Goal: Task Accomplishment & Management: Manage account settings

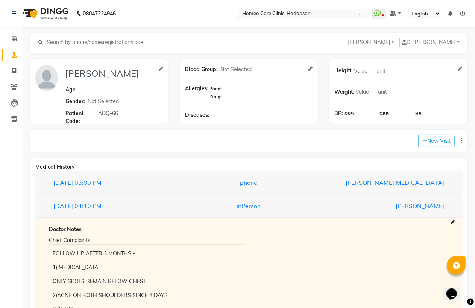
click at [12, 32] on li "Calendar" at bounding box center [11, 39] width 23 height 16
click at [12, 37] on icon at bounding box center [14, 39] width 5 height 6
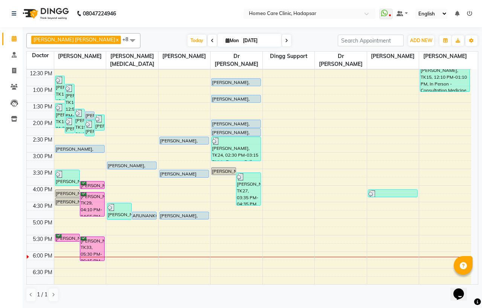
scroll to position [125, 0]
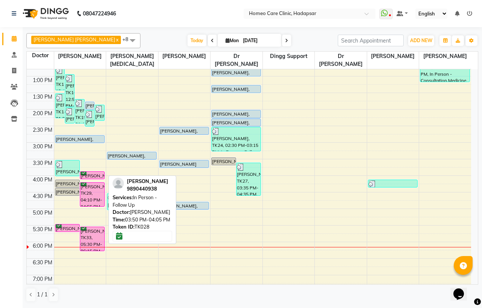
click at [91, 172] on div "[PERSON_NAME], TK28, 03:50 PM-04:05 PM, In Person - Follow Up" at bounding box center [92, 175] width 24 height 7
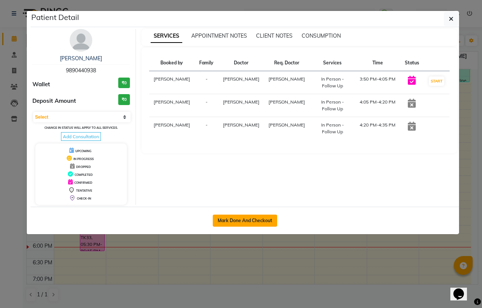
click at [258, 219] on button "Mark Done And Checkout" at bounding box center [245, 221] width 64 height 12
select select "service"
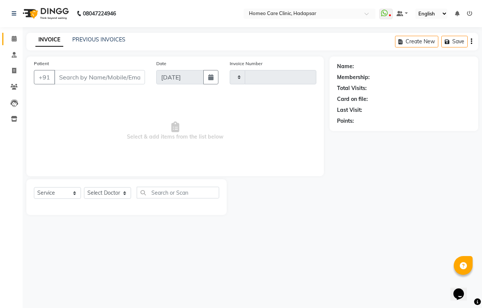
type input "2938"
select select "7485"
type input "9890440938"
select select "65961"
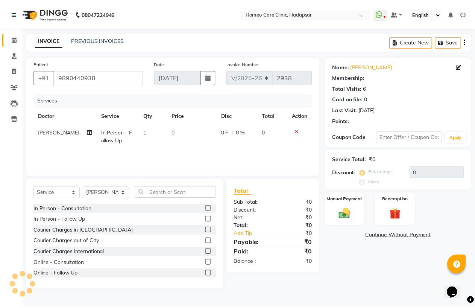
scroll to position [42, 0]
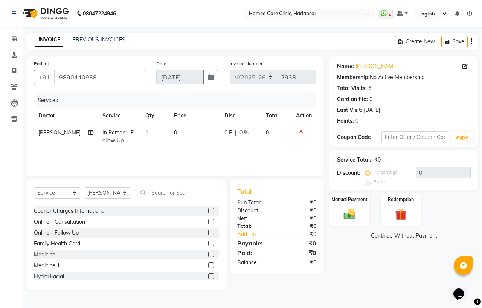
click at [208, 254] on label at bounding box center [211, 254] width 6 height 6
click at [208, 254] on input "checkbox" at bounding box center [210, 254] width 5 height 5
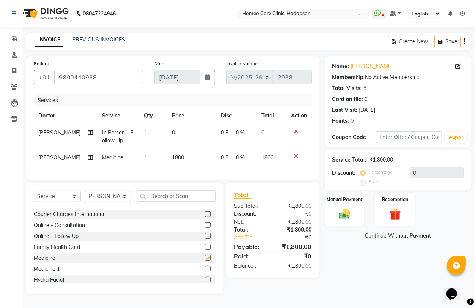
checkbox input "false"
click at [174, 157] on span "1800" at bounding box center [178, 157] width 12 height 7
select select "65961"
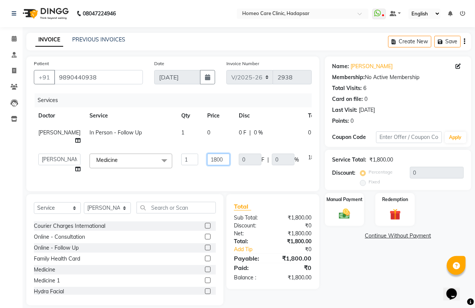
click at [207, 165] on input "1800" at bounding box center [218, 160] width 23 height 12
type input "2100"
click at [367, 273] on div "Name: [PERSON_NAME] Membership: No Active Membership Total Visits: 6 Card on fi…" at bounding box center [401, 180] width 152 height 249
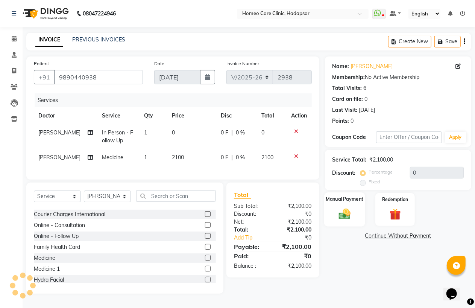
click at [344, 215] on img at bounding box center [344, 214] width 19 height 14
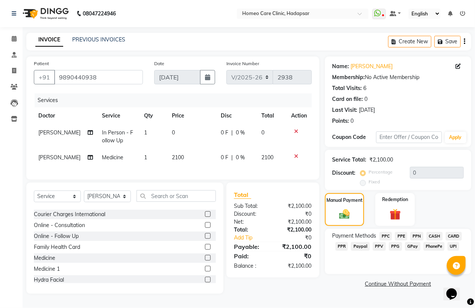
click at [436, 245] on span "PhonePe" at bounding box center [434, 246] width 21 height 9
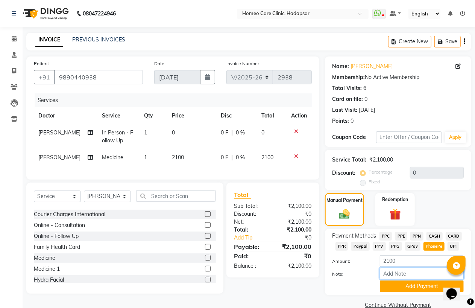
click at [411, 272] on input "Note:" at bounding box center [422, 274] width 84 height 12
type input "PPF"
click at [398, 285] on button "Add Payment" at bounding box center [422, 286] width 84 height 12
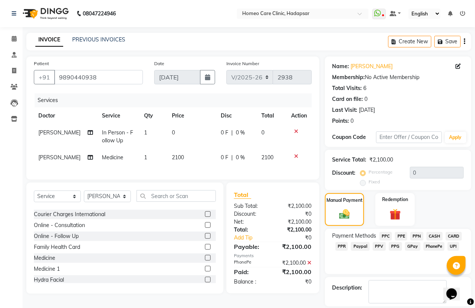
scroll to position [24, 0]
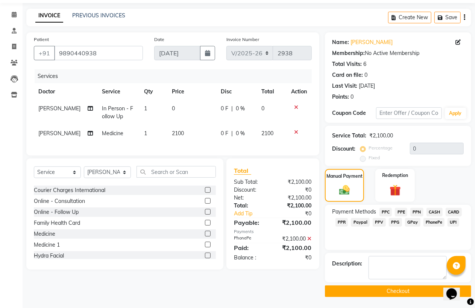
click at [397, 292] on button "Checkout" at bounding box center [398, 291] width 146 height 12
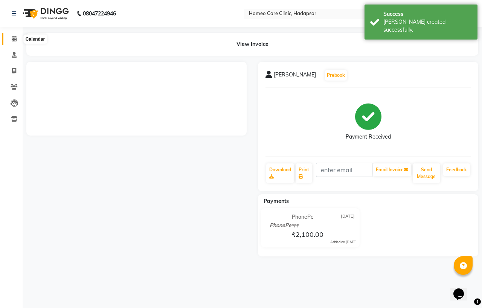
click at [15, 36] on icon at bounding box center [14, 39] width 5 height 6
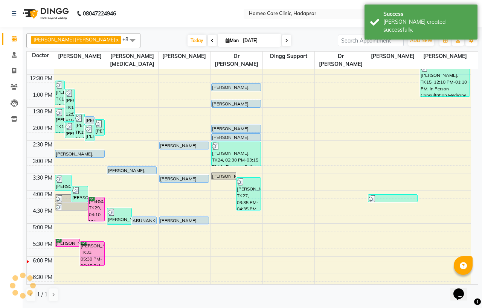
scroll to position [167, 0]
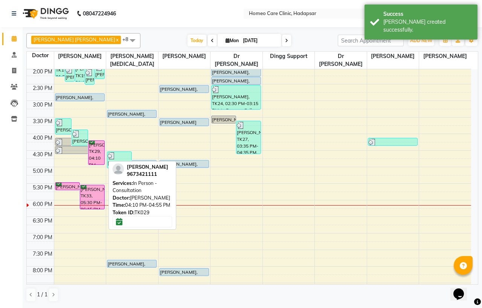
click at [99, 147] on div "[PERSON_NAME], TK29, 04:10 PM-04:55 PM, In Person - Consultation" at bounding box center [96, 153] width 16 height 24
select select "6"
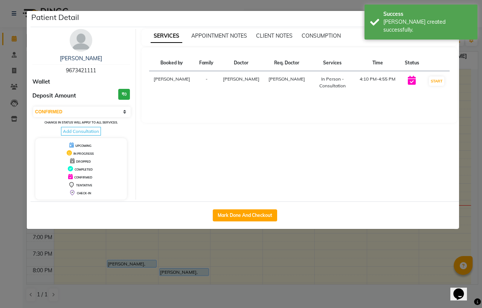
click at [238, 209] on div "Mark Done And Checkout" at bounding box center [244, 214] width 428 height 27
click at [238, 213] on button "Mark Done And Checkout" at bounding box center [245, 215] width 64 height 12
select select "service"
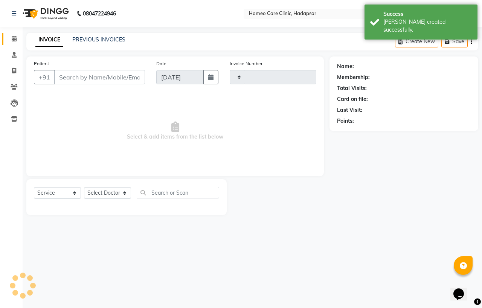
type input "2939"
select select "7485"
type input "9673421111"
select select "65961"
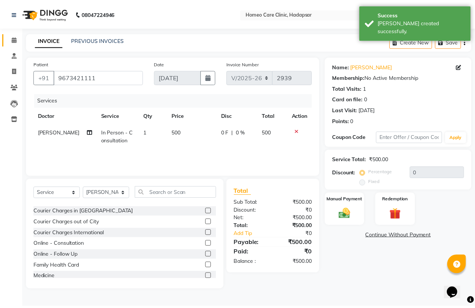
scroll to position [42, 0]
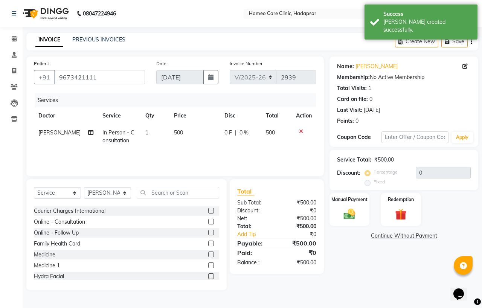
click at [208, 253] on label at bounding box center [211, 254] width 6 height 6
click at [208, 253] on input "checkbox" at bounding box center [210, 254] width 5 height 5
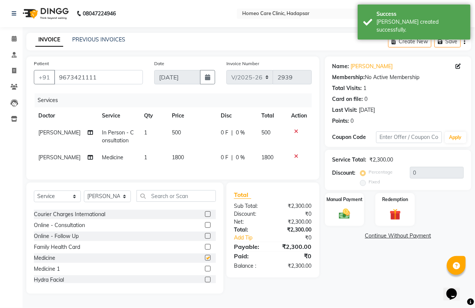
checkbox input "false"
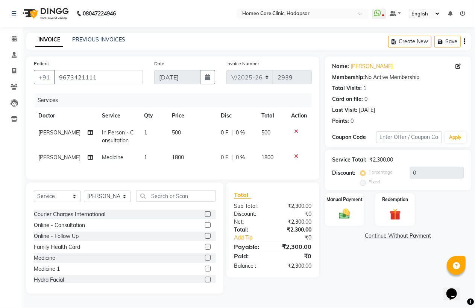
click at [295, 130] on icon at bounding box center [297, 131] width 4 height 5
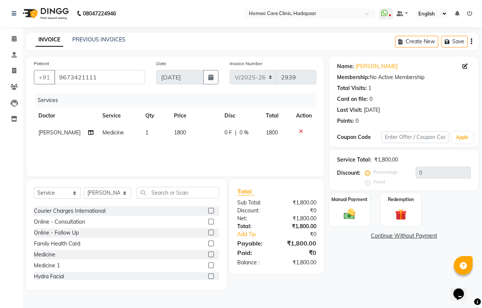
click at [186, 132] on td "1800" at bounding box center [194, 132] width 50 height 17
select select "65961"
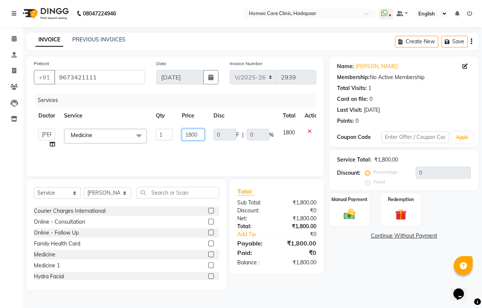
click at [199, 134] on input "1800" at bounding box center [193, 135] width 23 height 12
type input "1"
type input "500"
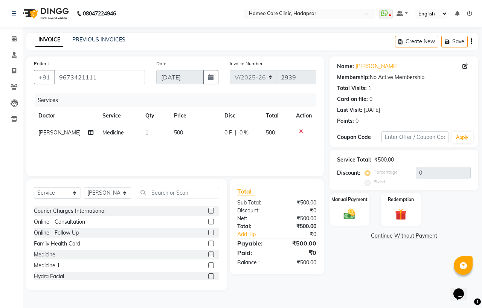
click at [343, 251] on div "Name: [PERSON_NAME] Membership: No Active Membership Total Visits: 1 Card on fi…" at bounding box center [406, 173] width 154 height 234
click at [347, 209] on img at bounding box center [350, 214] width 20 height 14
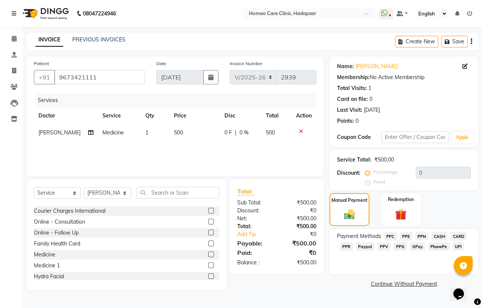
click at [435, 244] on span "PhonePe" at bounding box center [438, 246] width 21 height 9
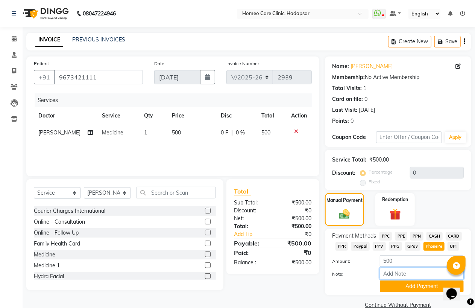
drag, startPoint x: 409, startPoint y: 275, endPoint x: 413, endPoint y: 269, distance: 7.4
click at [409, 275] on input "Note:" at bounding box center [422, 274] width 84 height 12
type input "PPE"
drag, startPoint x: 394, startPoint y: 272, endPoint x: 379, endPoint y: 273, distance: 14.3
click at [379, 273] on div "PPE" at bounding box center [422, 274] width 95 height 12
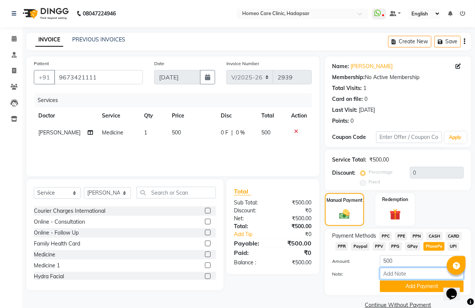
click at [396, 276] on input "Note:" at bounding box center [422, 274] width 84 height 12
type input "PPF"
click at [409, 283] on button "Add Payment" at bounding box center [422, 286] width 84 height 12
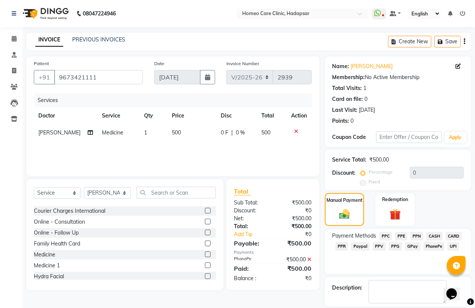
scroll to position [24, 0]
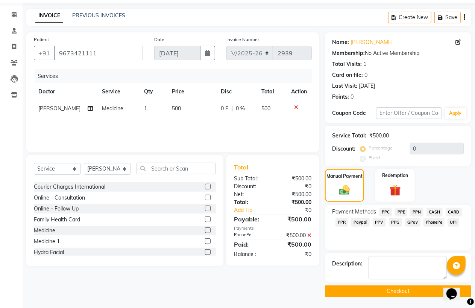
click at [398, 290] on button "Checkout" at bounding box center [398, 291] width 146 height 12
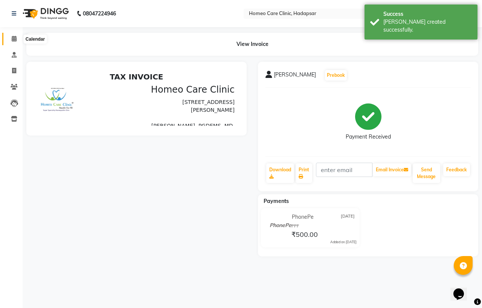
click at [14, 38] on icon at bounding box center [14, 39] width 5 height 6
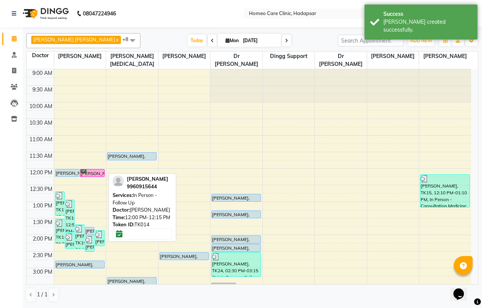
click at [90, 173] on div "[PERSON_NAME], TK14, 12:00 PM-12:15 PM, In Person - Follow Up" at bounding box center [92, 172] width 24 height 7
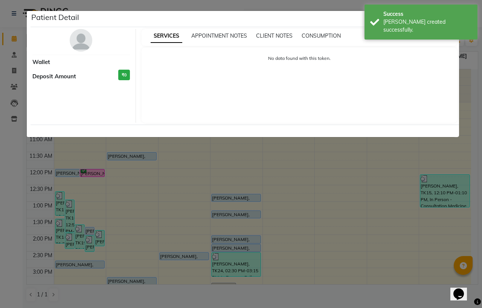
select select "6"
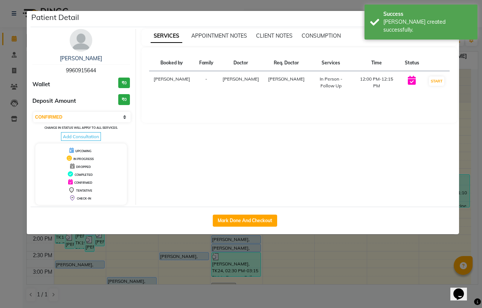
click at [82, 32] on img at bounding box center [81, 40] width 23 height 23
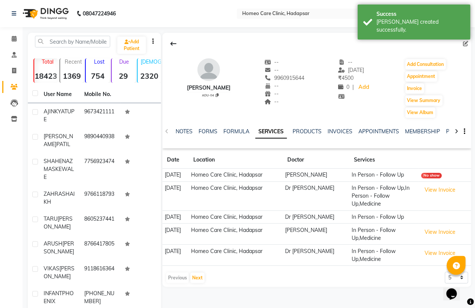
click at [425, 58] on div "Add Consultation" at bounding box center [426, 64] width 42 height 12
click at [336, 128] on div "INVOICES" at bounding box center [340, 132] width 25 height 8
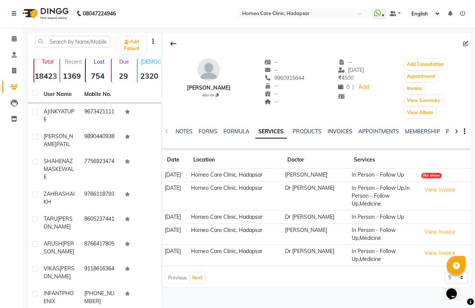
click at [337, 129] on link "INVOICES" at bounding box center [340, 131] width 25 height 7
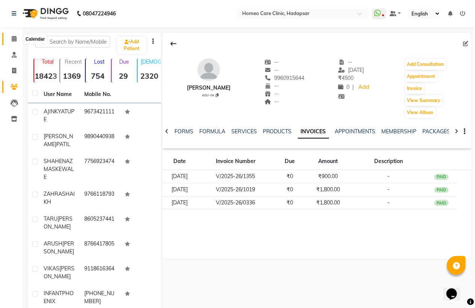
click at [14, 38] on icon at bounding box center [14, 39] width 5 height 6
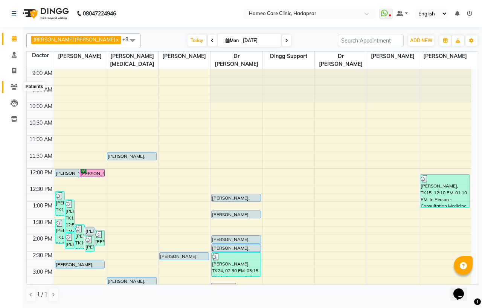
click at [8, 85] on span at bounding box center [14, 87] width 13 height 9
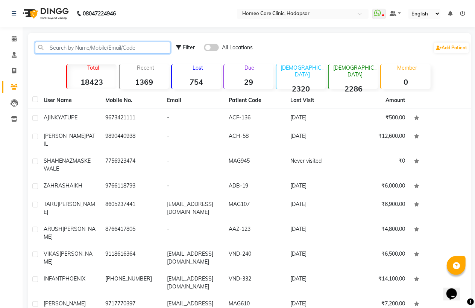
click at [60, 46] on input "text" at bounding box center [103, 48] width 136 height 12
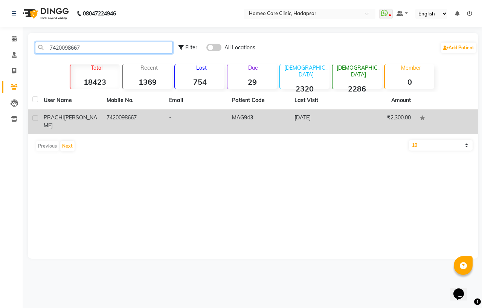
type input "7420098667"
click at [108, 122] on td "7420098667" at bounding box center [133, 121] width 63 height 25
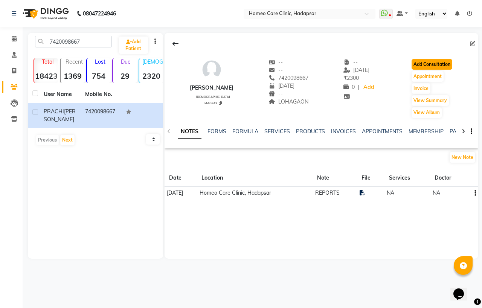
click at [444, 61] on button "Add Consultation" at bounding box center [431, 64] width 41 height 11
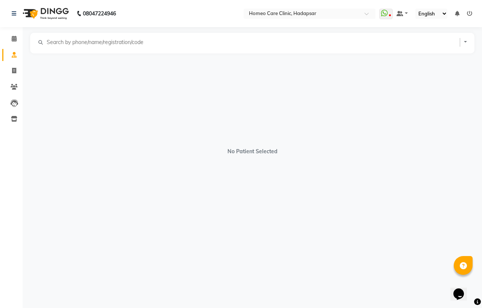
select select "[DEMOGRAPHIC_DATA]"
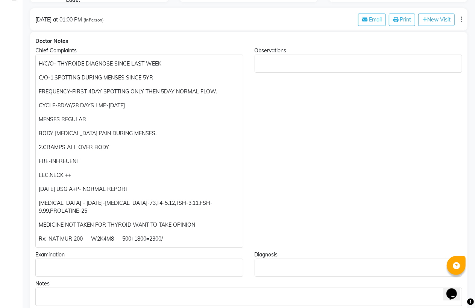
scroll to position [125, 0]
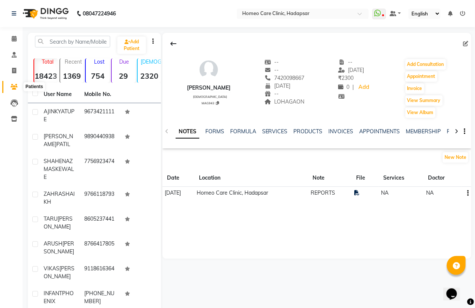
click at [12, 88] on icon at bounding box center [14, 87] width 7 height 6
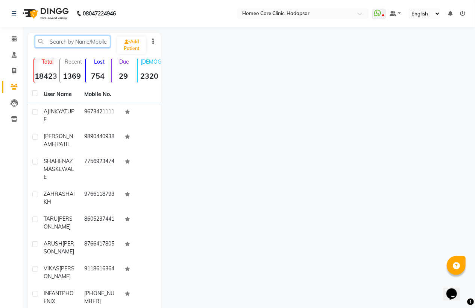
click at [54, 42] on input "text" at bounding box center [72, 42] width 75 height 12
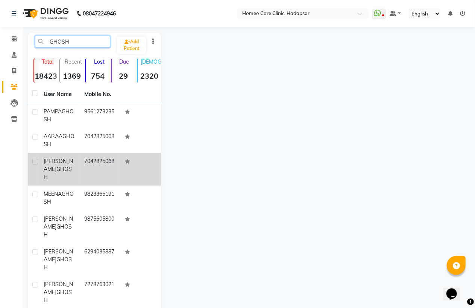
type input "GHOSH"
click at [73, 166] on div "[PERSON_NAME]" at bounding box center [60, 169] width 32 height 24
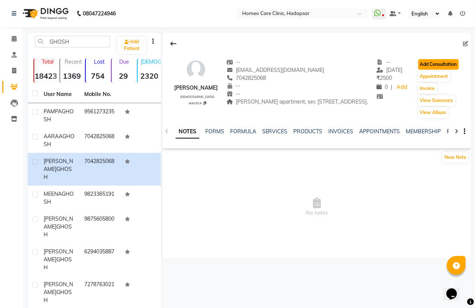
click at [447, 69] on button "Add Consultation" at bounding box center [439, 64] width 41 height 11
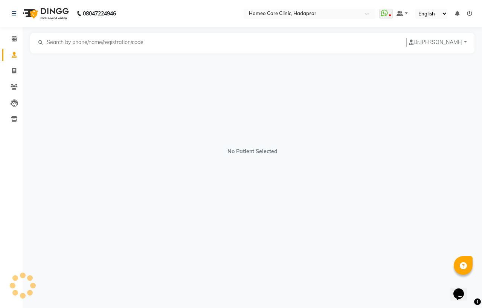
select select "[DEMOGRAPHIC_DATA]"
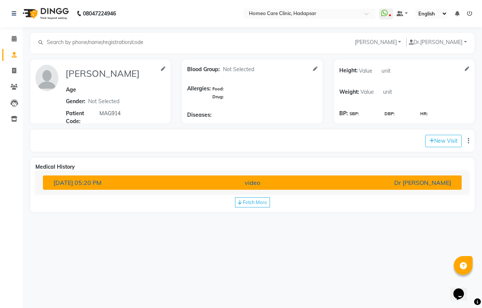
click at [117, 180] on div "[DATE] 05:20 PM" at bounding box center [116, 182] width 136 height 9
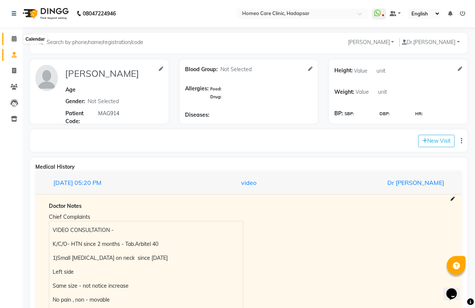
click at [14, 35] on span at bounding box center [14, 39] width 13 height 9
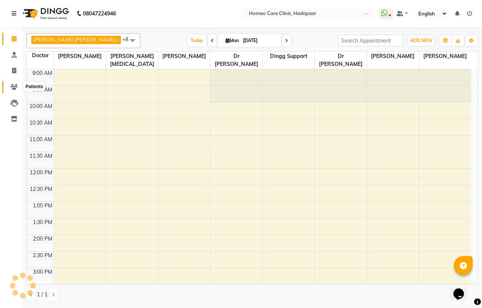
click at [14, 83] on span at bounding box center [14, 87] width 13 height 9
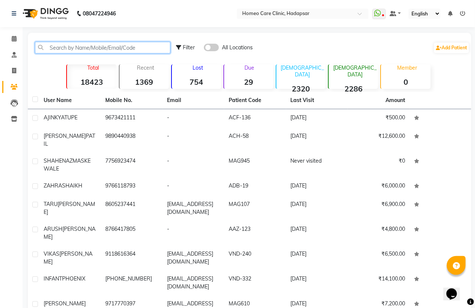
click at [64, 48] on input "text" at bounding box center [103, 48] width 136 height 12
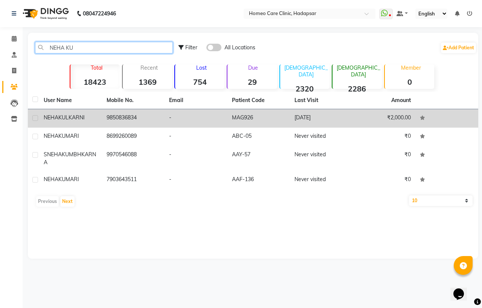
type input "NEHA KU"
drag, startPoint x: 82, startPoint y: 119, endPoint x: 105, endPoint y: 115, distance: 24.0
click at [82, 118] on span "KULKARNI" at bounding box center [71, 117] width 26 height 7
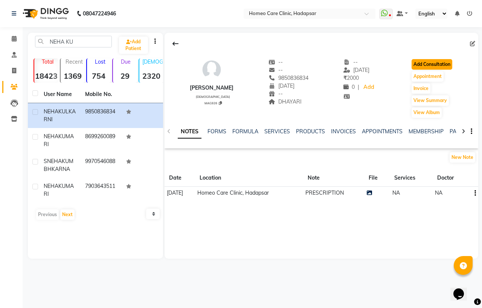
click at [434, 63] on button "Add Consultation" at bounding box center [431, 64] width 41 height 11
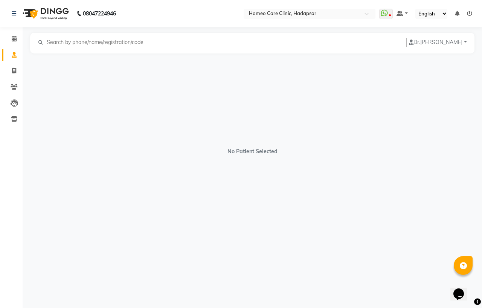
select select "[DEMOGRAPHIC_DATA]"
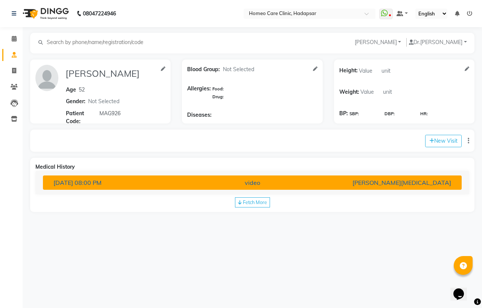
click at [143, 175] on button "[DATE] 08:00 PM video [PERSON_NAME][MEDICAL_DATA]" at bounding box center [252, 182] width 419 height 14
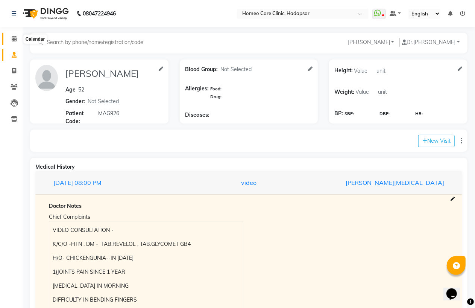
click at [15, 35] on span at bounding box center [14, 39] width 13 height 9
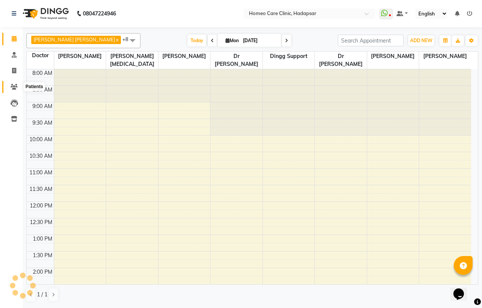
click at [17, 84] on icon at bounding box center [14, 87] width 7 height 6
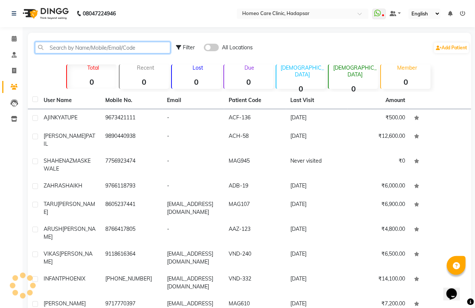
click at [69, 47] on input "text" at bounding box center [103, 48] width 136 height 12
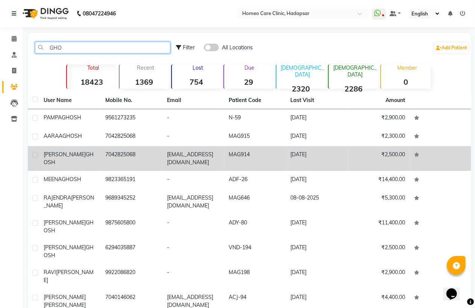
type input "GHO"
click at [76, 149] on td "[PERSON_NAME]" at bounding box center [70, 158] width 62 height 25
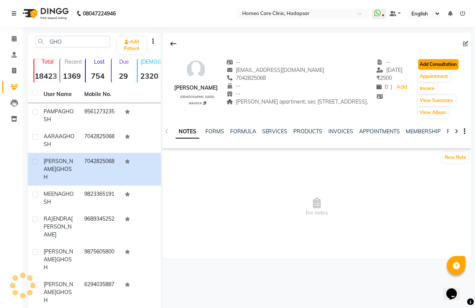
click at [441, 69] on button "Add Consultation" at bounding box center [439, 64] width 41 height 11
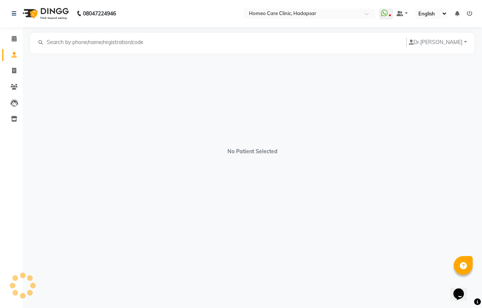
select select "[DEMOGRAPHIC_DATA]"
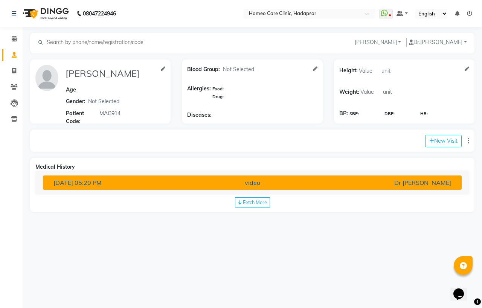
click at [143, 180] on div "[DATE] 05:20 PM" at bounding box center [116, 182] width 136 height 9
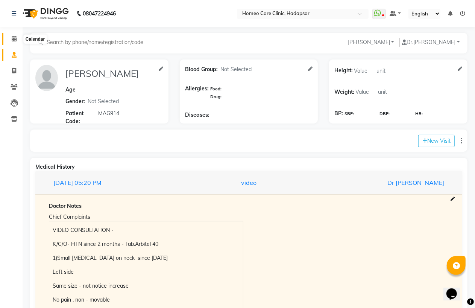
click at [12, 39] on icon at bounding box center [14, 39] width 5 height 6
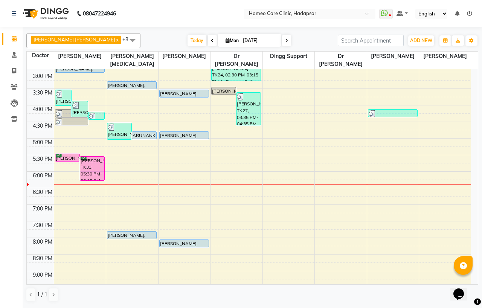
scroll to position [194, 0]
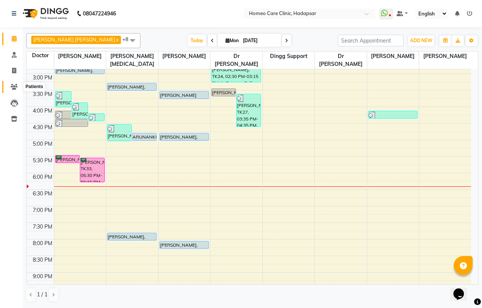
click at [14, 83] on span at bounding box center [14, 87] width 13 height 9
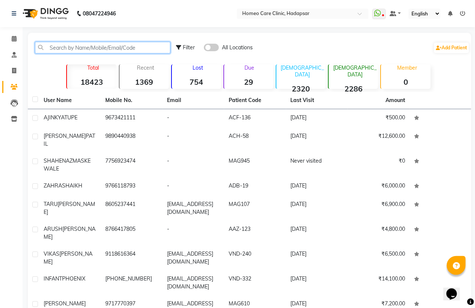
click at [70, 49] on input "text" at bounding box center [103, 48] width 136 height 12
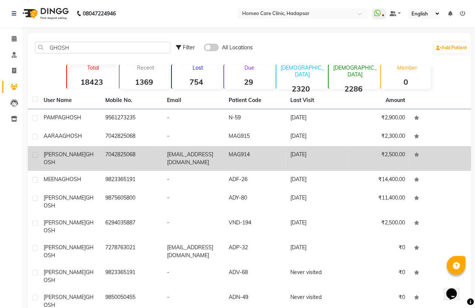
click at [94, 155] on div "[PERSON_NAME]" at bounding box center [70, 159] width 53 height 16
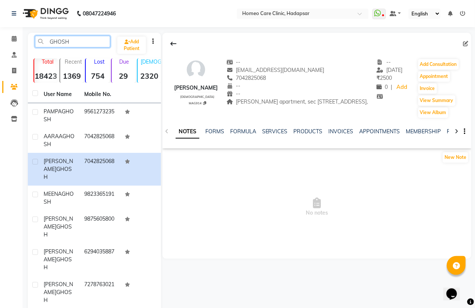
click at [83, 38] on input "GHOSH" at bounding box center [72, 42] width 75 height 12
type input "G"
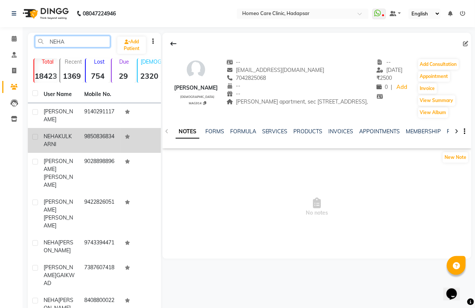
type input "NEHA"
click at [112, 148] on td "9850836834" at bounding box center [100, 140] width 41 height 25
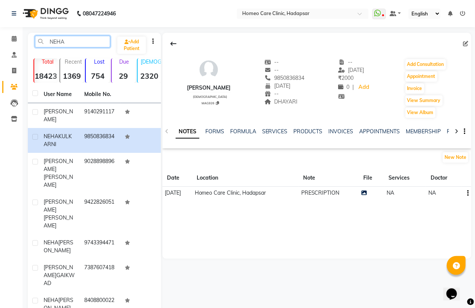
drag, startPoint x: 78, startPoint y: 40, endPoint x: 39, endPoint y: 48, distance: 39.9
click at [39, 48] on div "NEHA Add Patient" at bounding box center [94, 45] width 130 height 18
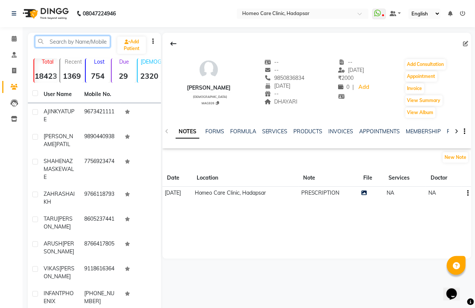
paste input "9579897983"
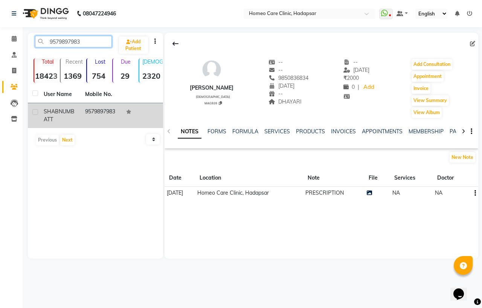
type input "9579897983"
click at [84, 110] on td "9579897983" at bounding box center [101, 115] width 41 height 25
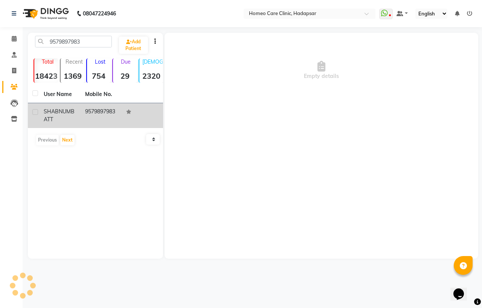
click at [70, 117] on div "[PERSON_NAME]" at bounding box center [60, 116] width 32 height 16
click at [70, 113] on span "SHABNUM" at bounding box center [57, 111] width 27 height 7
click at [35, 111] on label at bounding box center [35, 112] width 6 height 6
click at [35, 111] on input "checkbox" at bounding box center [34, 112] width 5 height 5
checkbox input "true"
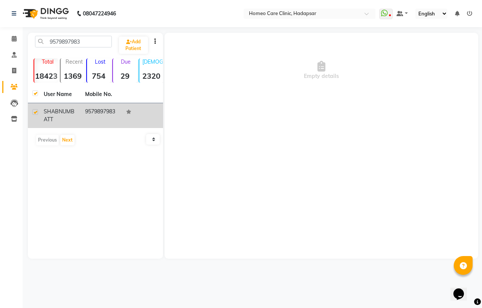
checkbox input "true"
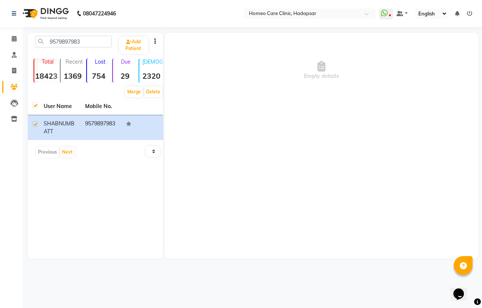
click at [344, 181] on div "Empty details" at bounding box center [321, 146] width 314 height 226
click at [17, 38] on span at bounding box center [14, 39] width 13 height 9
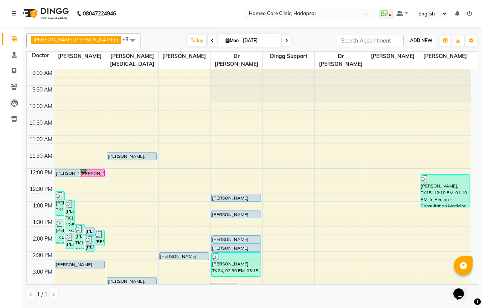
click at [422, 37] on button "ADD NEW Toggle Dropdown" at bounding box center [421, 40] width 26 height 11
click at [416, 55] on button "Add Appointment" at bounding box center [403, 55] width 59 height 10
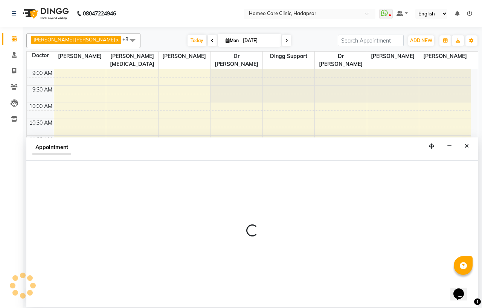
select select "600"
select select "tentative"
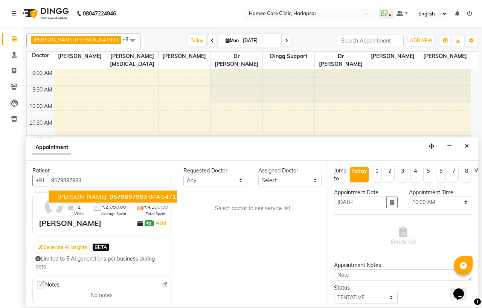
click at [130, 198] on span "9579897983" at bounding box center [129, 197] width 38 height 8
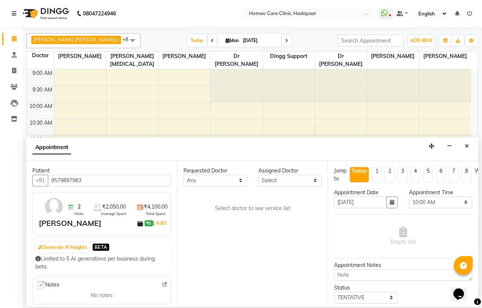
type input "9579897983"
click at [213, 182] on select "Any Dingg Support [PERSON_NAME] [PERSON_NAME] [PERSON_NAME] [PERSON_NAME] [PERS…" at bounding box center [215, 181] width 64 height 12
select select "65961"
click at [183, 175] on select "Any Dingg Support [PERSON_NAME] [PERSON_NAME] [PERSON_NAME] [PERSON_NAME] [PERS…" at bounding box center [215, 181] width 64 height 12
select select "65961"
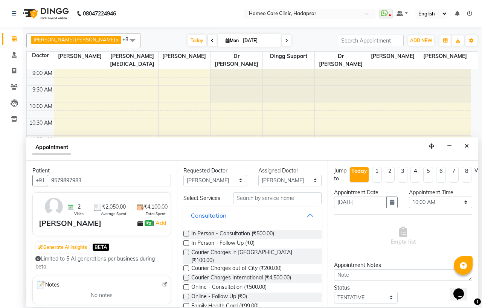
click at [185, 246] on label at bounding box center [186, 243] width 6 height 6
click at [185, 246] on input "checkbox" at bounding box center [185, 243] width 5 height 5
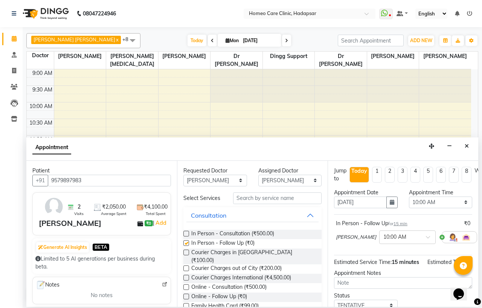
checkbox input "false"
click at [429, 201] on select "Select 10:00 AM 10:05 AM 10:10 AM 10:15 AM 10:20 AM 10:25 AM 10:30 AM 10:35 AM …" at bounding box center [441, 202] width 64 height 12
select select "1110"
click at [409, 196] on select "Select 10:00 AM 10:05 AM 10:10 AM 10:15 AM 10:20 AM 10:25 AM 10:30 AM 10:35 AM …" at bounding box center [441, 202] width 64 height 12
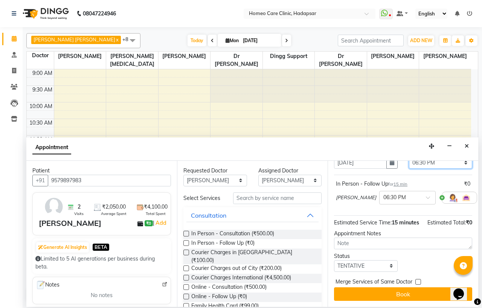
scroll to position [55, 0]
drag, startPoint x: 360, startPoint y: 261, endPoint x: 360, endPoint y: 254, distance: 6.8
click at [360, 261] on select "Select TENTATIVE CONFIRM CHECK-IN UPCOMING" at bounding box center [366, 266] width 64 height 12
select select "confirm booking"
click at [334, 260] on select "Select TENTATIVE CONFIRM CHECK-IN UPCOMING" at bounding box center [366, 266] width 64 height 12
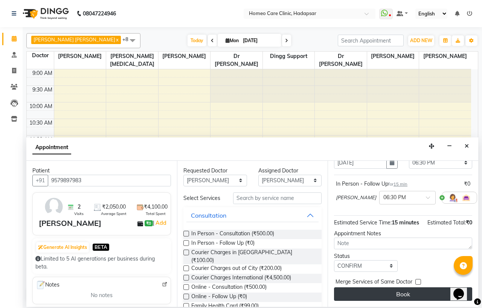
click at [404, 288] on button "Book" at bounding box center [403, 294] width 138 height 14
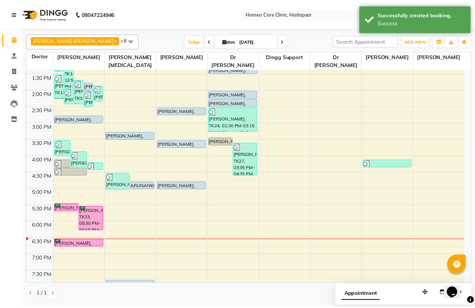
scroll to position [251, 0]
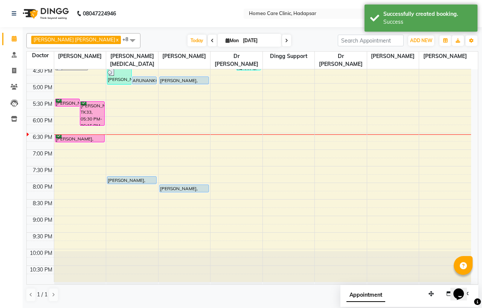
drag, startPoint x: 44, startPoint y: 193, endPoint x: 63, endPoint y: 177, distance: 24.8
click at [44, 193] on td at bounding box center [40, 195] width 27 height 8
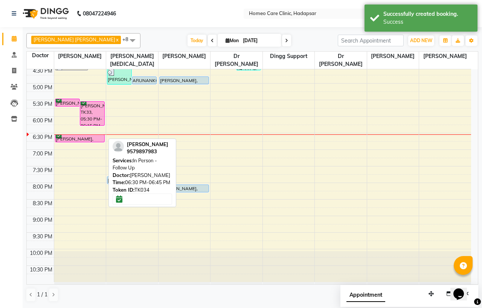
click at [78, 138] on div "[PERSON_NAME], TK34, 06:30 PM-06:45 PM, In Person - Follow Up" at bounding box center [79, 138] width 49 height 7
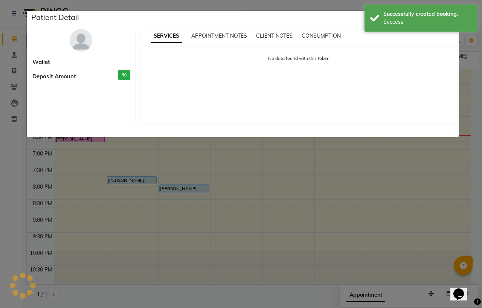
click at [77, 38] on img at bounding box center [81, 40] width 23 height 23
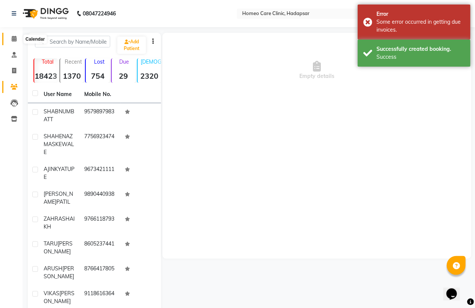
click at [16, 39] on icon at bounding box center [14, 39] width 5 height 6
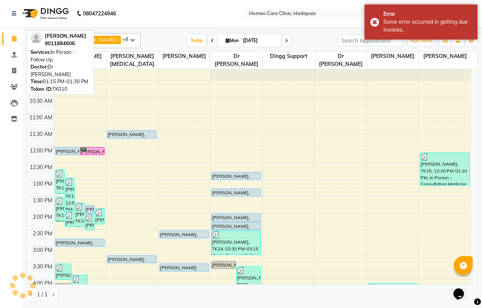
scroll to position [167, 0]
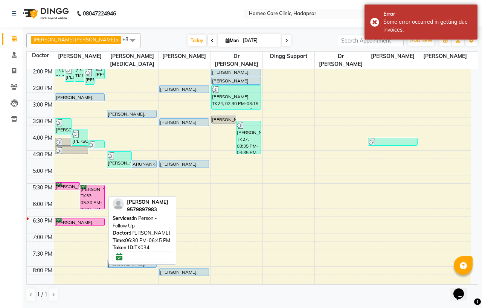
click at [70, 222] on div "[PERSON_NAME], TK34, 06:30 PM-06:45 PM, In Person - Follow Up" at bounding box center [79, 221] width 49 height 7
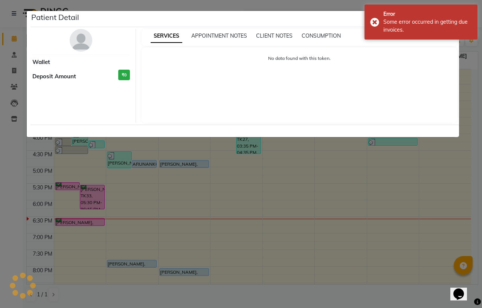
select select "6"
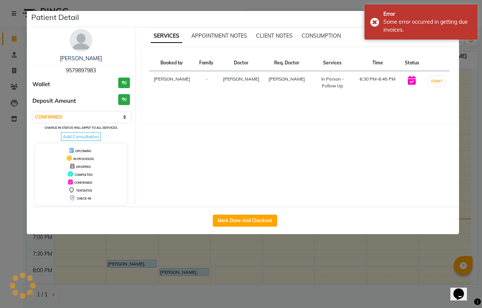
click at [84, 47] on img at bounding box center [81, 40] width 23 height 23
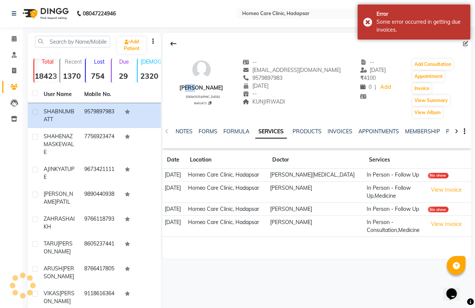
drag, startPoint x: 183, startPoint y: 86, endPoint x: 197, endPoint y: 87, distance: 14.3
click at [197, 87] on div "[PERSON_NAME]" at bounding box center [202, 88] width 44 height 8
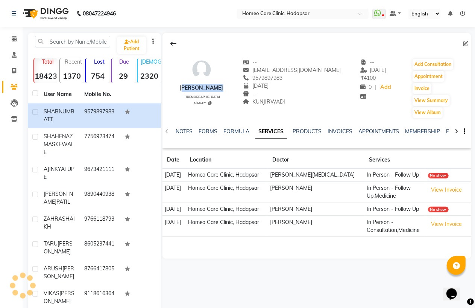
drag, startPoint x: 179, startPoint y: 88, endPoint x: 223, endPoint y: 87, distance: 44.0
click at [223, 87] on div "[PERSON_NAME] [DEMOGRAPHIC_DATA] MAG471 -- [EMAIL_ADDRESS][DOMAIN_NAME] 9579897…" at bounding box center [317, 85] width 309 height 68
copy div "[PERSON_NAME]"
drag, startPoint x: 252, startPoint y: 77, endPoint x: 288, endPoint y: 76, distance: 35.4
click at [288, 76] on div "9579897983" at bounding box center [292, 78] width 98 height 8
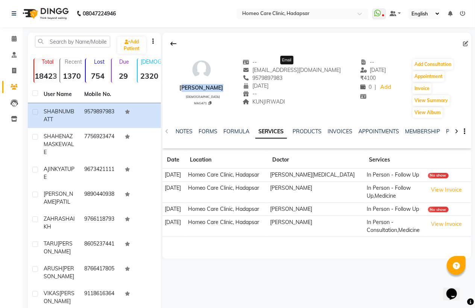
copy span "9579897983"
click at [210, 102] on icon at bounding box center [210, 103] width 3 height 4
type textarea "MAG471"
click at [12, 38] on icon at bounding box center [14, 39] width 5 height 6
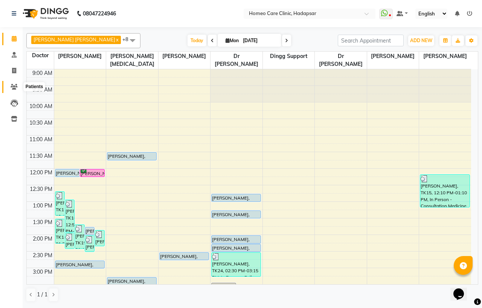
click at [14, 88] on icon at bounding box center [14, 87] width 7 height 6
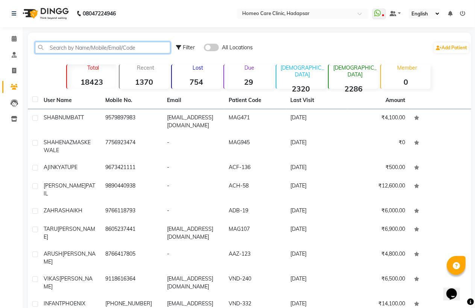
click at [64, 47] on input "text" at bounding box center [103, 48] width 136 height 12
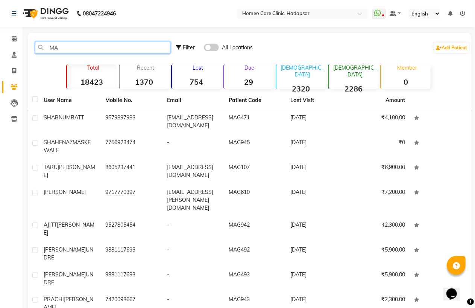
type input "M"
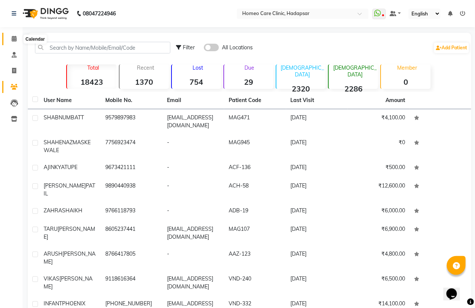
click at [16, 38] on span at bounding box center [14, 39] width 13 height 9
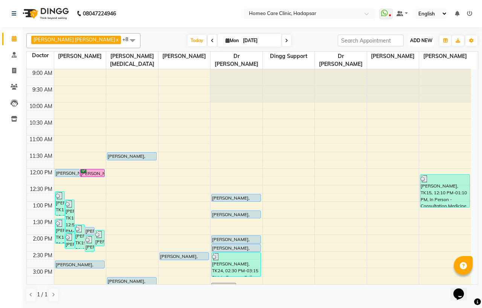
click at [426, 39] on span "ADD NEW" at bounding box center [421, 41] width 22 height 6
click at [420, 53] on button "Add Appointment" at bounding box center [403, 55] width 59 height 10
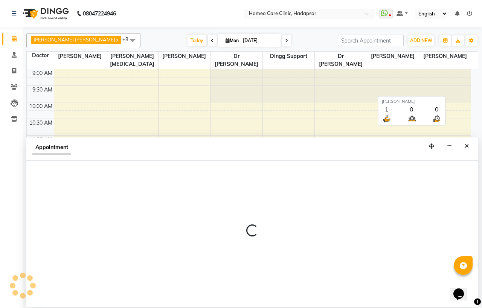
select select "tentative"
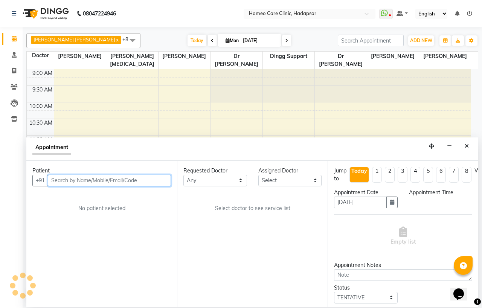
select select "600"
paste input "8240710787"
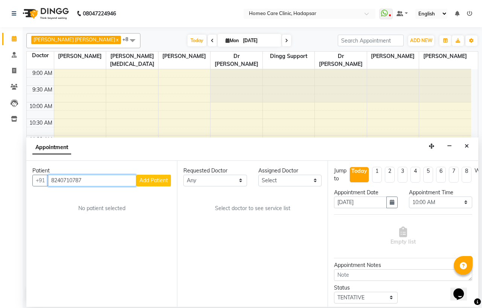
type input "8240710787"
click at [159, 181] on span "Add Patient" at bounding box center [153, 180] width 29 height 7
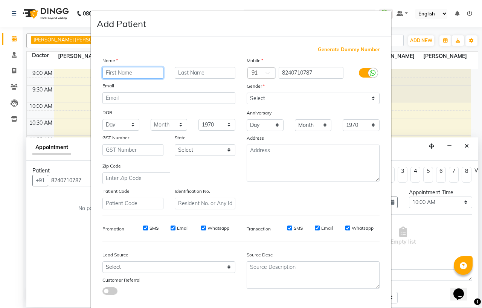
paste input "[PERSON_NAME]"
type input "[PERSON_NAME]"
click at [193, 74] on input "text" at bounding box center [205, 73] width 61 height 12
type input "GHOSH"
click at [151, 73] on input "[PERSON_NAME]" at bounding box center [132, 73] width 61 height 12
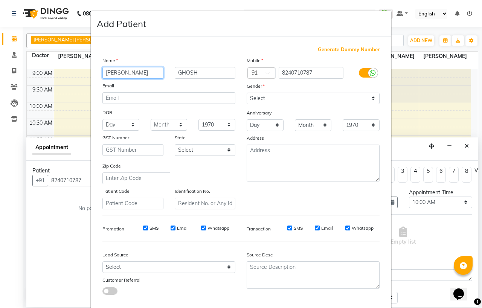
type input "[PERSON_NAME]"
click at [281, 103] on select "Select [DEMOGRAPHIC_DATA] [DEMOGRAPHIC_DATA] Other Prefer Not To Say" at bounding box center [313, 99] width 133 height 12
click at [279, 97] on select "Select [DEMOGRAPHIC_DATA] [DEMOGRAPHIC_DATA] Other Prefer Not To Say" at bounding box center [313, 99] width 133 height 12
click at [278, 93] on select "Select [DEMOGRAPHIC_DATA] [DEMOGRAPHIC_DATA] Other Prefer Not To Say" at bounding box center [313, 99] width 133 height 12
select select "[DEMOGRAPHIC_DATA]"
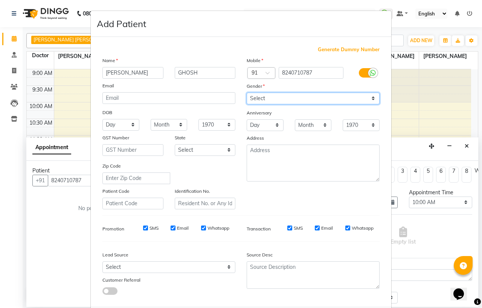
click at [247, 93] on select "Select [DEMOGRAPHIC_DATA] [DEMOGRAPHIC_DATA] Other Prefer Not To Say" at bounding box center [313, 99] width 133 height 12
click at [111, 125] on select "Day 01 02 03 04 05 06 07 08 09 10 11 12 13 14 15 16 17 18 19 20 21 22 23 24 25 …" at bounding box center [120, 125] width 37 height 12
select select "02"
click at [102, 119] on select "Day 01 02 03 04 05 06 07 08 09 10 11 12 13 14 15 16 17 18 19 20 21 22 23 24 25 …" at bounding box center [120, 125] width 37 height 12
click at [163, 123] on select "Month January February March April May June July August September October Novem…" at bounding box center [169, 125] width 37 height 12
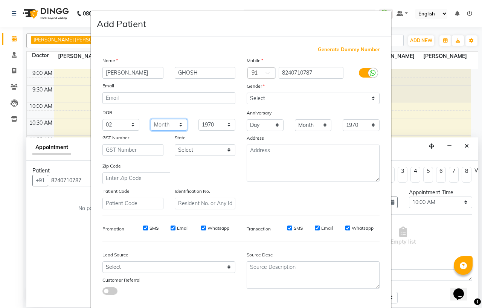
select select "11"
click at [151, 119] on select "Month January February March April May June July August September October Novem…" at bounding box center [169, 125] width 37 height 12
click at [209, 121] on select "1940 1941 1942 1943 1944 1945 1946 1947 1948 1949 1950 1951 1952 1953 1954 1955…" at bounding box center [216, 125] width 37 height 12
select select "2021"
click at [198, 119] on select "1940 1941 1942 1943 1944 1945 1946 1947 1948 1949 1950 1951 1952 1953 1954 1955…" at bounding box center [216, 125] width 37 height 12
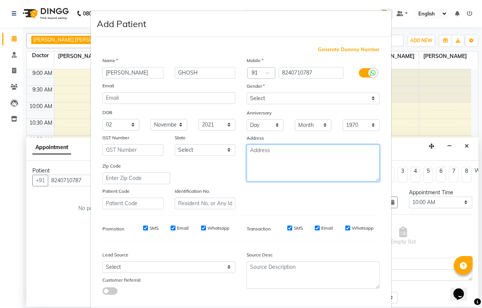
click at [257, 157] on textarea at bounding box center [313, 163] width 133 height 37
type textarea "[PERSON_NAME][GEOGRAPHIC_DATA]"
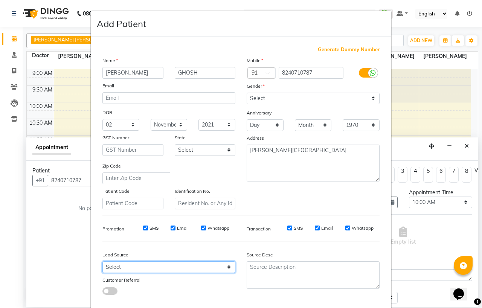
click at [119, 267] on select "Select Walk-in Referral Internet Friend Word of Mouth Advertisement Facebook Ju…" at bounding box center [168, 267] width 133 height 12
select select "50945"
click at [102, 262] on select "Select Walk-in Referral Internet Friend Word of Mouth Advertisement Facebook Ju…" at bounding box center [168, 267] width 133 height 12
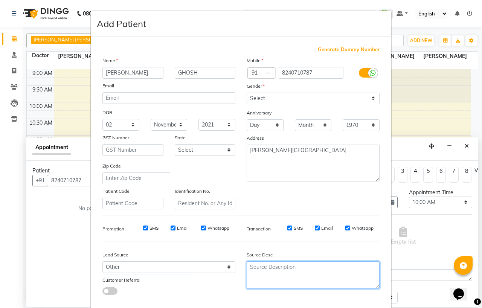
click at [258, 270] on textarea at bounding box center [313, 274] width 133 height 27
type textarea "PRACTO"
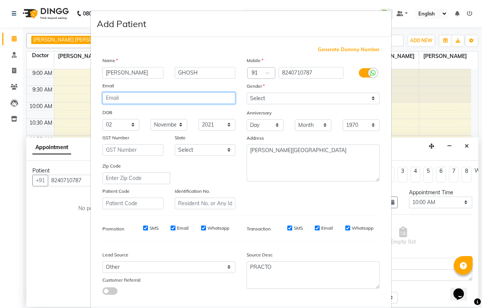
click at [113, 98] on input "email" at bounding box center [168, 98] width 133 height 12
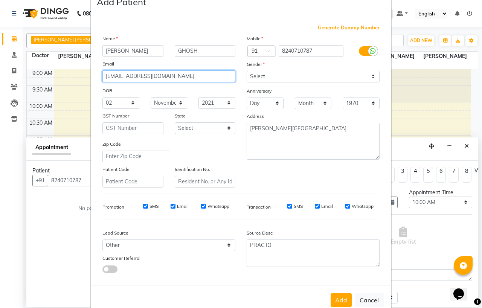
scroll to position [40, 0]
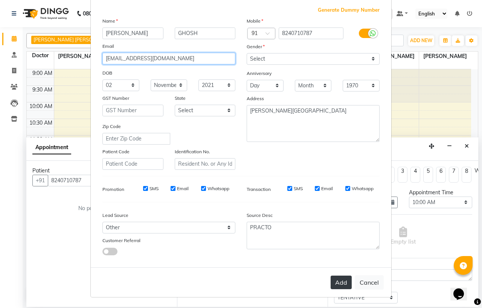
type input "[EMAIL_ADDRESS][DOMAIN_NAME]"
click at [336, 281] on button "Add" at bounding box center [340, 283] width 21 height 14
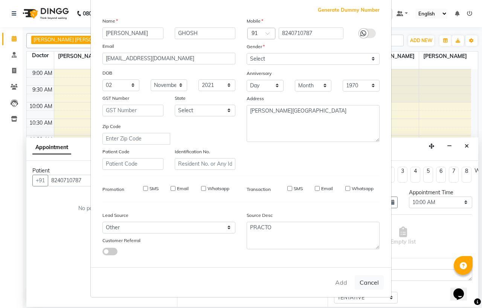
select select
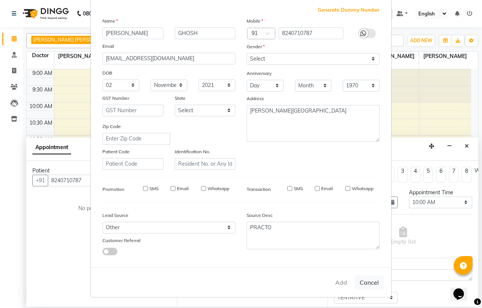
select select
checkbox input "false"
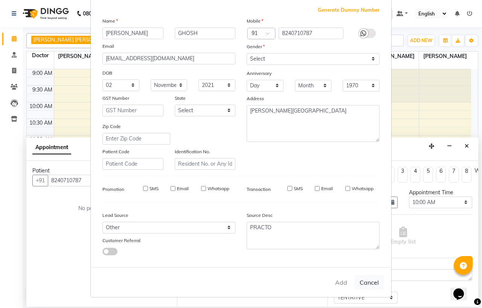
checkbox input "false"
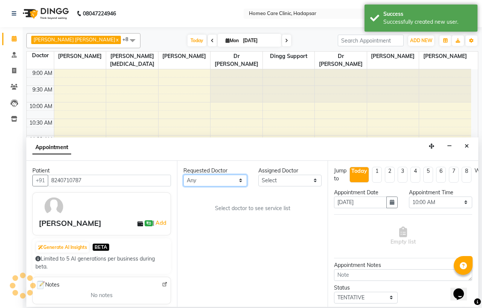
click at [213, 179] on select "Any Dingg Support [PERSON_NAME] [PERSON_NAME] [PERSON_NAME] [PERSON_NAME] [PERS…" at bounding box center [215, 181] width 64 height 12
select select "65961"
click at [183, 175] on select "Any Dingg Support [PERSON_NAME] [PERSON_NAME] [PERSON_NAME] [PERSON_NAME] [PERS…" at bounding box center [215, 181] width 64 height 12
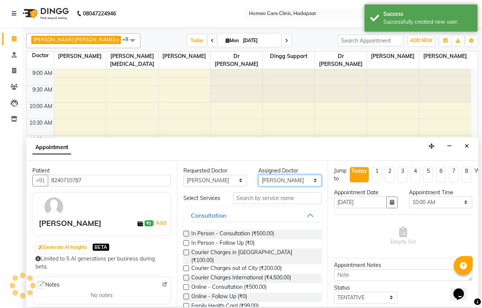
click at [270, 179] on select "Select Dingg Support [PERSON_NAME] [PERSON_NAME] [PERSON_NAME] [PERSON_NAME] [P…" at bounding box center [290, 181] width 64 height 12
select select "85606"
click at [258, 175] on select "Select Dingg Support [PERSON_NAME] [PERSON_NAME] [PERSON_NAME] [PERSON_NAME] [P…" at bounding box center [290, 181] width 64 height 12
click at [186, 236] on label at bounding box center [186, 234] width 6 height 6
click at [186, 236] on input "checkbox" at bounding box center [185, 234] width 5 height 5
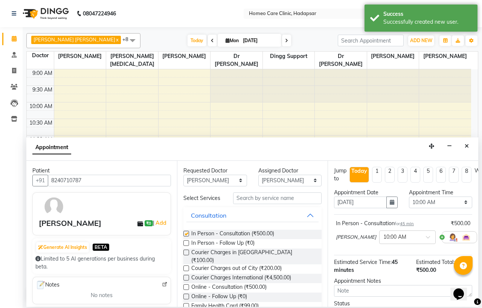
checkbox input "false"
click at [419, 200] on select "Select 10:00 AM 10:05 AM 10:10 AM 10:15 AM 10:20 AM 10:25 AM 10:30 AM 10:35 AM …" at bounding box center [441, 202] width 64 height 12
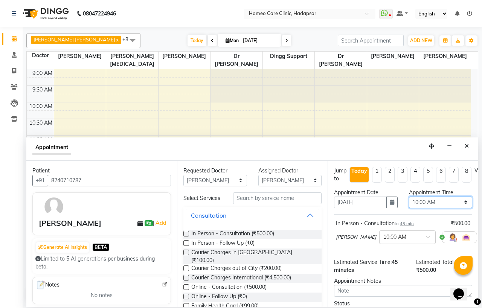
select select "1125"
click at [409, 196] on select "Select 10:00 AM 10:05 AM 10:10 AM 10:15 AM 10:20 AM 10:25 AM 10:30 AM 10:35 AM …" at bounding box center [441, 202] width 64 height 12
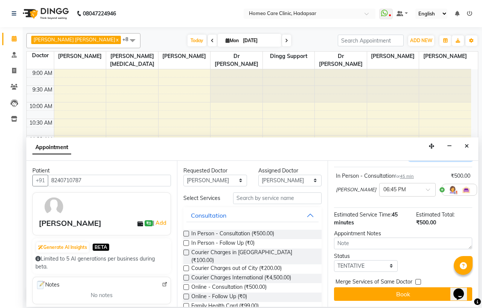
scroll to position [62, 0]
click at [367, 260] on select "Select TENTATIVE CONFIRM CHECK-IN UPCOMING" at bounding box center [366, 266] width 64 height 12
select select "confirm booking"
click at [334, 260] on select "Select TENTATIVE CONFIRM CHECK-IN UPCOMING" at bounding box center [366, 266] width 64 height 12
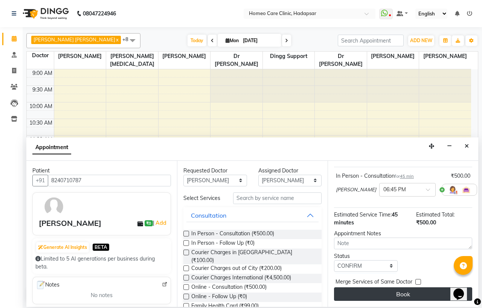
click at [389, 289] on button "Book" at bounding box center [403, 294] width 138 height 14
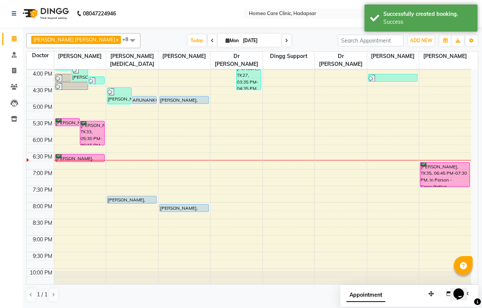
scroll to position [251, 0]
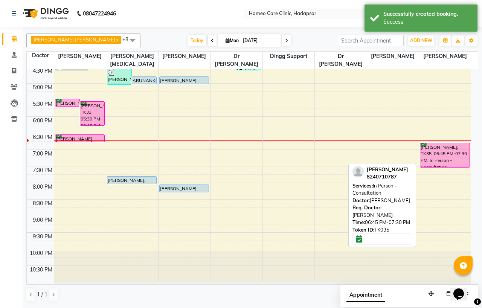
click at [440, 152] on div "[PERSON_NAME], TK35, 06:45 PM-07:30 PM, In Person - Consultation" at bounding box center [444, 155] width 49 height 24
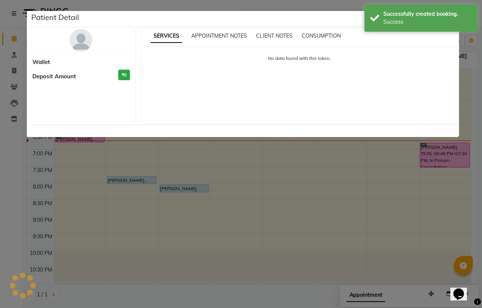
select select "6"
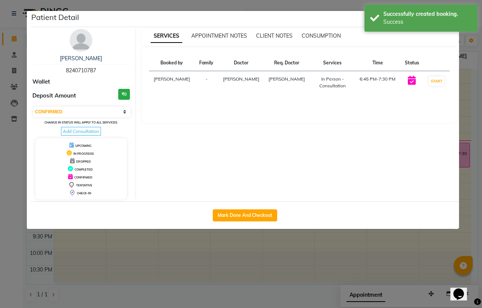
click at [79, 40] on img at bounding box center [81, 40] width 23 height 23
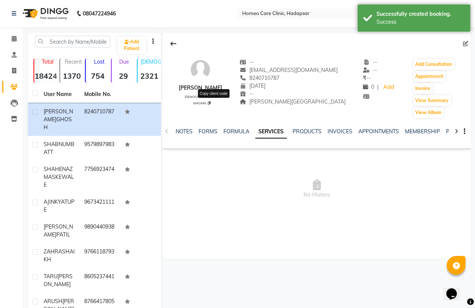
click at [211, 102] on icon at bounding box center [209, 103] width 3 height 4
type textarea "MAG946"
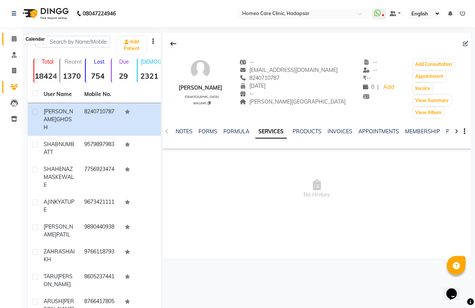
click at [12, 37] on icon at bounding box center [14, 39] width 5 height 6
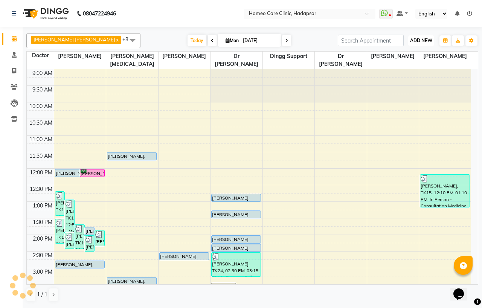
click at [422, 40] on span "ADD NEW" at bounding box center [421, 41] width 22 height 6
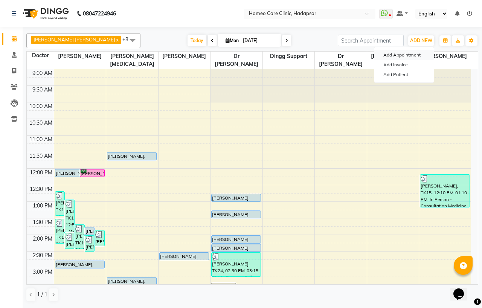
click at [418, 50] on button "Add Appointment" at bounding box center [403, 55] width 59 height 10
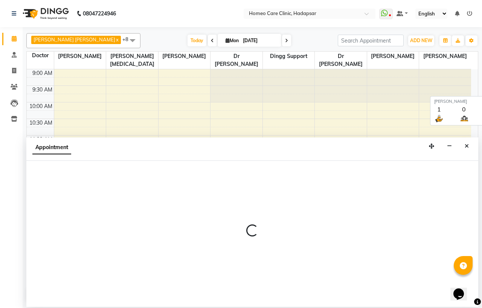
select select "tentative"
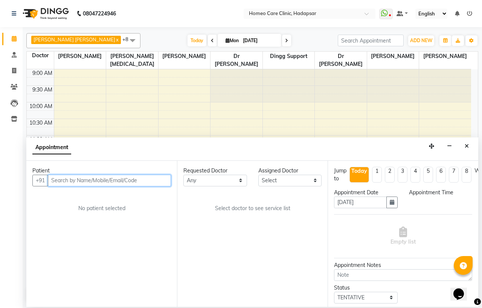
select select "600"
paste input "9890440417"
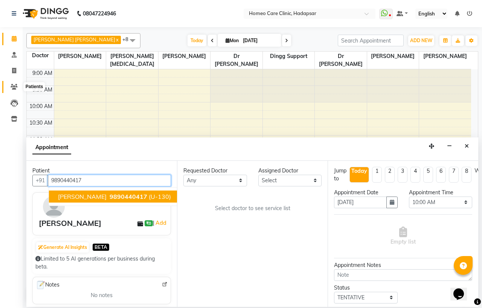
type input "9890440417"
click at [14, 84] on icon at bounding box center [14, 87] width 7 height 6
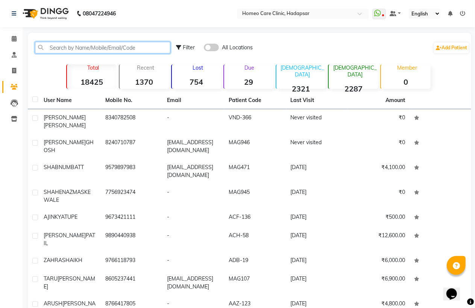
paste input "9890440417"
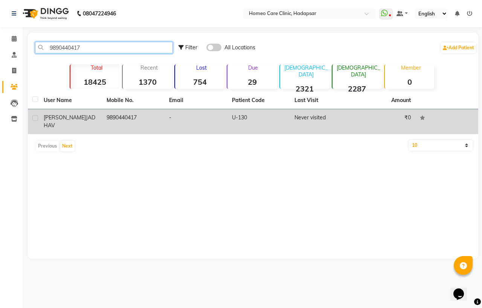
type input "9890440417"
click at [110, 122] on td "9890440417" at bounding box center [133, 121] width 63 height 25
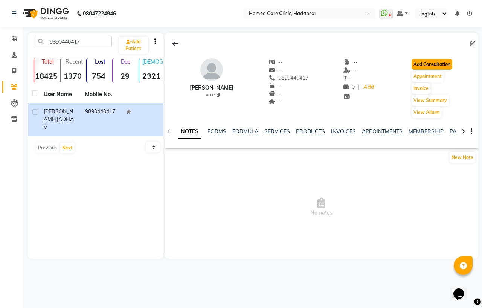
click at [433, 68] on button "Add Consultation" at bounding box center [431, 64] width 41 height 11
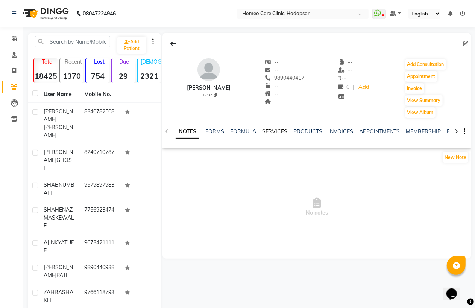
click at [274, 131] on link "SERVICES" at bounding box center [275, 131] width 26 height 7
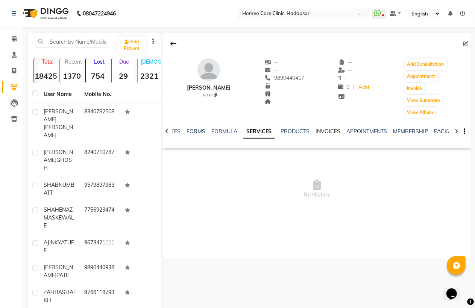
click at [324, 131] on link "INVOICES" at bounding box center [328, 131] width 25 height 7
click at [183, 128] on link "FORMS" at bounding box center [184, 131] width 19 height 7
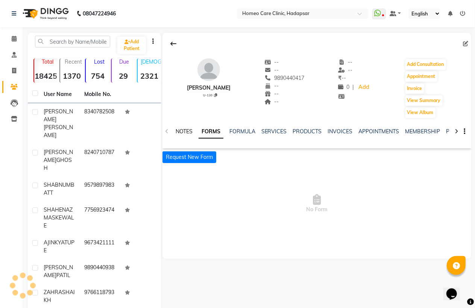
click at [183, 128] on link "NOTES" at bounding box center [184, 131] width 17 height 7
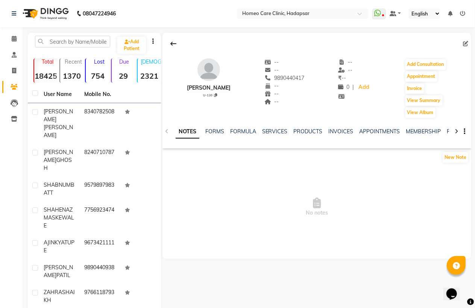
click at [194, 128] on link "NOTES" at bounding box center [188, 132] width 24 height 14
click at [216, 129] on link "FORMS" at bounding box center [215, 131] width 19 height 7
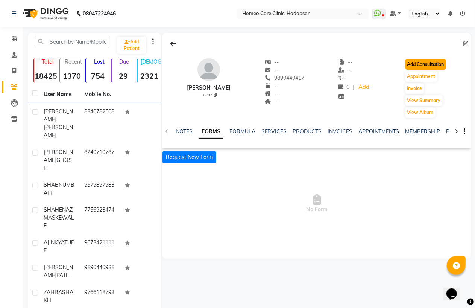
click at [431, 63] on button "Add Consultation" at bounding box center [426, 64] width 41 height 11
click at [467, 46] on icon at bounding box center [465, 43] width 5 height 5
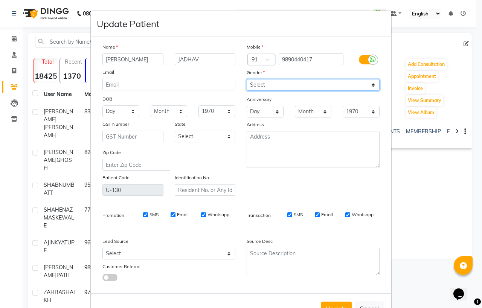
click at [272, 85] on select "Select [DEMOGRAPHIC_DATA] [DEMOGRAPHIC_DATA] Other Prefer Not To Say" at bounding box center [313, 85] width 133 height 12
select select "[DEMOGRAPHIC_DATA]"
click at [247, 79] on select "Select [DEMOGRAPHIC_DATA] [DEMOGRAPHIC_DATA] Other Prefer Not To Say" at bounding box center [313, 85] width 133 height 12
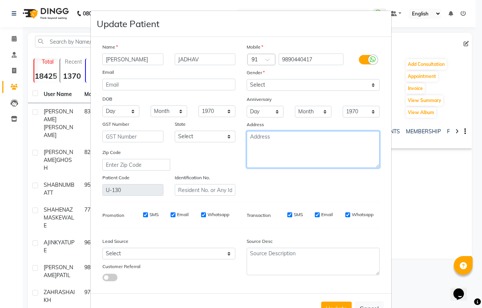
click at [268, 137] on textarea at bounding box center [313, 149] width 133 height 37
type textarea "1"
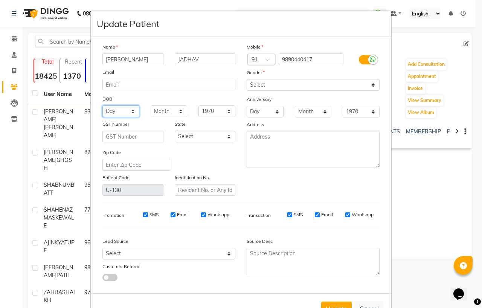
click at [112, 110] on select "Day 01 02 03 04 05 06 07 08 09 10 11 12 13 14 15 16 17 18 19 20 21 22 23 24 25 …" at bounding box center [120, 111] width 37 height 12
click at [434, 204] on ngb-modal-window "Update Patient Name [PERSON_NAME] Email DOB Day 01 02 03 04 05 06 07 08 09 10 1…" at bounding box center [241, 154] width 482 height 308
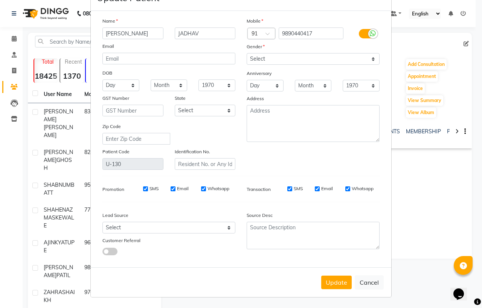
scroll to position [27, 0]
click at [326, 280] on button "Update" at bounding box center [336, 283] width 30 height 14
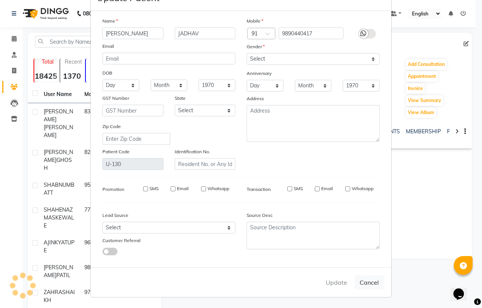
select select
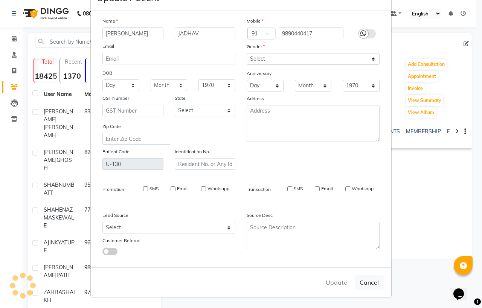
select select
checkbox input "false"
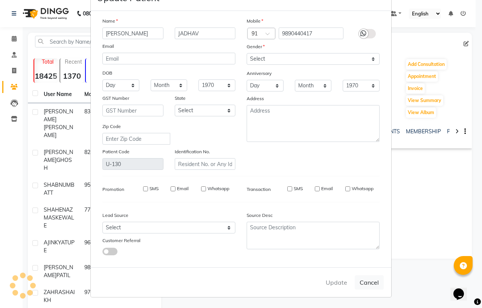
checkbox input "false"
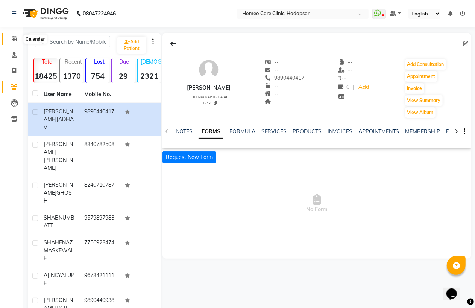
click at [12, 37] on icon at bounding box center [14, 39] width 5 height 6
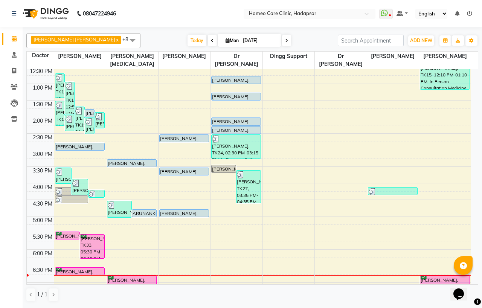
scroll to position [84, 0]
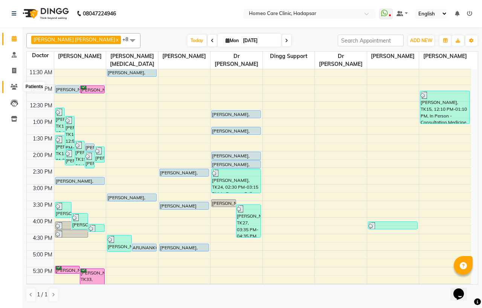
click at [14, 88] on icon at bounding box center [14, 87] width 7 height 6
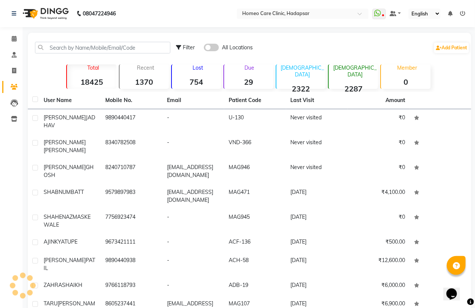
drag, startPoint x: 65, startPoint y: 47, endPoint x: 25, endPoint y: 161, distance: 121.3
click at [25, 161] on main "Filter All Locations Add Patient Total 18425 Recent 1370 Lost 754 Due 29 [DEMOG…" at bounding box center [249, 205] width 453 height 344
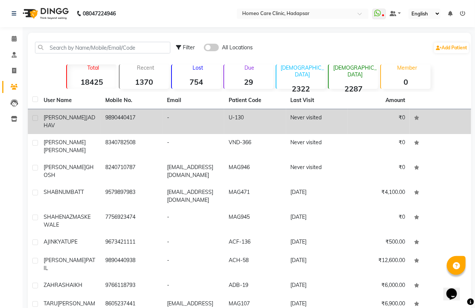
click at [130, 122] on td "9890440417" at bounding box center [132, 121] width 62 height 25
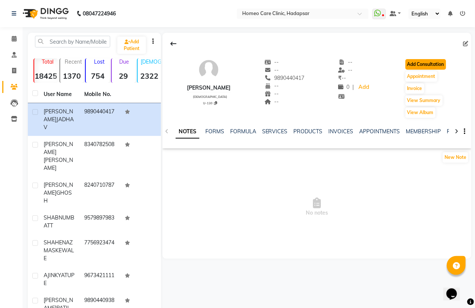
click at [433, 64] on button "Add Consultation" at bounding box center [426, 64] width 41 height 11
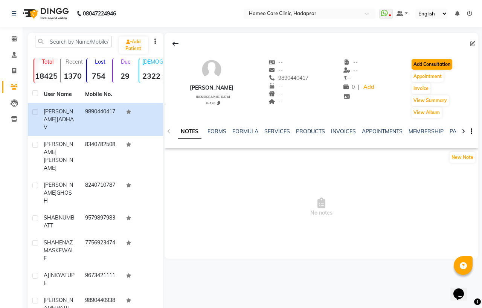
select select "[DEMOGRAPHIC_DATA]"
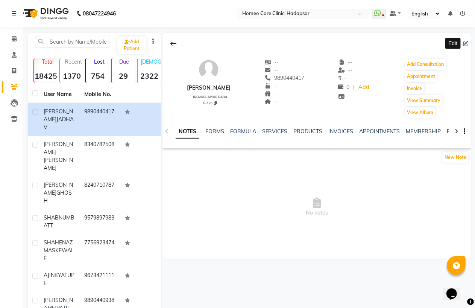
click at [468, 43] on icon at bounding box center [465, 43] width 5 height 5
select select "[DEMOGRAPHIC_DATA]"
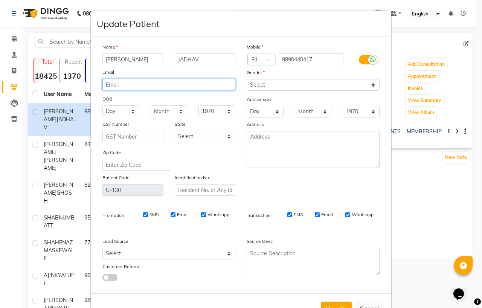
click at [111, 84] on input "email" at bounding box center [168, 85] width 133 height 12
type input "[EMAIL_ADDRESS][DOMAIN_NAME]"
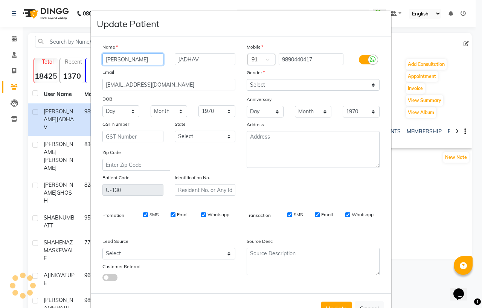
click at [147, 59] on input "[PERSON_NAME]" at bounding box center [132, 59] width 61 height 12
type input "RAMCHANDRA"
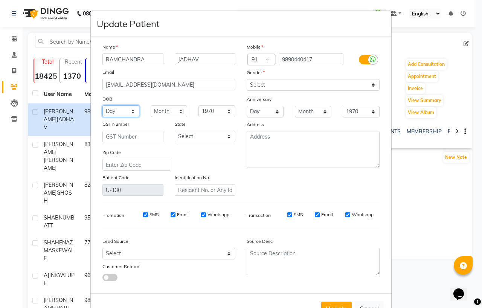
click at [114, 108] on select "Day 01 02 03 04 05 06 07 08 09 10 11 12 13 14 15 16 17 18 19 20 21 22 23 24 25 …" at bounding box center [120, 111] width 37 height 12
click at [102, 105] on select "Day 01 02 03 04 05 06 07 08 09 10 11 12 13 14 15 16 17 18 19 20 21 22 23 24 25 …" at bounding box center [120, 111] width 37 height 12
click at [116, 110] on select "Day 01 02 03 04 05 06 07 08 09 10 11 12 13 14 15 16 17 18 19 20 21 22 23 24 25 …" at bounding box center [120, 111] width 37 height 12
select select "01"
click at [102, 105] on select "Day 01 02 03 04 05 06 07 08 09 10 11 12 13 14 15 16 17 18 19 20 21 22 23 24 25 …" at bounding box center [120, 111] width 37 height 12
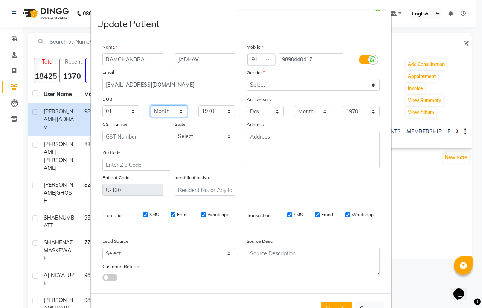
click at [155, 109] on select "Month January February March April May June July August September October Novem…" at bounding box center [169, 111] width 37 height 12
select select "05"
click at [151, 105] on select "Month January February March April May June July August September October Novem…" at bounding box center [169, 111] width 37 height 12
drag, startPoint x: 210, startPoint y: 111, endPoint x: 210, endPoint y: 117, distance: 6.4
click at [210, 111] on select "1940 1941 1942 1943 1944 1945 1946 1947 1948 1949 1950 1951 1952 1953 1954 1955…" at bounding box center [216, 111] width 37 height 12
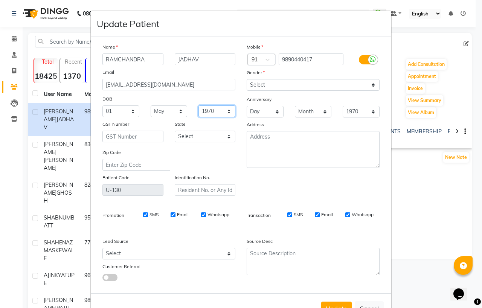
select select "1967"
click at [198, 105] on select "1940 1941 1942 1943 1944 1945 1946 1947 1948 1949 1950 1951 1952 1953 1954 1955…" at bounding box center [216, 111] width 37 height 12
click at [201, 191] on input "text" at bounding box center [205, 190] width 61 height 12
type input "u"
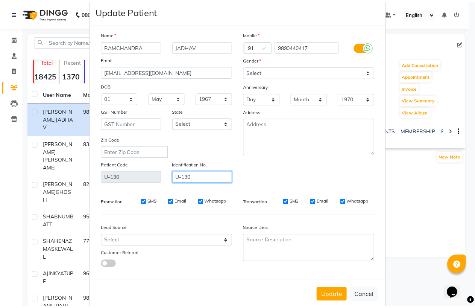
scroll to position [27, 0]
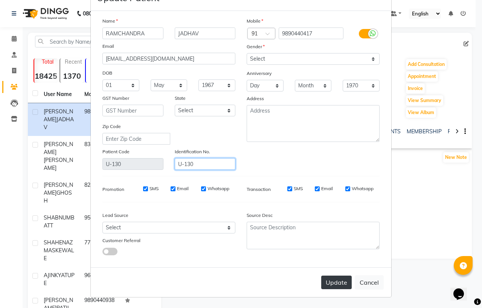
type input "U-130"
click at [329, 285] on button "Update" at bounding box center [336, 283] width 30 height 14
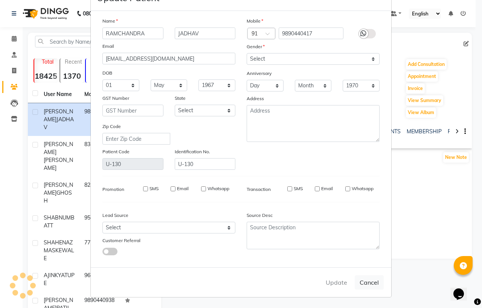
select select
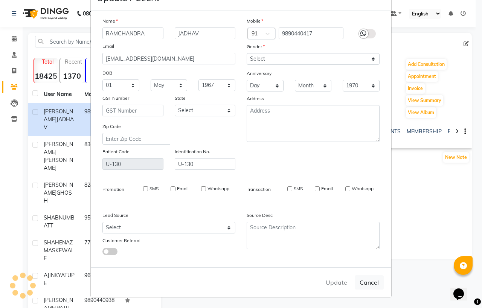
select select
checkbox input "false"
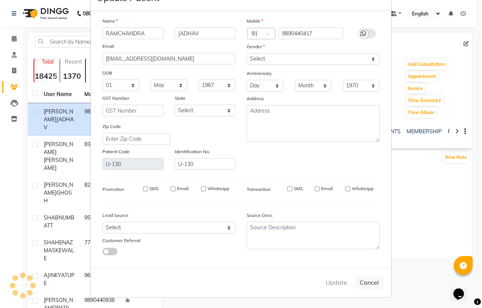
checkbox input "false"
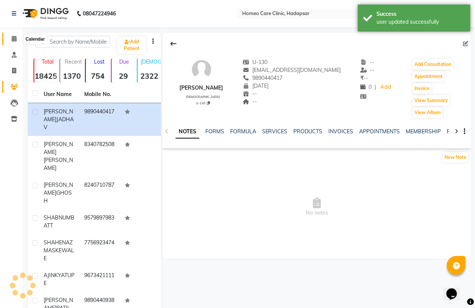
click at [17, 38] on span at bounding box center [14, 39] width 13 height 9
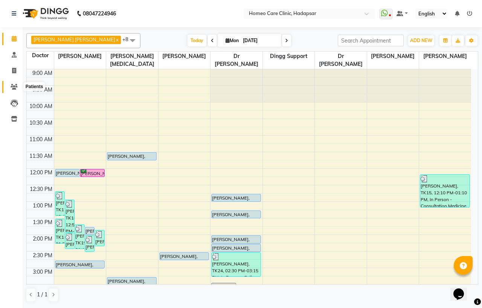
click at [17, 87] on icon at bounding box center [14, 87] width 7 height 6
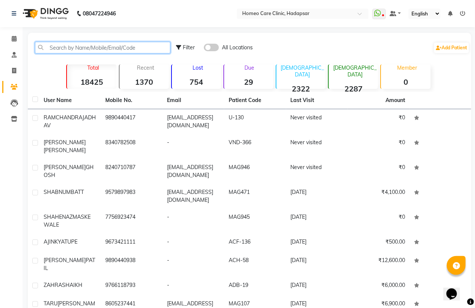
click at [66, 44] on input "text" at bounding box center [103, 48] width 136 height 12
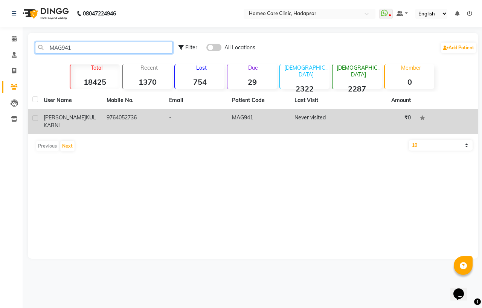
type input "MAG941"
click at [104, 123] on td "9764052736" at bounding box center [133, 121] width 63 height 25
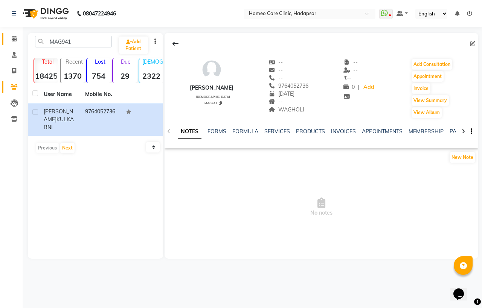
click at [11, 34] on link "Calendar" at bounding box center [11, 39] width 18 height 12
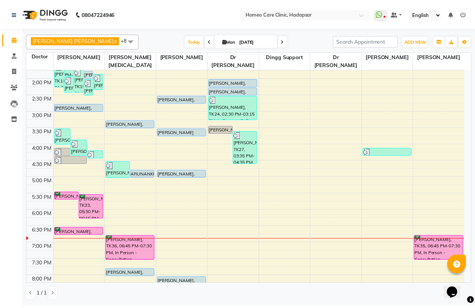
scroll to position [125, 0]
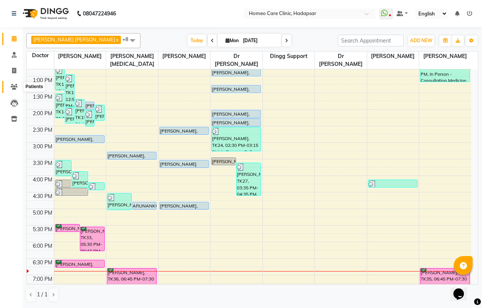
click at [13, 88] on icon at bounding box center [14, 87] width 7 height 6
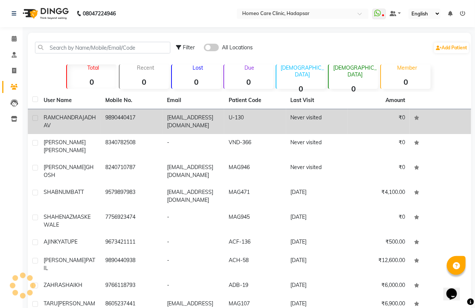
click at [139, 125] on td "9890440417" at bounding box center [132, 121] width 62 height 25
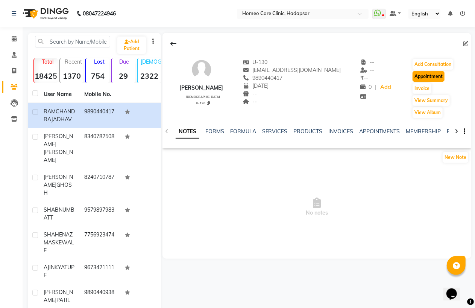
click at [431, 78] on button "Appointment" at bounding box center [429, 76] width 32 height 11
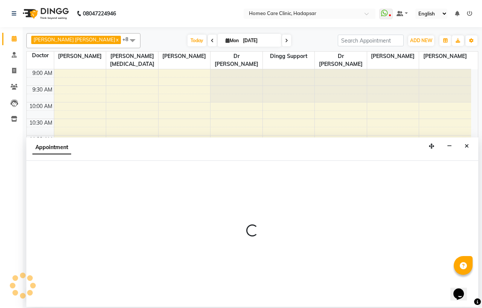
select select "tentative"
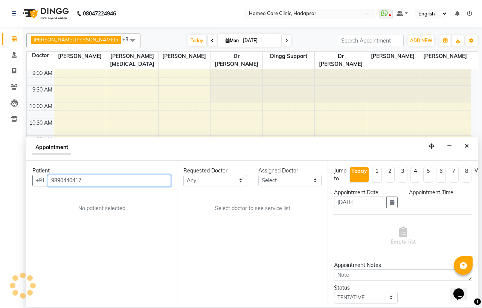
select select "600"
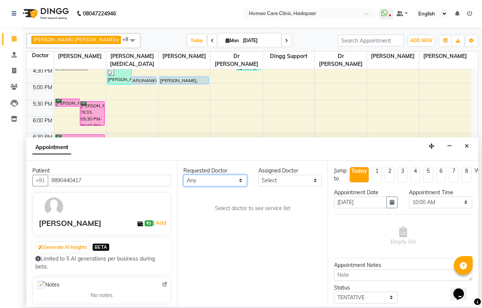
click at [209, 181] on select "Any Dingg Support [PERSON_NAME] [PERSON_NAME] [PERSON_NAME] [PERSON_NAME] [PERS…" at bounding box center [215, 181] width 64 height 12
select select "65961"
click at [183, 175] on select "Any Dingg Support [PERSON_NAME] [PERSON_NAME] [PERSON_NAME] [PERSON_NAME] [PERS…" at bounding box center [215, 181] width 64 height 12
select select "65961"
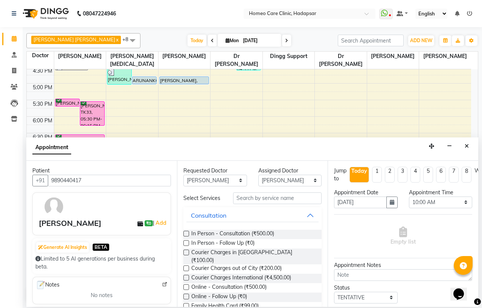
click at [187, 246] on label at bounding box center [186, 243] width 6 height 6
click at [187, 246] on input "checkbox" at bounding box center [185, 243] width 5 height 5
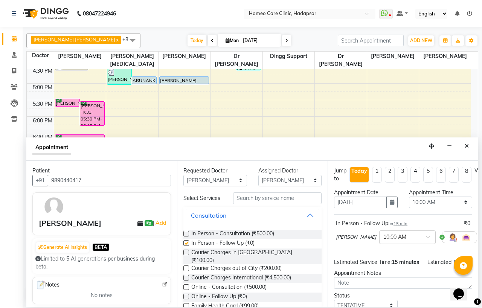
checkbox input "false"
click at [415, 205] on select "Select 10:00 AM 10:05 AM 10:10 AM 10:15 AM 10:20 AM 10:25 AM 10:30 AM 10:35 AM …" at bounding box center [441, 202] width 64 height 12
select select "1070"
click at [409, 196] on select "Select 10:00 AM 10:05 AM 10:10 AM 10:15 AM 10:20 AM 10:25 AM 10:30 AM 10:35 AM …" at bounding box center [441, 202] width 64 height 12
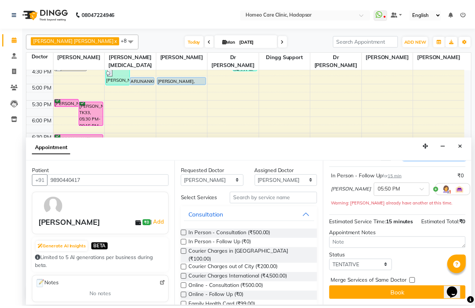
scroll to position [70, 0]
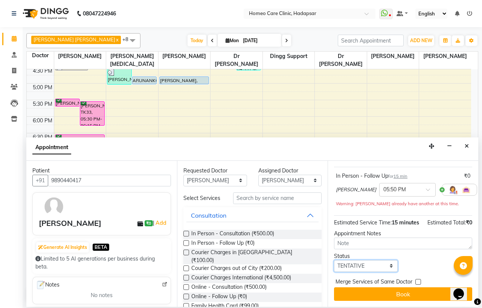
click at [363, 260] on select "Select TENTATIVE CONFIRM CHECK-IN UPCOMING" at bounding box center [366, 266] width 64 height 12
select select "confirm booking"
click at [334, 260] on select "Select TENTATIVE CONFIRM CHECK-IN UPCOMING" at bounding box center [366, 266] width 64 height 12
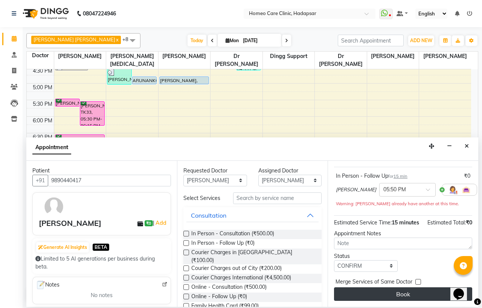
click at [377, 287] on button "Book" at bounding box center [403, 294] width 138 height 14
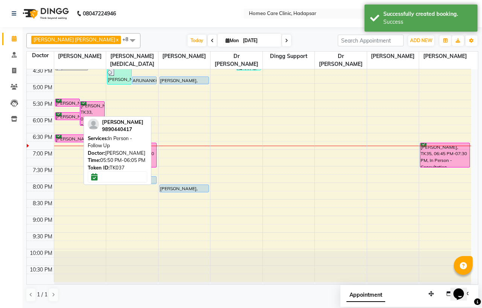
click at [66, 114] on div "[PERSON_NAME], TK37, 05:50 PM-06:05 PM, In Person - Follow Up" at bounding box center [67, 116] width 24 height 7
select select "6"
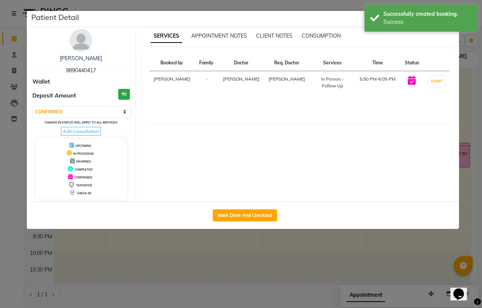
click at [80, 44] on img at bounding box center [81, 40] width 23 height 23
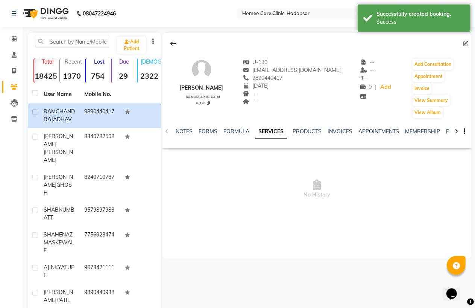
click at [216, 100] on div "U-130" at bounding box center [203, 102] width 41 height 5
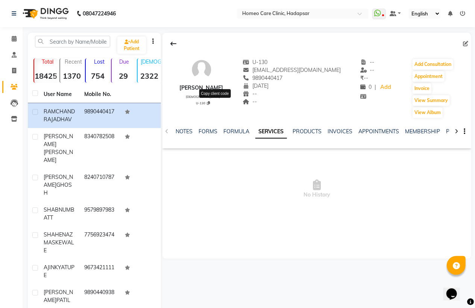
click at [210, 102] on icon at bounding box center [208, 103] width 3 height 4
type textarea "U-130"
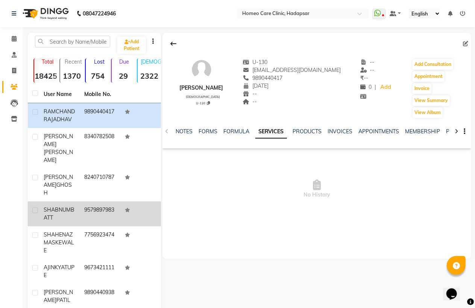
click at [70, 206] on span "SHABNUM" at bounding box center [57, 209] width 27 height 7
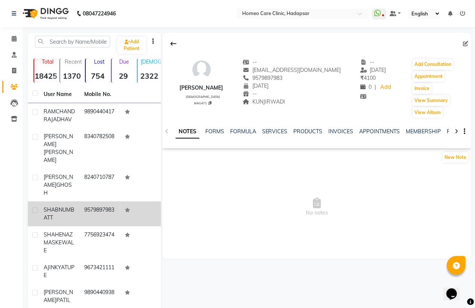
drag, startPoint x: 62, startPoint y: 213, endPoint x: 82, endPoint y: 201, distance: 23.2
click at [66, 231] on span "SHAHENAZ" at bounding box center [58, 234] width 29 height 7
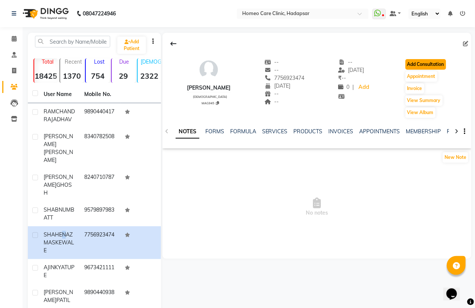
click at [431, 62] on button "Add Consultation" at bounding box center [426, 64] width 41 height 11
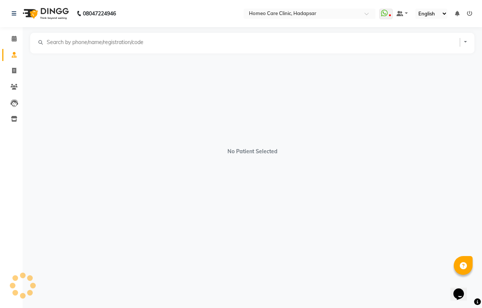
select select "[DEMOGRAPHIC_DATA]"
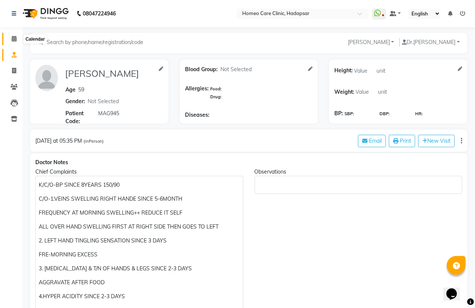
click at [12, 41] on icon at bounding box center [14, 39] width 5 height 6
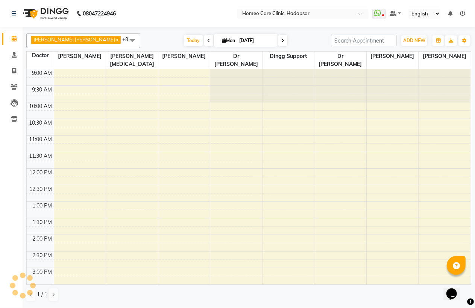
scroll to position [236, 0]
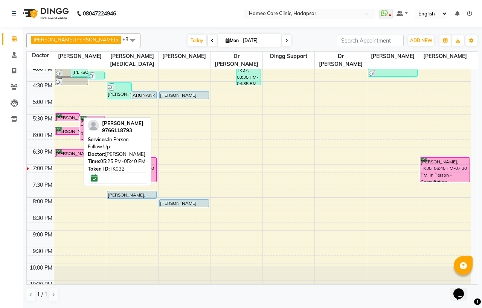
click at [71, 117] on div "[PERSON_NAME], TK32, 05:25 PM-05:40 PM, In Person - Follow Up" at bounding box center [67, 117] width 24 height 7
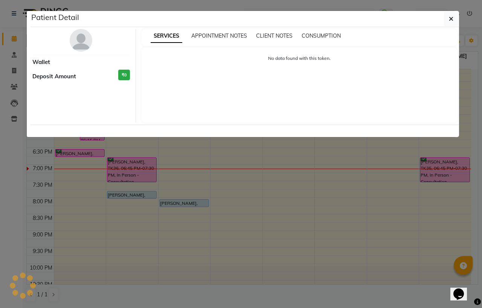
select select "6"
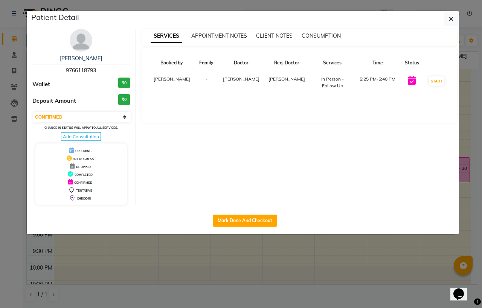
drag, startPoint x: 81, startPoint y: 44, endPoint x: 223, endPoint y: 44, distance: 142.3
click at [81, 44] on img at bounding box center [81, 40] width 23 height 23
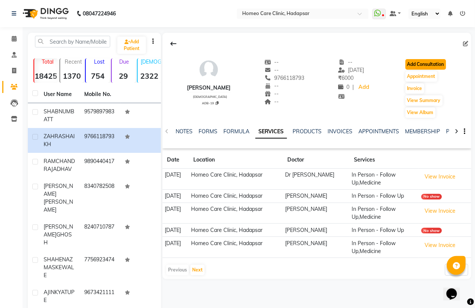
click at [429, 62] on button "Add Consultation" at bounding box center [426, 64] width 41 height 11
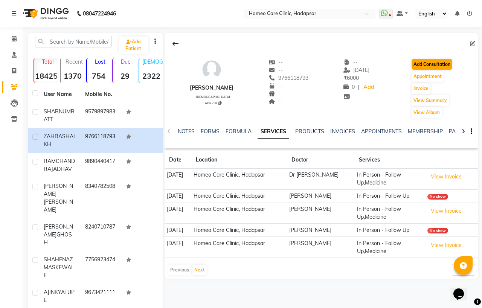
select select "[DEMOGRAPHIC_DATA]"
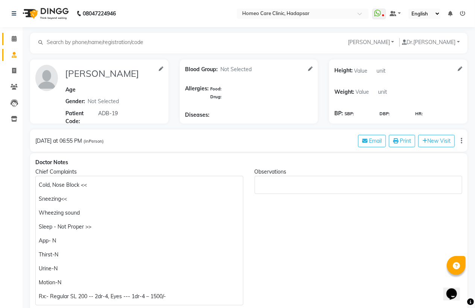
click at [12, 33] on link "Calendar" at bounding box center [11, 39] width 18 height 12
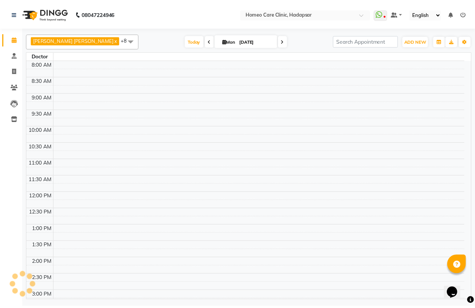
scroll to position [236, 0]
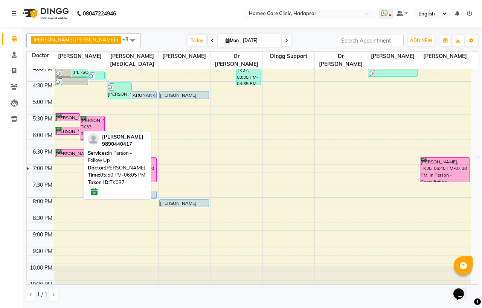
click at [70, 133] on div at bounding box center [67, 134] width 24 height 3
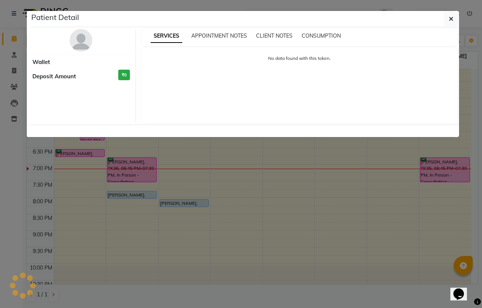
select select "6"
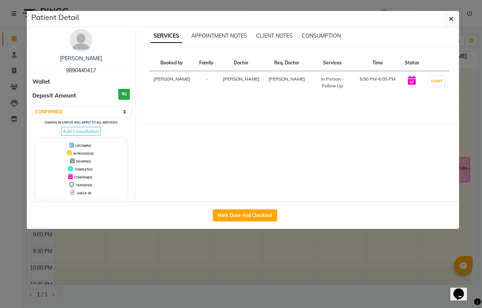
click at [79, 35] on img at bounding box center [81, 40] width 23 height 23
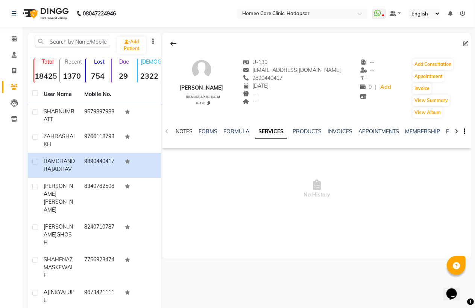
click at [184, 129] on link "NOTES" at bounding box center [184, 131] width 17 height 7
click at [456, 155] on button "New Note" at bounding box center [456, 157] width 26 height 11
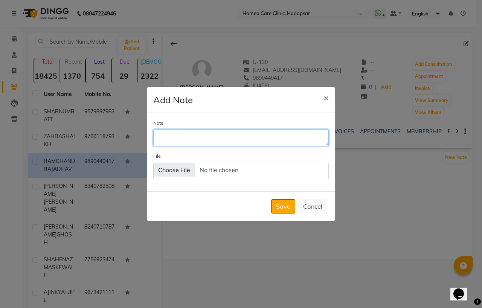
click at [157, 136] on textarea "Note" at bounding box center [240, 137] width 175 height 17
type textarea "CASE PAPER"
type input "C:\fakepath\DocScanner [DATE] 7-02 PM.pdf"
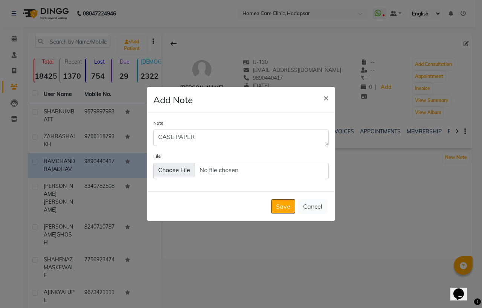
click at [280, 204] on button "Save" at bounding box center [283, 206] width 24 height 14
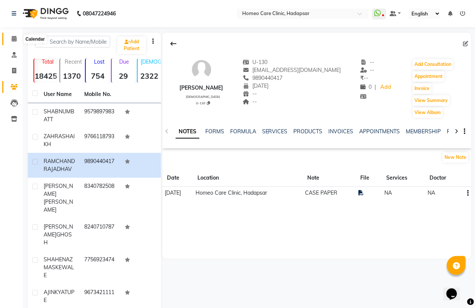
click at [14, 37] on icon at bounding box center [14, 39] width 5 height 6
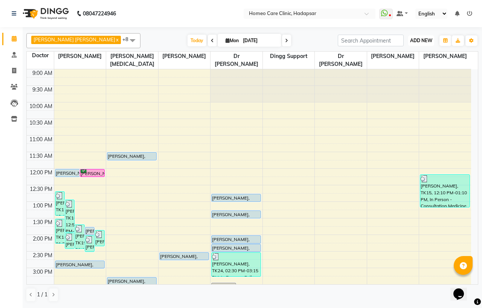
click at [420, 39] on span "ADD NEW" at bounding box center [421, 41] width 22 height 6
click at [416, 51] on button "Add Appointment" at bounding box center [403, 55] width 59 height 10
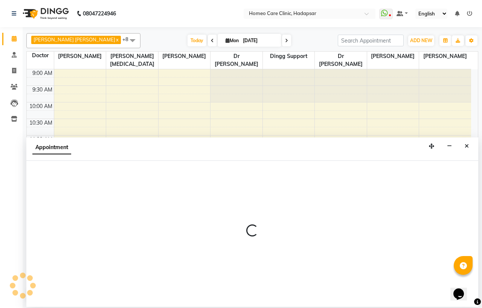
select select "600"
select select "tentative"
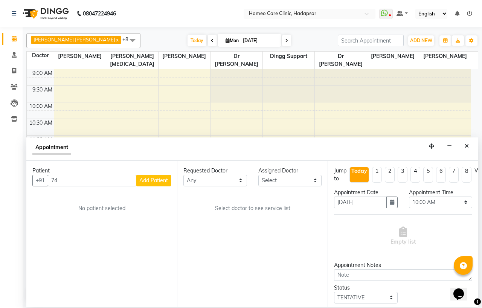
type input "7"
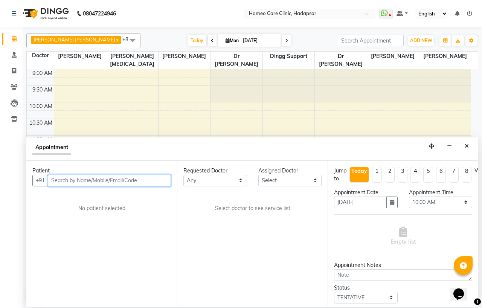
paste input "MAG94"
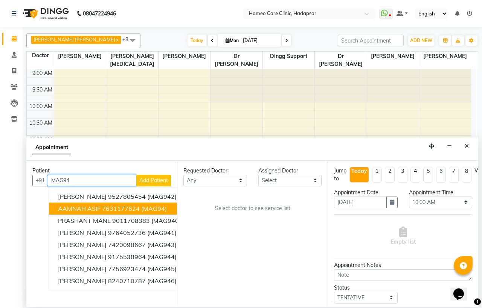
click at [118, 206] on ngb-highlight "7631177624" at bounding box center [121, 209] width 38 height 8
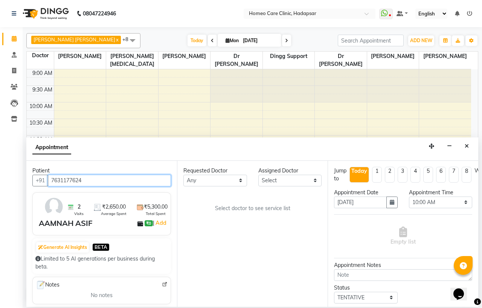
type input "7631177624"
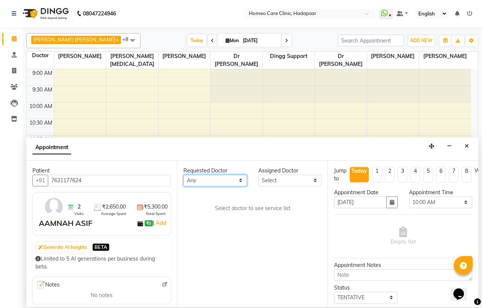
click at [200, 179] on select "Any Dingg Support [PERSON_NAME] [PERSON_NAME] [PERSON_NAME] [PERSON_NAME] [PERS…" at bounding box center [215, 181] width 64 height 12
select select "65961"
click at [183, 175] on select "Any Dingg Support [PERSON_NAME] [PERSON_NAME] [PERSON_NAME] [PERSON_NAME] [PERS…" at bounding box center [215, 181] width 64 height 12
select select "65961"
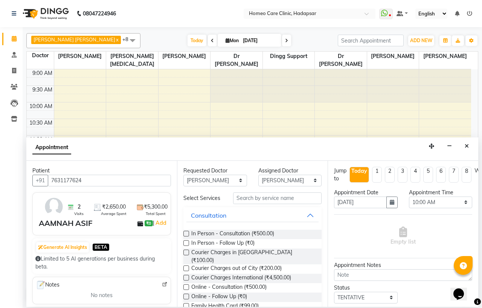
click at [186, 245] on label at bounding box center [186, 243] width 6 height 6
click at [186, 245] on input "checkbox" at bounding box center [185, 243] width 5 height 5
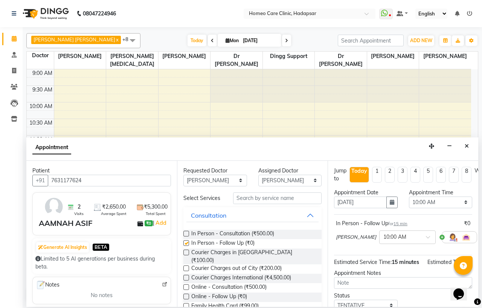
checkbox input "false"
click at [432, 201] on select "Select 10:00 AM 10:05 AM 10:10 AM 10:15 AM 10:20 AM 10:25 AM 10:30 AM 10:35 AM …" at bounding box center [441, 202] width 64 height 12
select select "1155"
click at [409, 196] on select "Select 10:00 AM 10:05 AM 10:10 AM 10:15 AM 10:20 AM 10:25 AM 10:30 AM 10:35 AM …" at bounding box center [441, 202] width 64 height 12
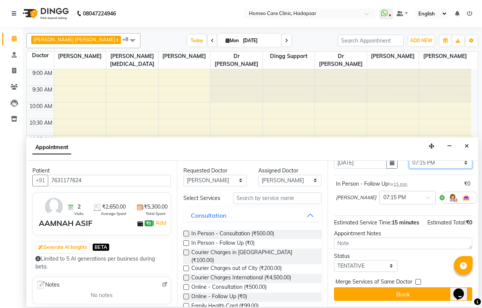
scroll to position [42, 0]
drag, startPoint x: 356, startPoint y: 271, endPoint x: 357, endPoint y: 266, distance: 4.5
click at [356, 271] on select "Select TENTATIVE CONFIRM CHECK-IN UPCOMING" at bounding box center [366, 266] width 64 height 12
select select "confirm booking"
click at [334, 267] on select "Select TENTATIVE CONFIRM CHECK-IN UPCOMING" at bounding box center [366, 266] width 64 height 12
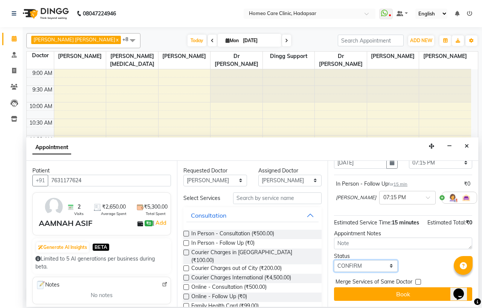
scroll to position [55, 0]
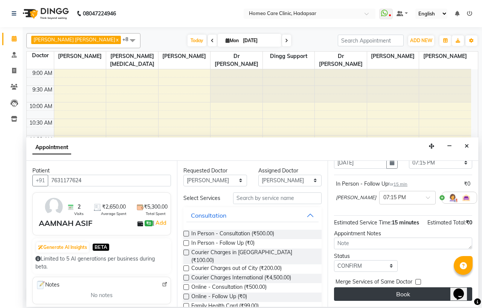
click at [390, 287] on button "Book" at bounding box center [403, 294] width 138 height 14
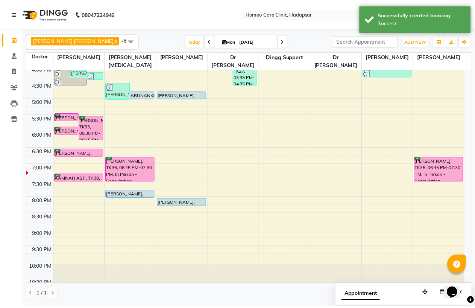
scroll to position [251, 0]
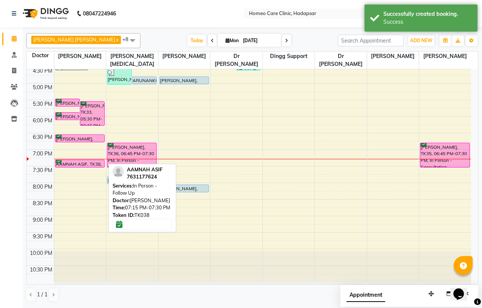
click at [75, 163] on div "AAMNAH ASIF, TK38, 07:15 PM-07:30 PM, In Person - Follow Up" at bounding box center [79, 163] width 49 height 7
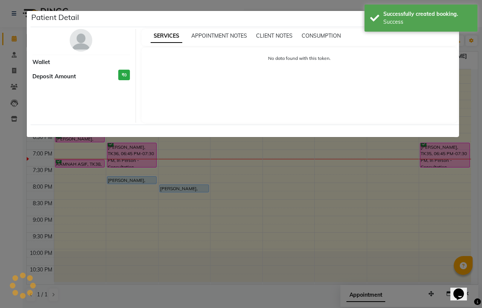
select select "6"
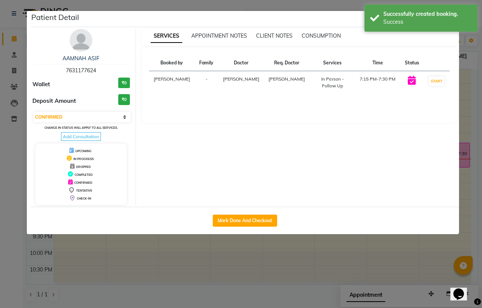
click at [84, 42] on img at bounding box center [81, 40] width 23 height 23
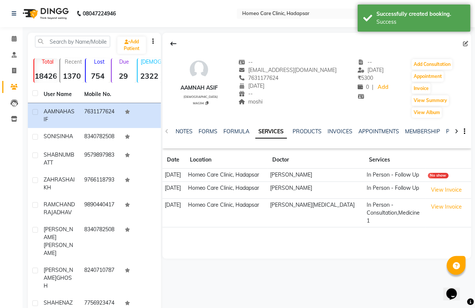
drag, startPoint x: 181, startPoint y: 84, endPoint x: 223, endPoint y: 87, distance: 41.9
click at [223, 87] on div "AAMNAH ASIF [DEMOGRAPHIC_DATA] MAG94 -- [EMAIL_ADDRESS][DOMAIN_NAME] 7631177624…" at bounding box center [317, 85] width 309 height 68
copy div "AAMNAH ASIF"
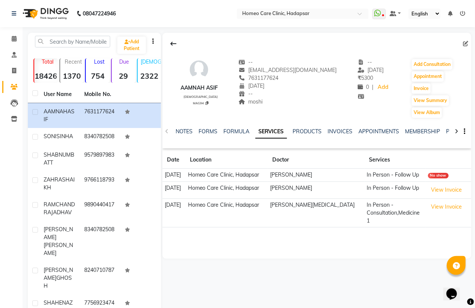
drag, startPoint x: 260, startPoint y: 77, endPoint x: 295, endPoint y: 80, distance: 34.8
click at [295, 80] on div "[PHONE_NUMBER] Mobile No." at bounding box center [288, 78] width 98 height 8
copy span "7631177624"
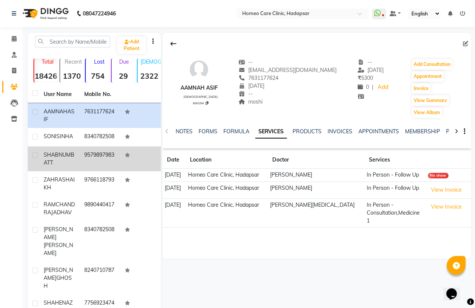
click at [68, 158] on span "SHABNUM" at bounding box center [57, 154] width 27 height 7
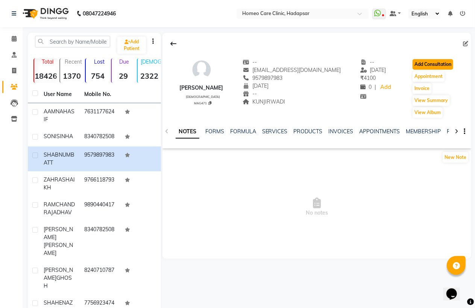
click at [434, 64] on button "Add Consultation" at bounding box center [433, 64] width 41 height 11
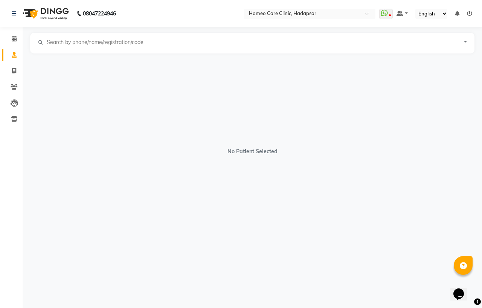
select select "[DEMOGRAPHIC_DATA]"
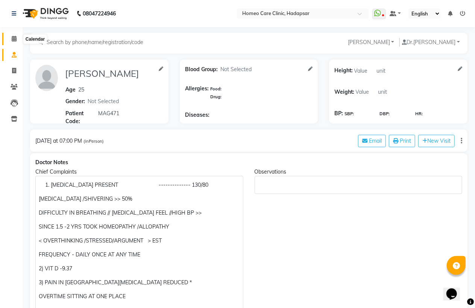
click at [15, 35] on span at bounding box center [14, 39] width 13 height 9
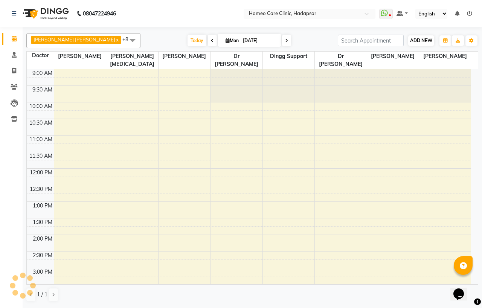
scroll to position [236, 0]
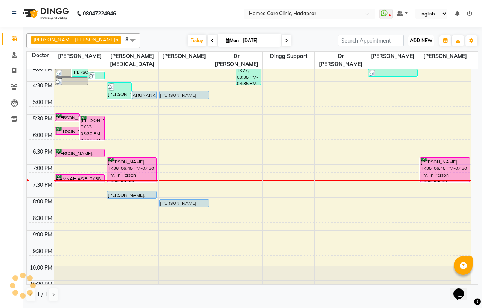
click at [419, 40] on span "ADD NEW" at bounding box center [421, 41] width 22 height 6
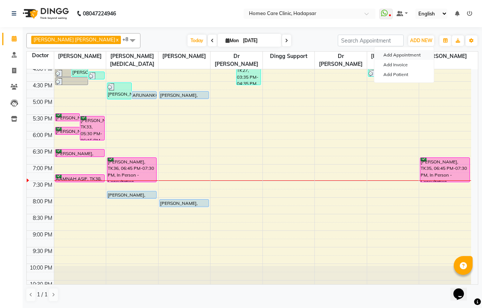
click at [416, 51] on button "Add Appointment" at bounding box center [403, 55] width 59 height 10
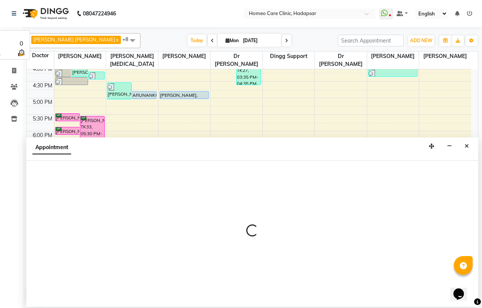
select select "tentative"
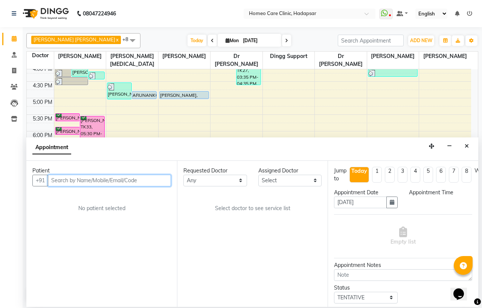
select select "600"
paste input "9850901149"
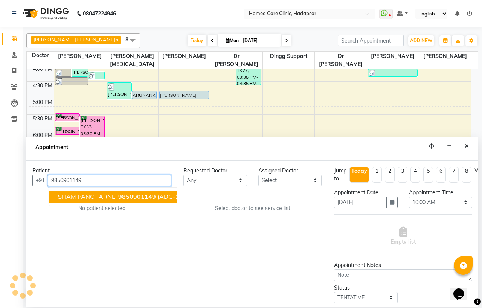
click at [111, 198] on span "SHAM PANCHARNE" at bounding box center [86, 197] width 57 height 8
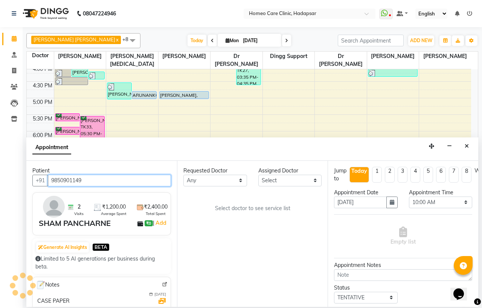
type input "9850901149"
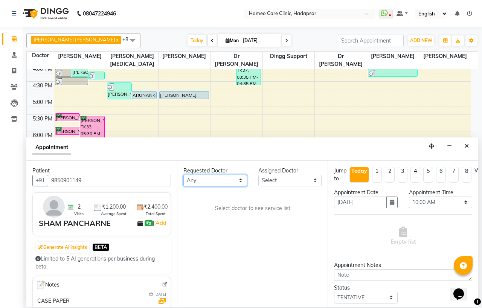
drag, startPoint x: 208, startPoint y: 179, endPoint x: 208, endPoint y: 175, distance: 4.2
click at [208, 179] on select "Any Dingg Support [PERSON_NAME] [PERSON_NAME] [PERSON_NAME] [PERSON_NAME] [PERS…" at bounding box center [215, 181] width 64 height 12
select select "65961"
click at [183, 175] on select "Any Dingg Support [PERSON_NAME] [PERSON_NAME] [PERSON_NAME] [PERSON_NAME] [PERS…" at bounding box center [215, 181] width 64 height 12
select select "65961"
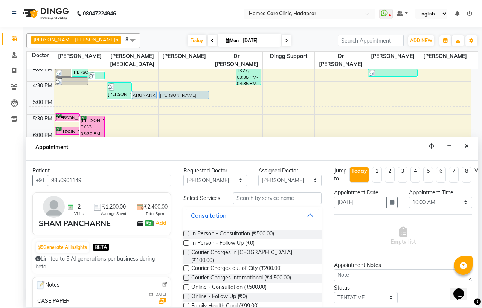
click at [186, 245] on label at bounding box center [186, 243] width 6 height 6
click at [186, 245] on input "checkbox" at bounding box center [185, 243] width 5 height 5
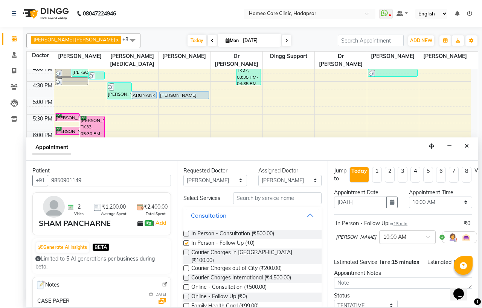
checkbox input "false"
click at [431, 203] on select "Select 10:00 AM 10:05 AM 10:10 AM 10:15 AM 10:20 AM 10:25 AM 10:30 AM 10:35 AM …" at bounding box center [441, 202] width 64 height 12
select select "1170"
click at [409, 196] on select "Select 10:00 AM 10:05 AM 10:10 AM 10:15 AM 10:20 AM 10:25 AM 10:30 AM 10:35 AM …" at bounding box center [441, 202] width 64 height 12
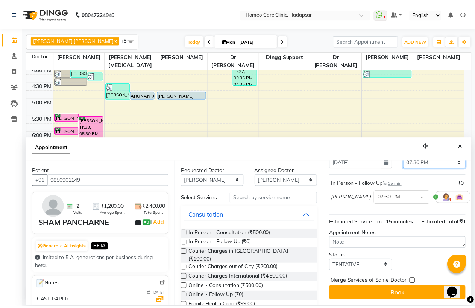
scroll to position [55, 0]
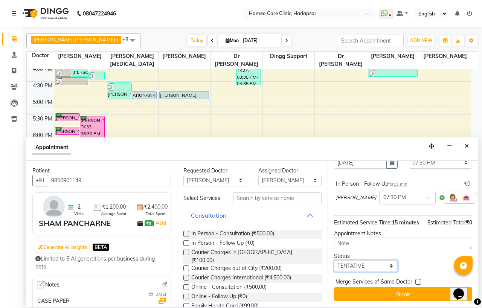
drag, startPoint x: 348, startPoint y: 260, endPoint x: 348, endPoint y: 254, distance: 5.6
click at [348, 260] on select "Select TENTATIVE CONFIRM CHECK-IN UPCOMING" at bounding box center [366, 266] width 64 height 12
select select "confirm booking"
click at [334, 260] on select "Select TENTATIVE CONFIRM CHECK-IN UPCOMING" at bounding box center [366, 266] width 64 height 12
click at [367, 288] on button "Book" at bounding box center [403, 294] width 138 height 14
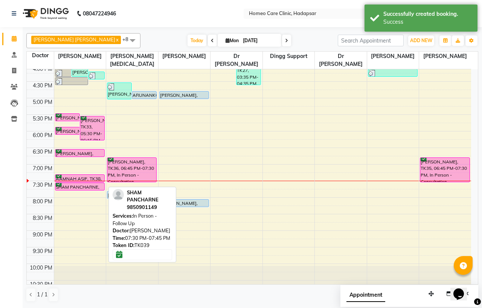
click at [87, 186] on div "SHAM PANCHARNE, TK39, 07:30 PM-07:45 PM, In Person - Follow Up" at bounding box center [79, 186] width 49 height 7
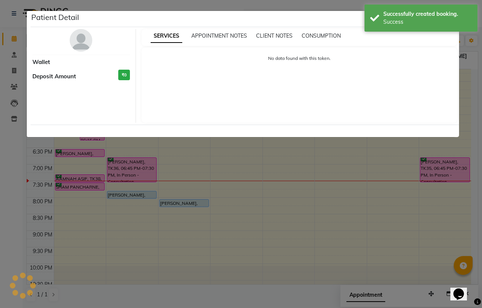
select select "6"
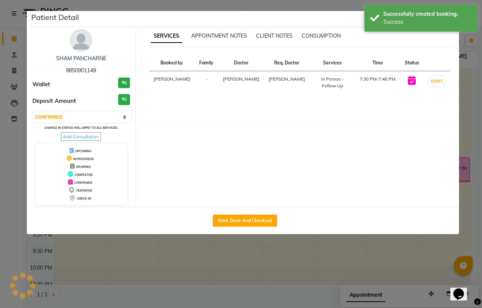
click at [82, 41] on img at bounding box center [81, 40] width 23 height 23
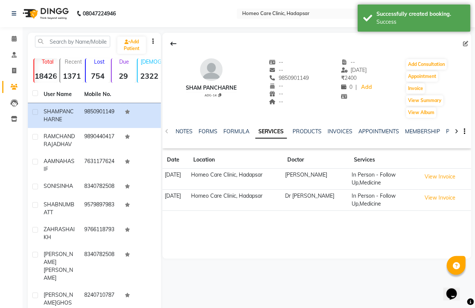
drag, startPoint x: 186, startPoint y: 84, endPoint x: 240, endPoint y: 87, distance: 54.7
click at [240, 87] on div "SHAM PANCHARNE ADG-14 -- -- 9850901149 -- -- -- -- [DATE] ₹ 2400 0 | Add Add Co…" at bounding box center [317, 85] width 309 height 68
copy div "SHAM PANCHARNE"
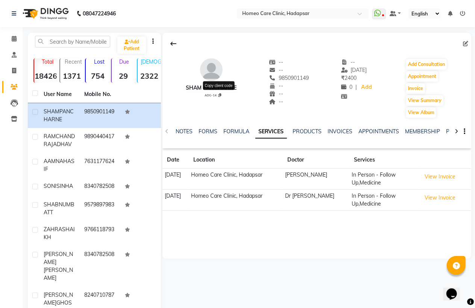
click at [219, 95] on icon at bounding box center [219, 95] width 3 height 4
type textarea "ADG-14"
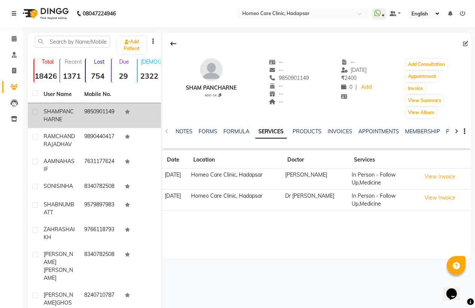
click at [85, 126] on td "9850901149" at bounding box center [100, 115] width 41 height 25
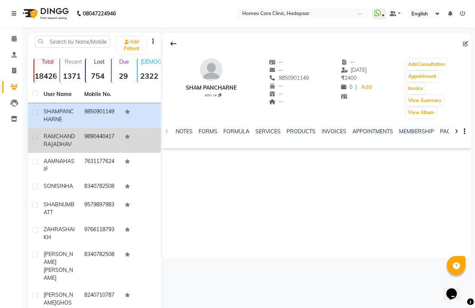
click at [89, 147] on td "9890440417" at bounding box center [100, 140] width 41 height 25
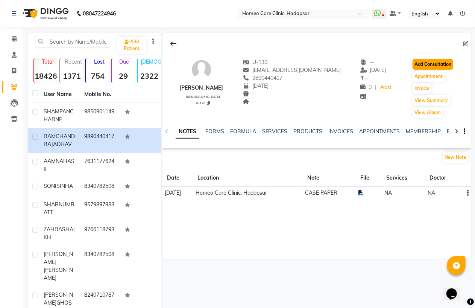
click at [435, 65] on button "Add Consultation" at bounding box center [433, 64] width 41 height 11
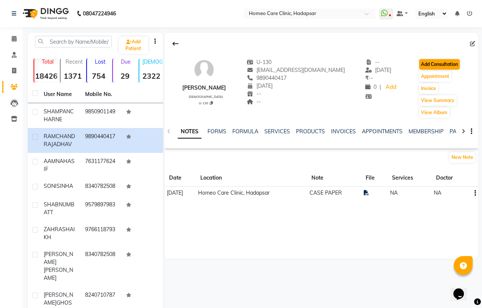
select select "[DEMOGRAPHIC_DATA]"
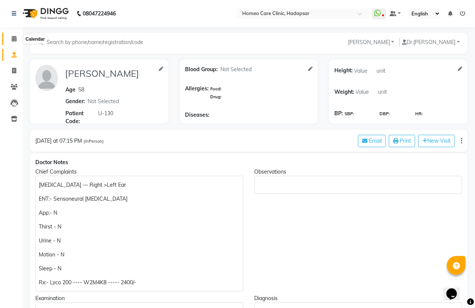
click at [16, 37] on span at bounding box center [14, 39] width 13 height 9
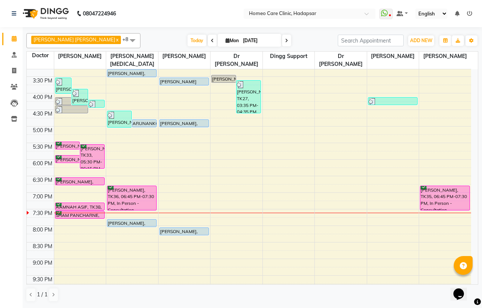
scroll to position [209, 0]
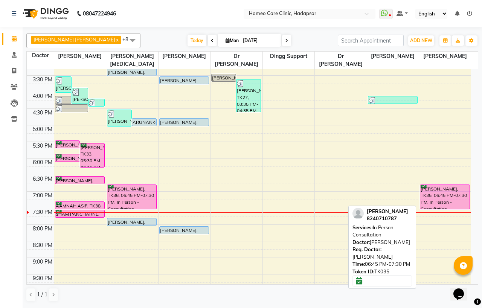
click at [449, 191] on div "[PERSON_NAME], TK35, 06:45 PM-07:30 PM, In Person - Consultation" at bounding box center [444, 197] width 49 height 24
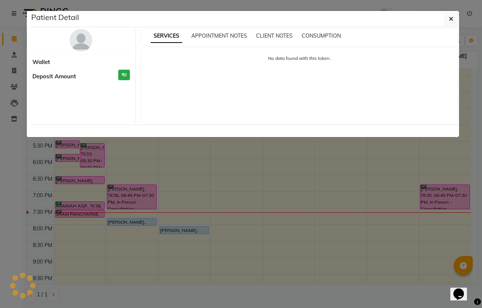
select select "6"
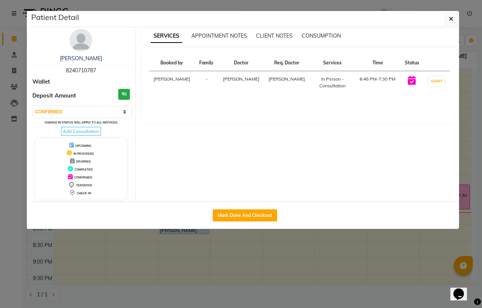
drag, startPoint x: 77, startPoint y: 38, endPoint x: 83, endPoint y: 41, distance: 6.4
click at [78, 39] on img at bounding box center [81, 40] width 23 height 23
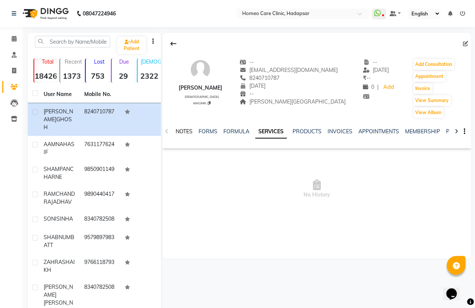
click at [190, 131] on link "NOTES" at bounding box center [184, 131] width 17 height 7
click at [446, 154] on button "New Note" at bounding box center [456, 157] width 26 height 11
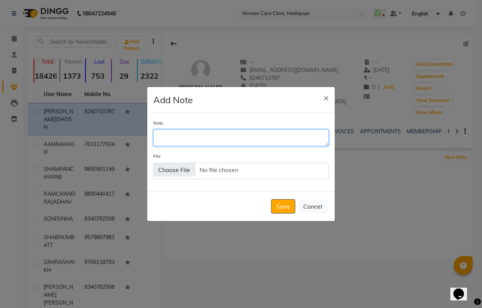
click at [174, 139] on textarea "Note" at bounding box center [240, 137] width 175 height 17
type textarea "REPORT"
type input "C:\fakepath\DocScanner [DATE] 7-31 pm.pdf"
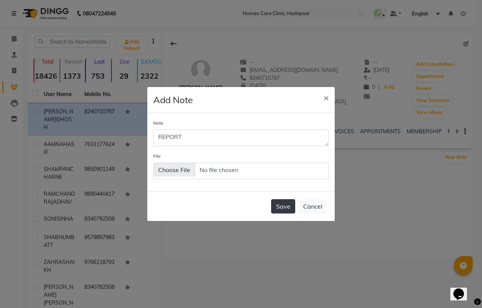
click at [283, 206] on button "Save" at bounding box center [283, 206] width 24 height 14
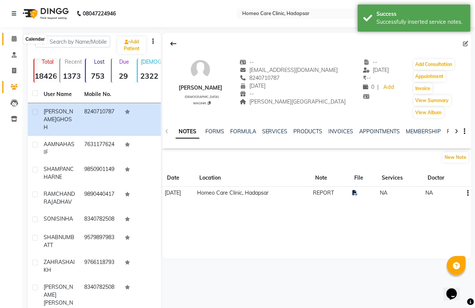
click at [15, 39] on icon at bounding box center [14, 39] width 5 height 6
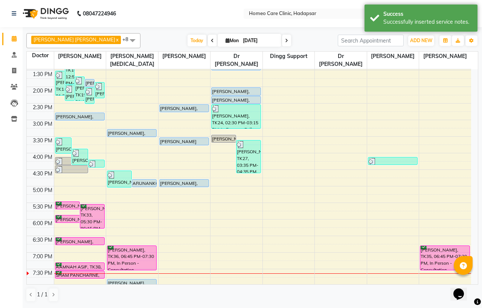
scroll to position [167, 0]
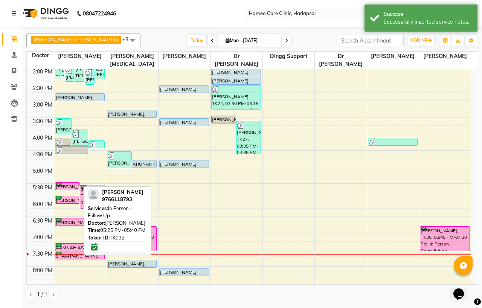
click at [64, 189] on div at bounding box center [67, 189] width 24 height 3
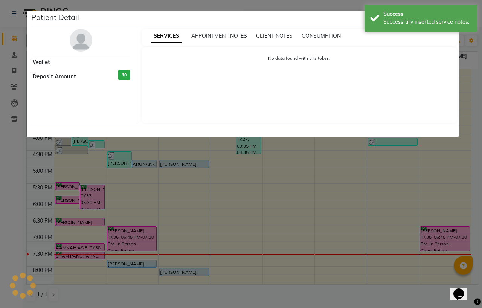
select select "6"
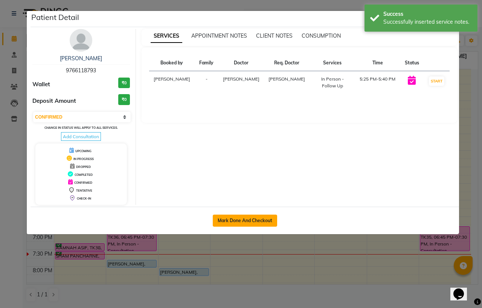
click at [238, 218] on button "Mark Done And Checkout" at bounding box center [245, 221] width 64 height 12
select select "7485"
select select "service"
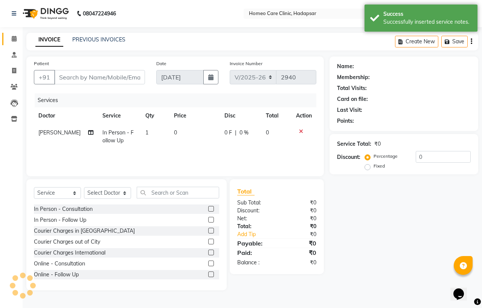
type input "9766118793"
select select "65961"
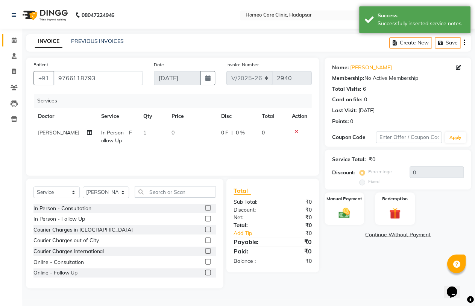
scroll to position [42, 0]
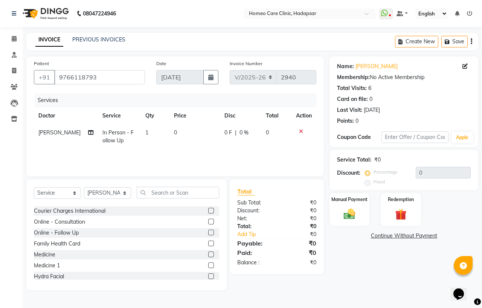
drag, startPoint x: 204, startPoint y: 253, endPoint x: 203, endPoint y: 244, distance: 9.8
click at [208, 253] on label at bounding box center [211, 254] width 6 height 6
click at [208, 253] on input "checkbox" at bounding box center [210, 254] width 5 height 5
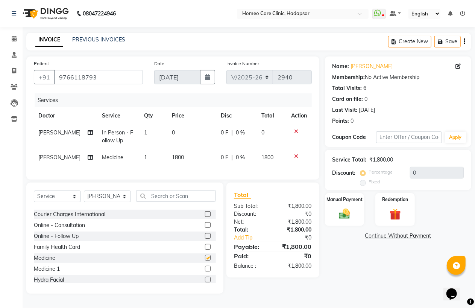
checkbox input "false"
click at [174, 159] on span "1800" at bounding box center [178, 157] width 12 height 7
select select "65961"
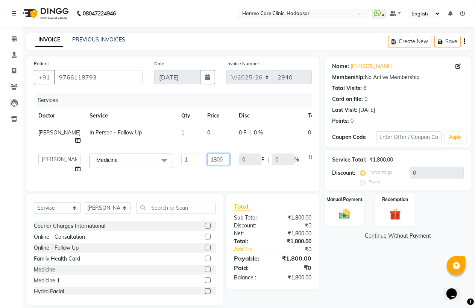
click at [207, 165] on input "1800" at bounding box center [218, 160] width 23 height 12
type input "1700"
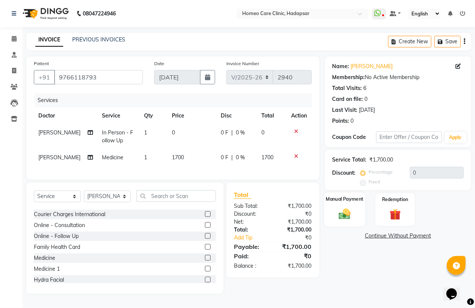
click at [341, 213] on img at bounding box center [344, 214] width 19 height 14
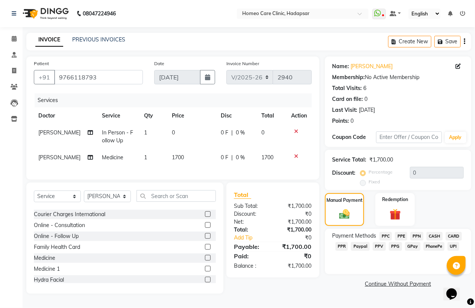
click at [432, 247] on span "PhonePe" at bounding box center [434, 246] width 21 height 9
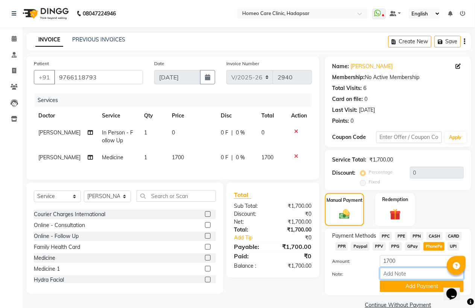
click at [408, 270] on input "Note:" at bounding box center [422, 274] width 84 height 12
type input "PPF"
click at [435, 230] on div "Payment Methods PPC PPE PPN CASH CARD PPR Paypal PPV PPG GPay PhonePe UPI Amoun…" at bounding box center [398, 262] width 146 height 66
click at [435, 233] on span "CASH" at bounding box center [435, 236] width 16 height 9
drag, startPoint x: 415, startPoint y: 273, endPoint x: 416, endPoint y: 269, distance: 3.8
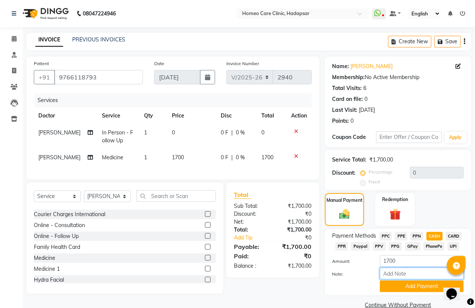
click at [415, 273] on input "Note:" at bounding box center [422, 274] width 84 height 12
type input "CASH"
click at [426, 287] on button "Add Payment" at bounding box center [422, 286] width 84 height 12
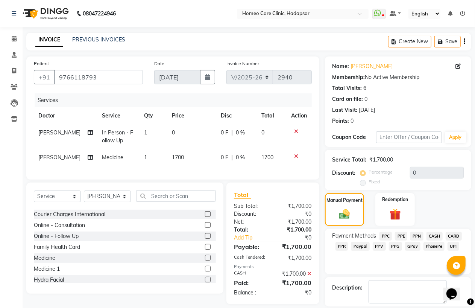
scroll to position [24, 0]
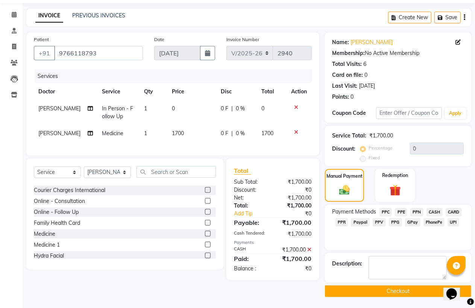
click at [392, 290] on button "Checkout" at bounding box center [398, 291] width 146 height 12
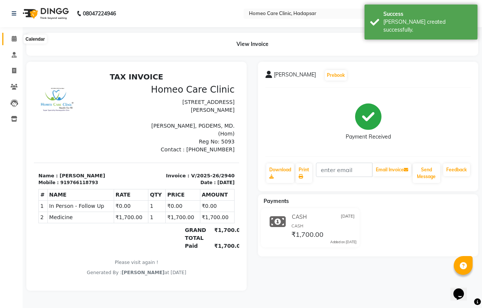
click at [16, 38] on span at bounding box center [14, 39] width 13 height 9
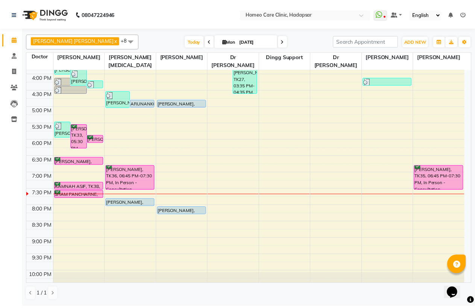
scroll to position [251, 0]
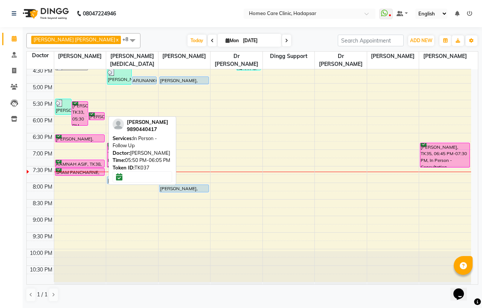
click at [95, 114] on div "[PERSON_NAME], TK37, 05:50 PM-06:05 PM, In Person - Follow Up" at bounding box center [96, 116] width 16 height 7
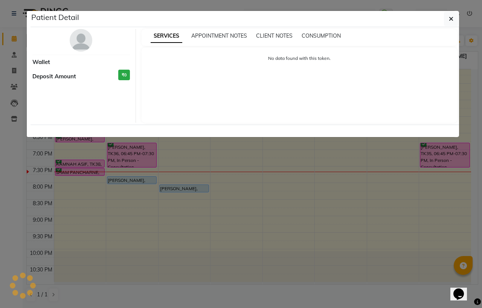
select select "6"
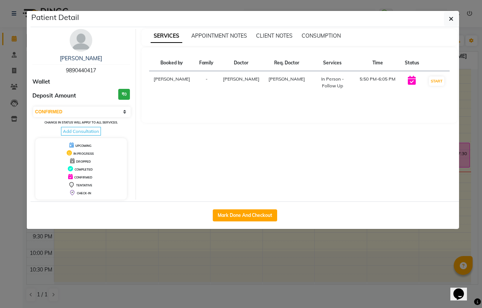
click at [84, 41] on img at bounding box center [81, 40] width 23 height 23
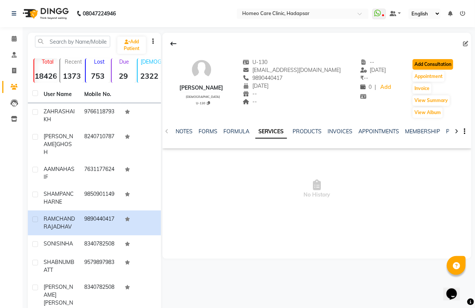
click at [443, 61] on button "Add Consultation" at bounding box center [433, 64] width 41 height 11
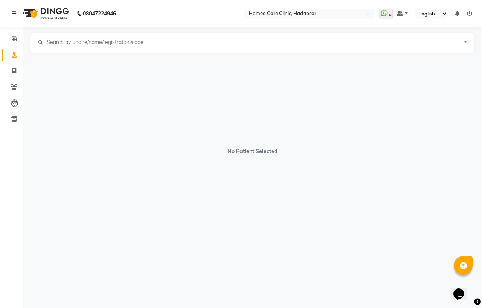
select select "[DEMOGRAPHIC_DATA]"
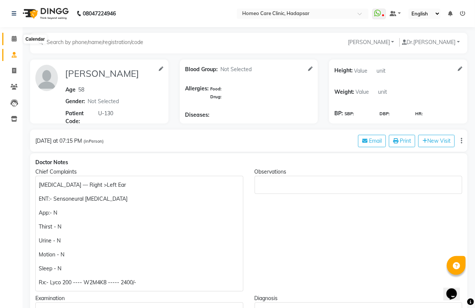
click at [14, 37] on icon at bounding box center [14, 39] width 5 height 6
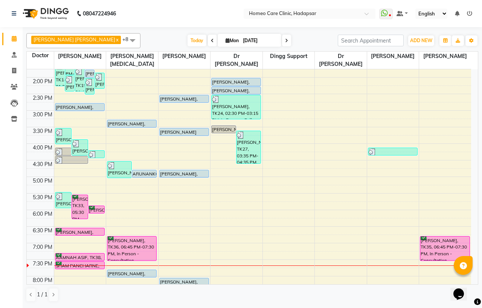
scroll to position [209, 0]
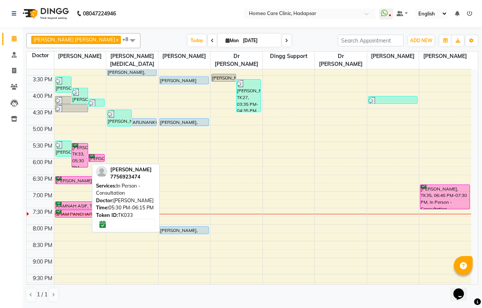
click at [81, 152] on div "[PERSON_NAME], TK33, 05:30 PM-06:15 PM, In Person - Consultation" at bounding box center [80, 155] width 16 height 24
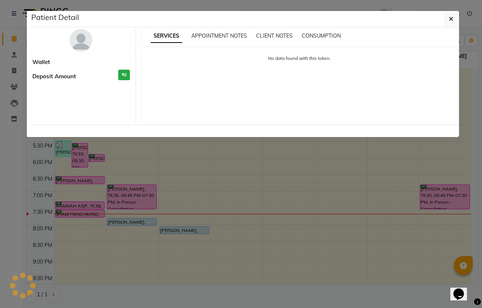
select select "6"
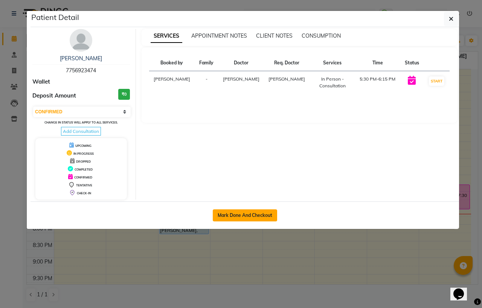
click at [244, 213] on button "Mark Done And Checkout" at bounding box center [245, 215] width 64 height 12
select select "service"
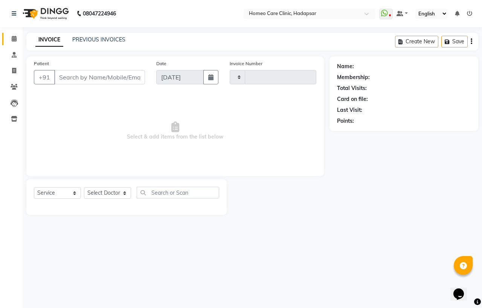
type input "2941"
select select "7485"
type input "7756923474"
select select "65961"
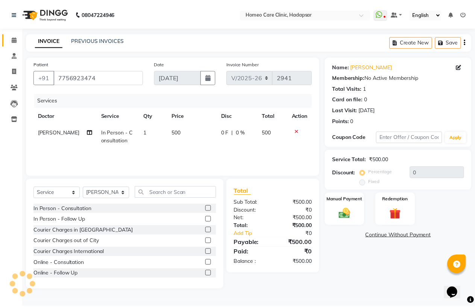
scroll to position [42, 0]
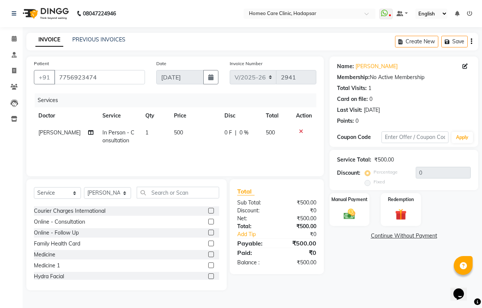
click at [208, 254] on label at bounding box center [211, 254] width 6 height 6
click at [208, 254] on input "checkbox" at bounding box center [210, 254] width 5 height 5
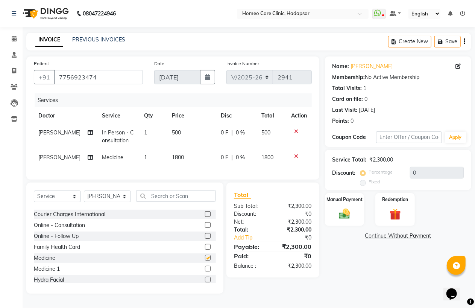
checkbox input "false"
click at [174, 156] on span "1800" at bounding box center [178, 157] width 12 height 7
select select "65961"
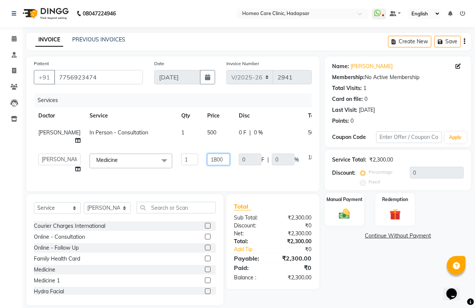
click at [207, 165] on input "1800" at bounding box center [218, 160] width 23 height 12
type input "1700"
drag, startPoint x: 343, startPoint y: 274, endPoint x: 343, endPoint y: 266, distance: 7.9
click at [343, 274] on div "Name: [PERSON_NAME] Membership: No Active Membership Total Visits: 1 Card on fi…" at bounding box center [401, 180] width 152 height 249
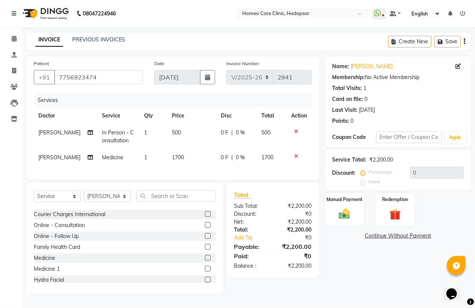
click at [296, 128] on td at bounding box center [299, 136] width 25 height 25
click at [174, 157] on span "1700" at bounding box center [178, 157] width 12 height 7
select select "65961"
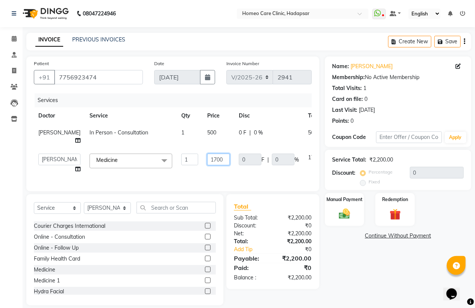
click at [207, 165] on input "1700" at bounding box center [218, 160] width 23 height 12
type input "1200"
click at [355, 265] on div "Name: [PERSON_NAME] Membership: No Active Membership Total Visits: 1 Card on fi…" at bounding box center [401, 180] width 152 height 249
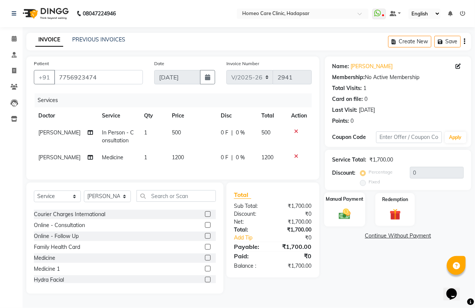
click at [349, 210] on img at bounding box center [344, 214] width 19 height 14
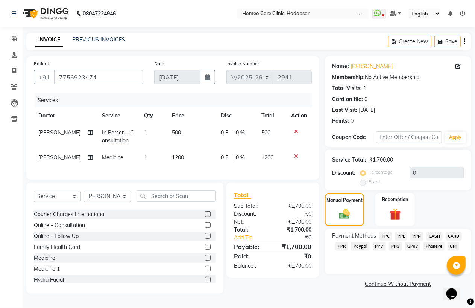
click at [434, 232] on span "CASH" at bounding box center [435, 236] width 16 height 9
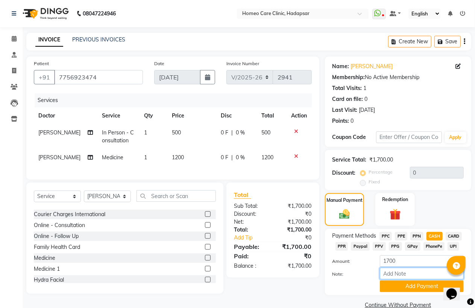
drag, startPoint x: 409, startPoint y: 275, endPoint x: 413, endPoint y: 268, distance: 8.1
click at [409, 275] on input "Note:" at bounding box center [422, 274] width 84 height 12
type input "CASH"
click at [420, 286] on button "Add Payment" at bounding box center [422, 286] width 84 height 12
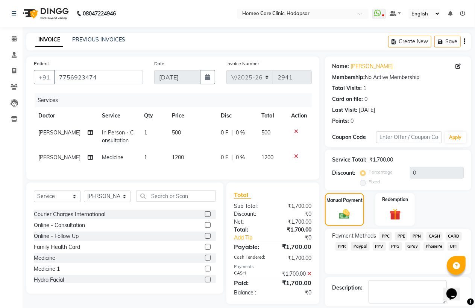
scroll to position [24, 0]
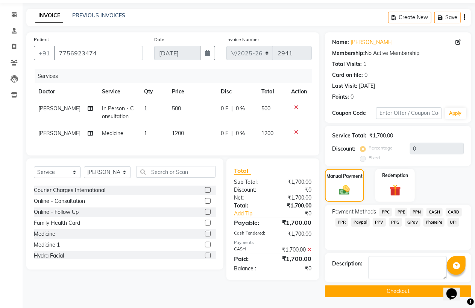
click at [416, 292] on button "Checkout" at bounding box center [398, 291] width 146 height 12
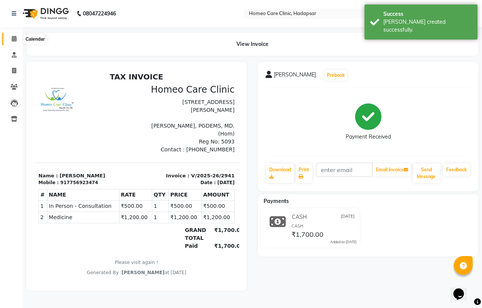
click at [13, 39] on icon at bounding box center [14, 39] width 5 height 6
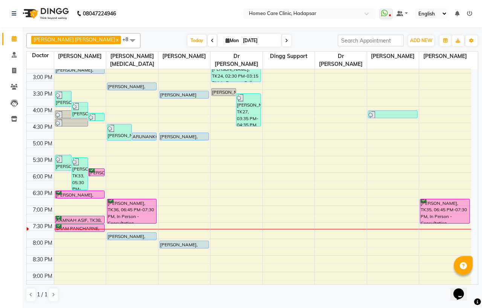
scroll to position [194, 0]
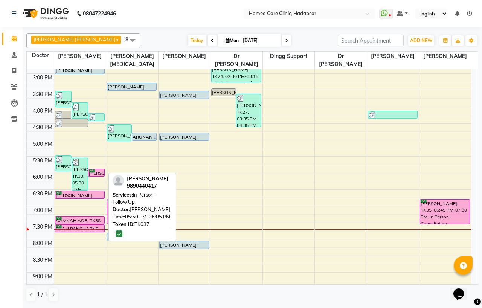
click at [95, 172] on div "[PERSON_NAME], TK37, 05:50 PM-06:05 PM, In Person - Follow Up" at bounding box center [96, 172] width 16 height 7
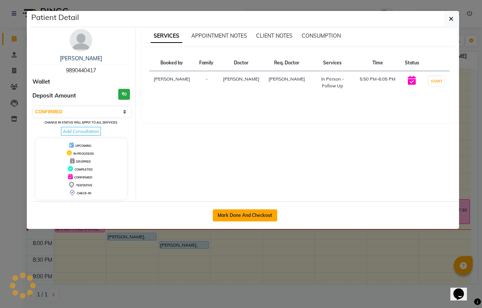
click at [228, 212] on button "Mark Done And Checkout" at bounding box center [245, 215] width 64 height 12
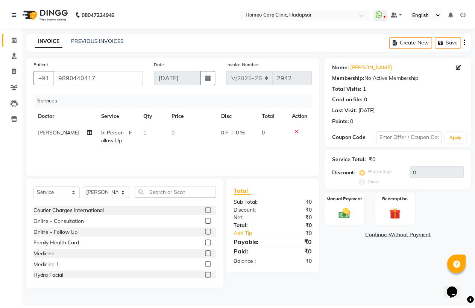
scroll to position [42, 0]
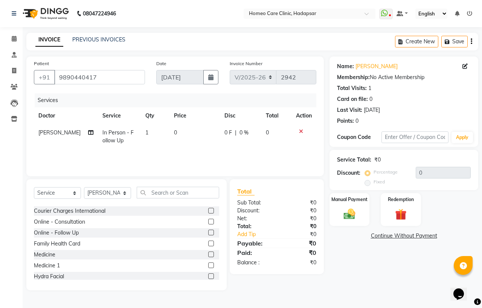
click at [208, 265] on label at bounding box center [211, 265] width 6 height 6
click at [208, 265] on input "checkbox" at bounding box center [210, 265] width 5 height 5
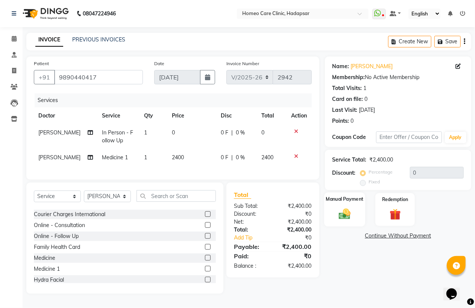
click at [344, 215] on img at bounding box center [344, 214] width 19 height 14
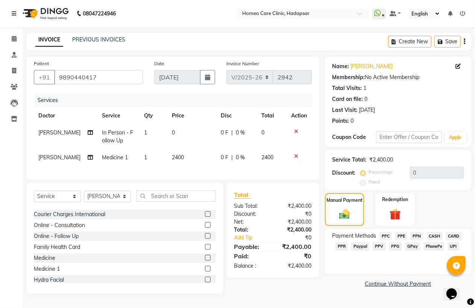
click at [429, 245] on span "PhonePe" at bounding box center [434, 246] width 21 height 9
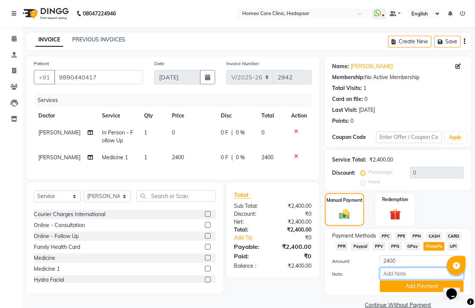
click at [414, 274] on input "Note:" at bounding box center [422, 274] width 84 height 12
click at [419, 285] on button "Add Payment" at bounding box center [422, 286] width 84 height 12
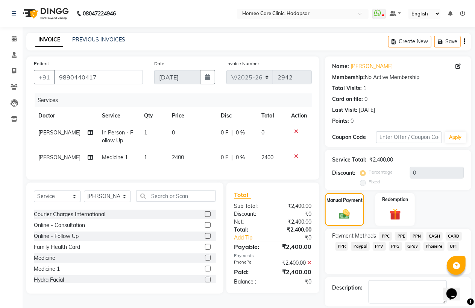
scroll to position [24, 0]
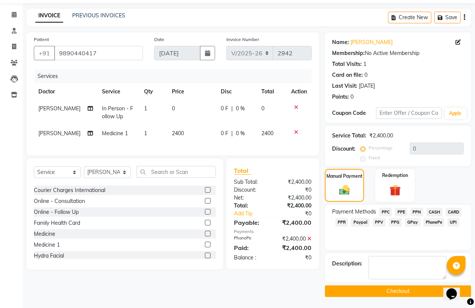
click at [396, 292] on button "Checkout" at bounding box center [398, 291] width 146 height 12
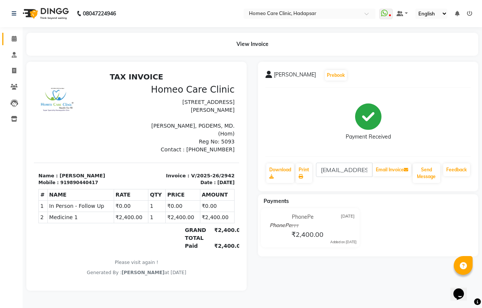
click at [13, 35] on span at bounding box center [14, 39] width 13 height 9
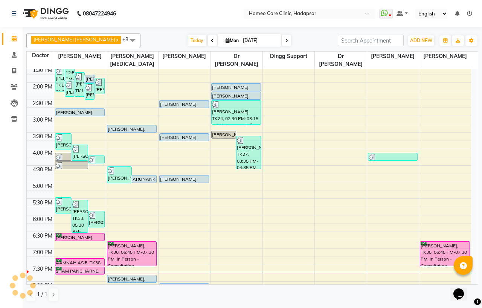
scroll to position [251, 0]
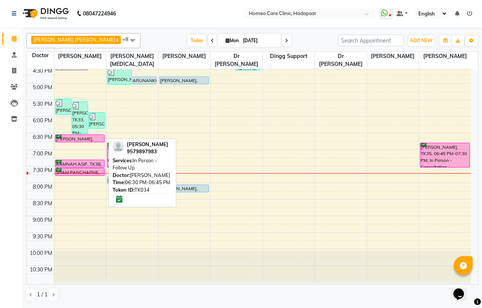
click at [81, 137] on div "[PERSON_NAME], TK34, 06:30 PM-06:45 PM, In Person - Follow Up" at bounding box center [79, 138] width 49 height 7
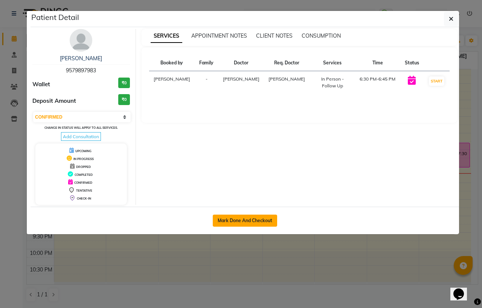
click at [245, 222] on button "Mark Done And Checkout" at bounding box center [245, 221] width 64 height 12
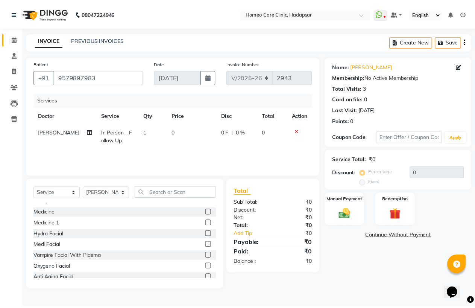
scroll to position [42, 0]
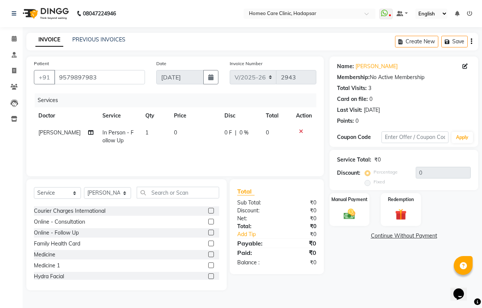
click at [201, 253] on div "Medicine" at bounding box center [126, 254] width 185 height 9
click at [208, 254] on label at bounding box center [211, 254] width 6 height 6
click at [208, 254] on input "checkbox" at bounding box center [210, 254] width 5 height 5
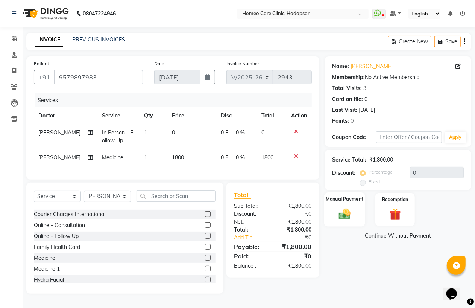
click at [344, 210] on img at bounding box center [344, 214] width 19 height 14
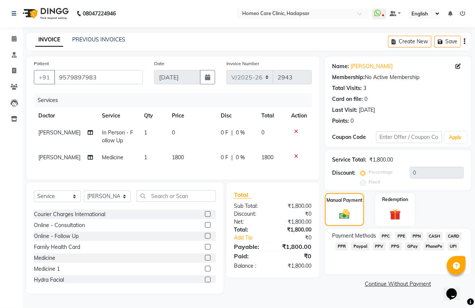
click at [432, 242] on div "PhonePe" at bounding box center [433, 247] width 24 height 10
click at [432, 246] on span "PhonePe" at bounding box center [434, 246] width 21 height 9
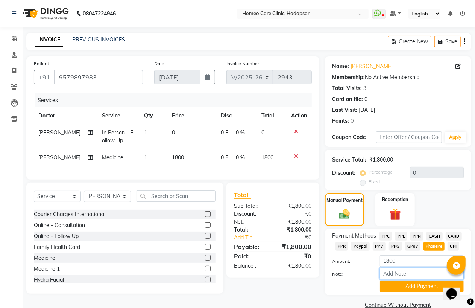
click at [414, 274] on input "Note:" at bounding box center [422, 274] width 84 height 12
click at [418, 285] on button "Add Payment" at bounding box center [422, 286] width 84 height 12
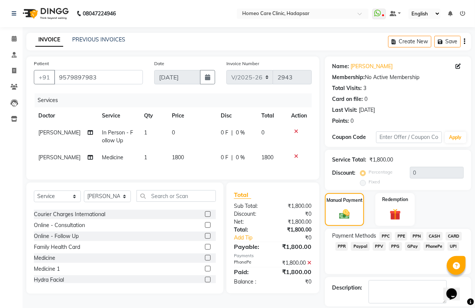
scroll to position [24, 0]
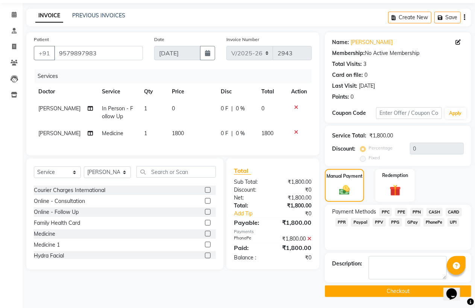
click at [410, 292] on button "Checkout" at bounding box center [398, 291] width 146 height 12
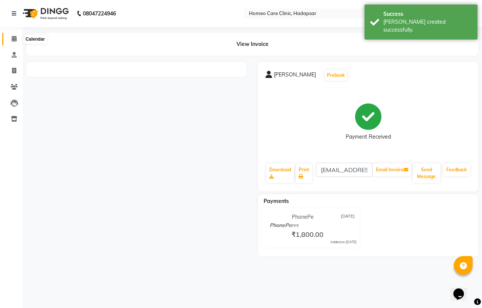
click at [16, 36] on icon at bounding box center [14, 39] width 5 height 6
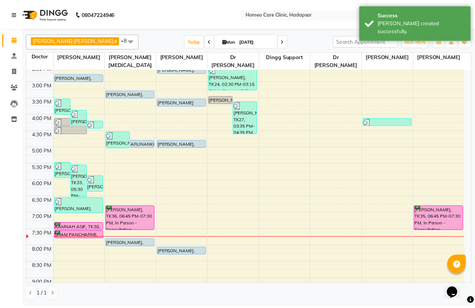
scroll to position [209, 0]
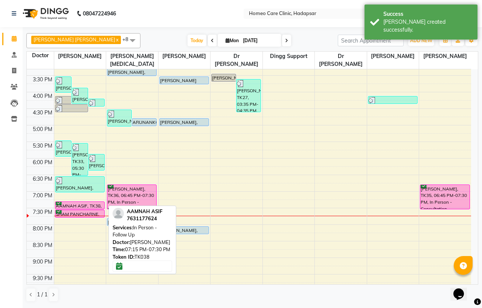
click at [82, 203] on div "AAMNAH ASIF, TK38, 07:15 PM-07:30 PM, In Person - Follow Up" at bounding box center [79, 205] width 49 height 7
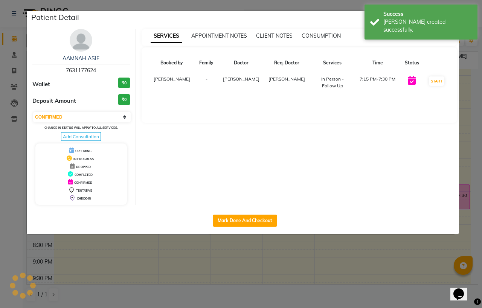
click at [86, 43] on img at bounding box center [81, 40] width 23 height 23
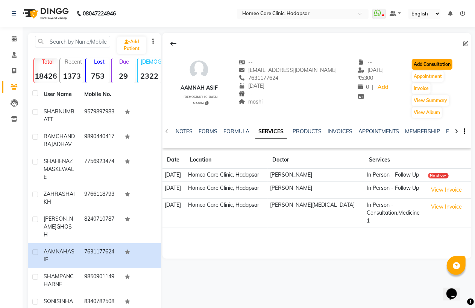
click at [424, 61] on button "Add Consultation" at bounding box center [432, 64] width 41 height 11
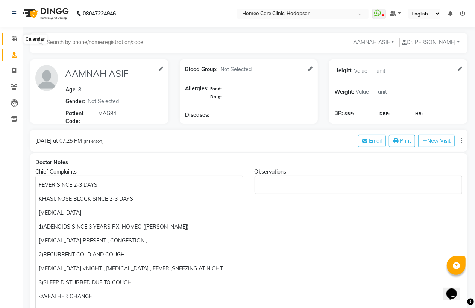
click at [14, 36] on icon at bounding box center [14, 39] width 5 height 6
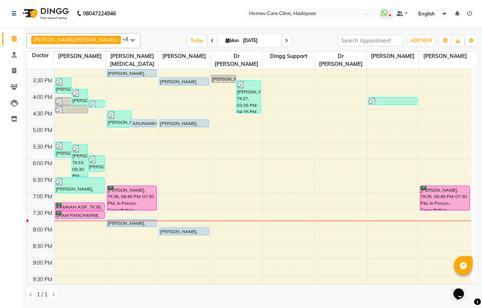
scroll to position [209, 0]
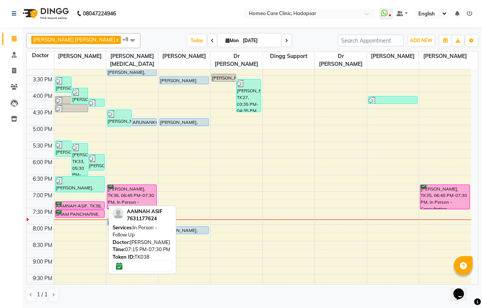
click at [78, 204] on div "AAMNAH ASIF, TK38, 07:15 PM-07:30 PM, In Person - Follow Up" at bounding box center [79, 205] width 49 height 7
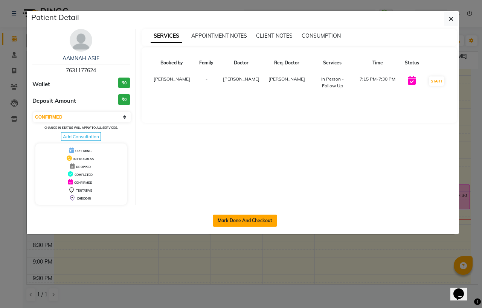
click at [251, 220] on button "Mark Done And Checkout" at bounding box center [245, 221] width 64 height 12
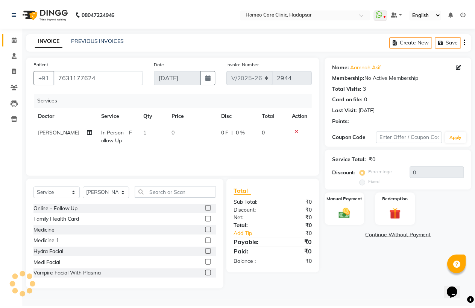
scroll to position [84, 0]
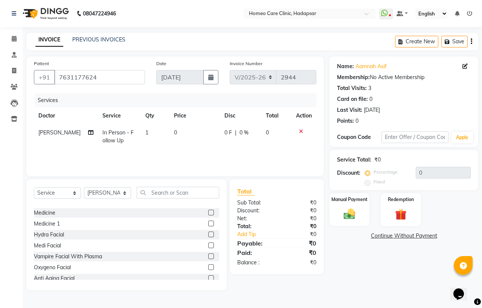
click at [208, 223] on label at bounding box center [211, 224] width 6 height 6
click at [208, 223] on input "checkbox" at bounding box center [210, 223] width 5 height 5
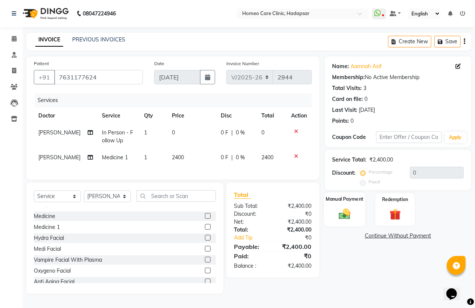
click at [349, 211] on img at bounding box center [344, 214] width 19 height 14
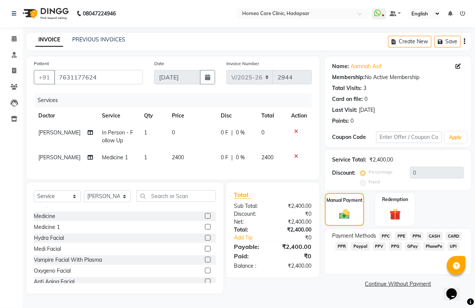
click at [436, 244] on span "PhonePe" at bounding box center [434, 246] width 21 height 9
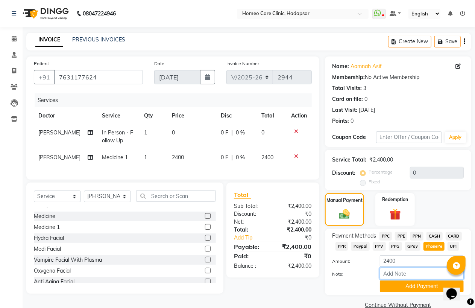
drag, startPoint x: 405, startPoint y: 275, endPoint x: 411, endPoint y: 265, distance: 11.5
click at [405, 275] on input "Note:" at bounding box center [422, 274] width 84 height 12
click at [420, 286] on button "Add Payment" at bounding box center [422, 286] width 84 height 12
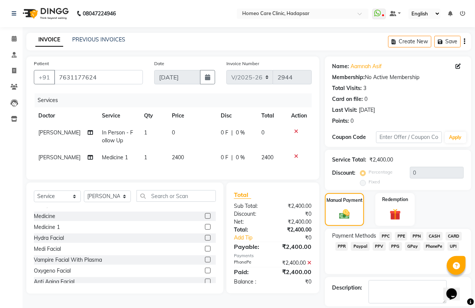
scroll to position [24, 0]
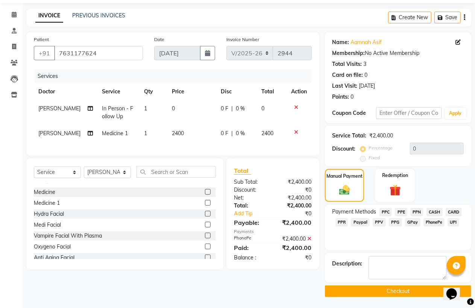
click at [417, 291] on button "Checkout" at bounding box center [398, 291] width 146 height 12
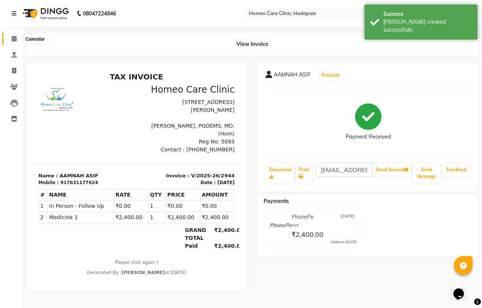
click at [12, 38] on icon at bounding box center [14, 39] width 5 height 6
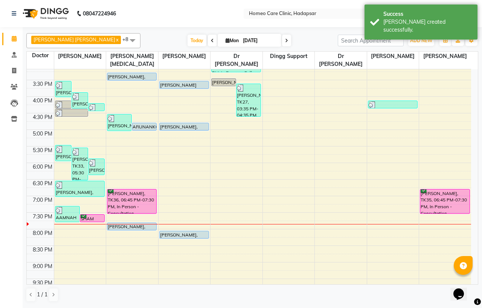
scroll to position [209, 0]
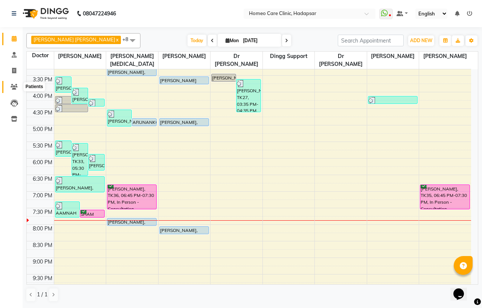
click at [12, 83] on span at bounding box center [14, 87] width 13 height 9
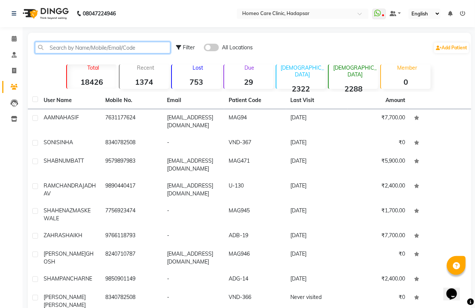
click at [59, 48] on input "text" at bounding box center [103, 48] width 136 height 12
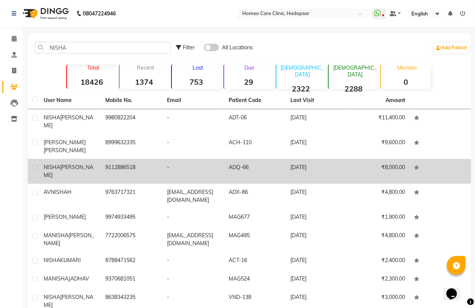
click at [135, 169] on td "9112886518" at bounding box center [132, 171] width 62 height 25
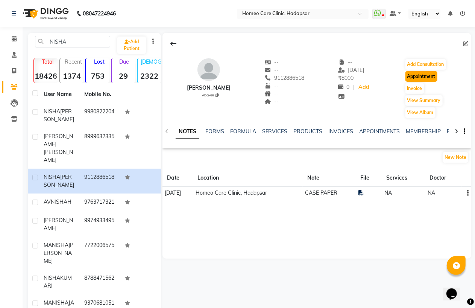
click at [422, 78] on button "Appointment" at bounding box center [422, 76] width 32 height 11
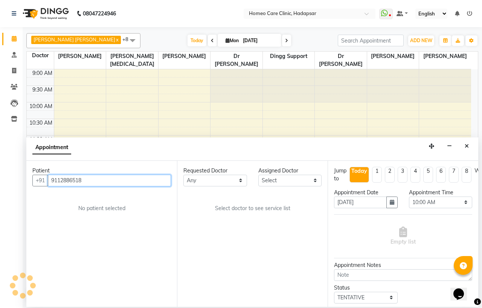
scroll to position [251, 0]
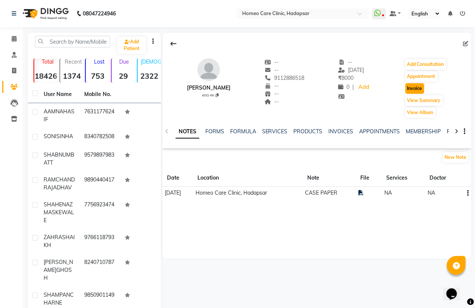
click at [419, 85] on button "Invoice" at bounding box center [415, 88] width 19 height 11
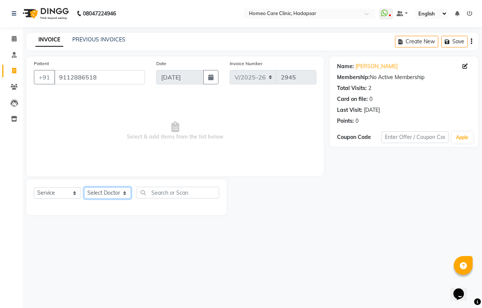
click at [105, 192] on select "Select Doctor Dingg Support [PERSON_NAME] [PERSON_NAME] [PERSON_NAME] [PERSON_N…" at bounding box center [107, 193] width 47 height 12
click at [84, 187] on select "Select Doctor Dingg Support [PERSON_NAME] [PERSON_NAME] [PERSON_NAME] [PERSON_N…" at bounding box center [107, 193] width 47 height 12
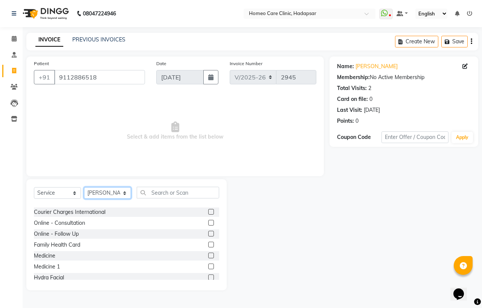
scroll to position [42, 0]
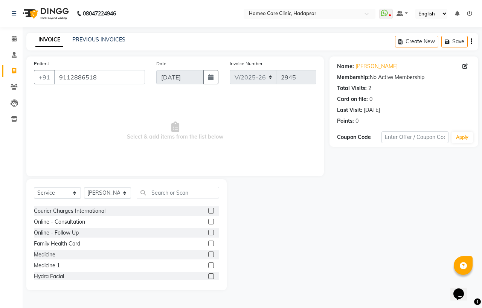
click at [208, 254] on label at bounding box center [211, 254] width 6 height 6
click at [208, 254] on input "checkbox" at bounding box center [210, 254] width 5 height 5
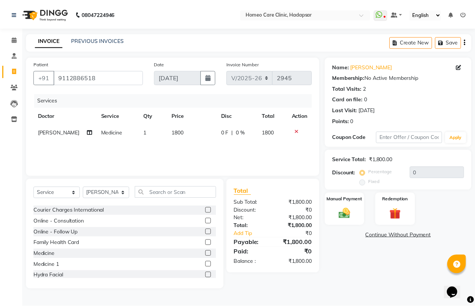
scroll to position [0, 0]
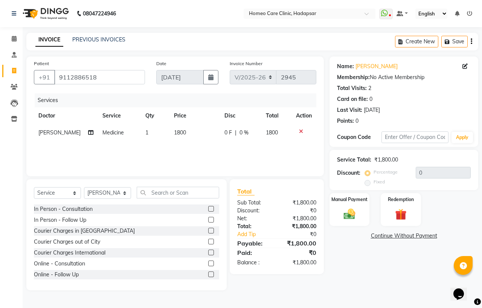
click at [208, 240] on label at bounding box center [211, 242] width 6 height 6
click at [208, 240] on input "checkbox" at bounding box center [210, 241] width 5 height 5
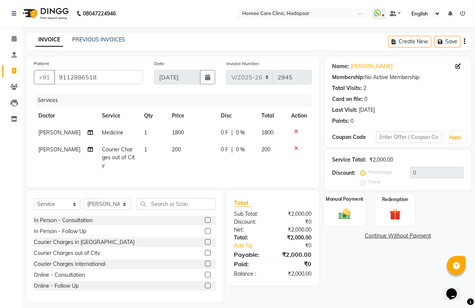
click at [346, 214] on img at bounding box center [344, 214] width 19 height 14
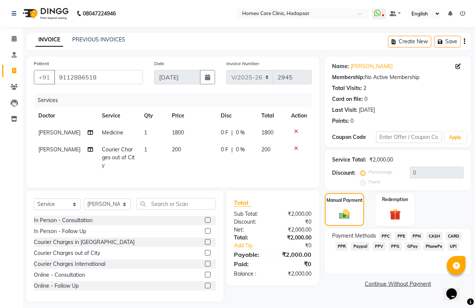
click at [435, 246] on span "PhonePe" at bounding box center [434, 246] width 21 height 9
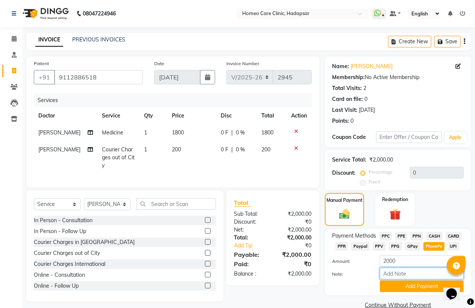
drag, startPoint x: 409, startPoint y: 276, endPoint x: 411, endPoint y: 264, distance: 12.1
click at [409, 276] on input "Note:" at bounding box center [422, 274] width 84 height 12
click at [418, 283] on button "Add Payment" at bounding box center [422, 286] width 84 height 12
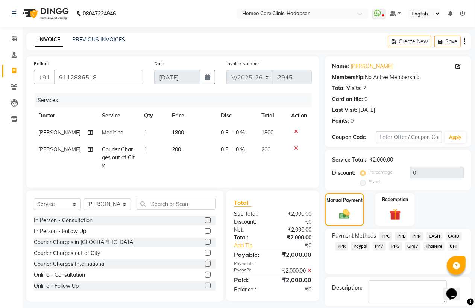
scroll to position [24, 0]
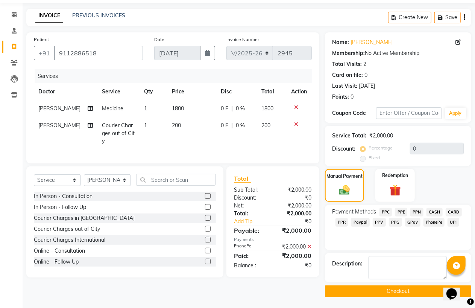
click at [415, 290] on button "Checkout" at bounding box center [398, 291] width 146 height 12
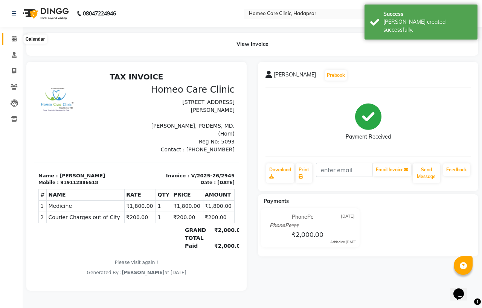
click at [13, 41] on icon at bounding box center [14, 39] width 5 height 6
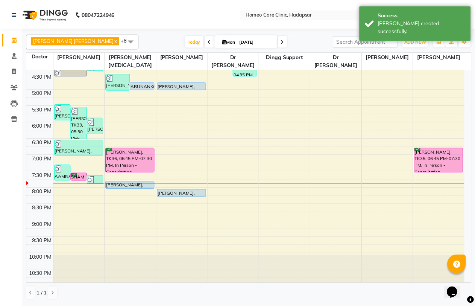
scroll to position [251, 0]
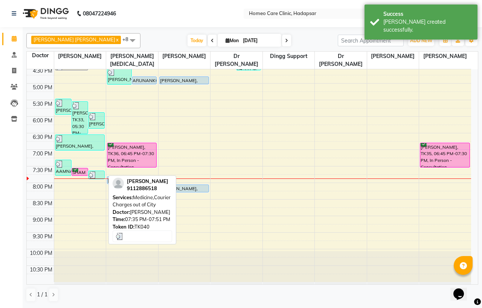
click at [98, 174] on div at bounding box center [96, 175] width 15 height 8
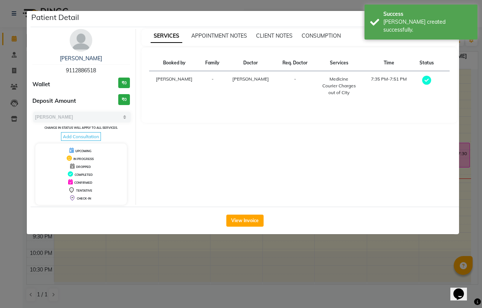
click at [81, 34] on img at bounding box center [81, 40] width 23 height 23
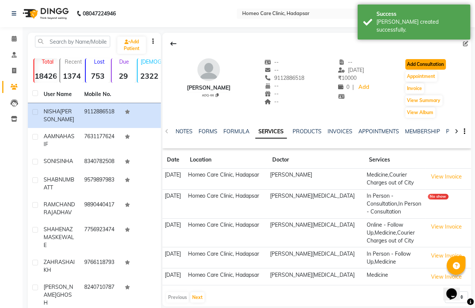
click at [434, 61] on button "Add Consultation" at bounding box center [426, 64] width 41 height 11
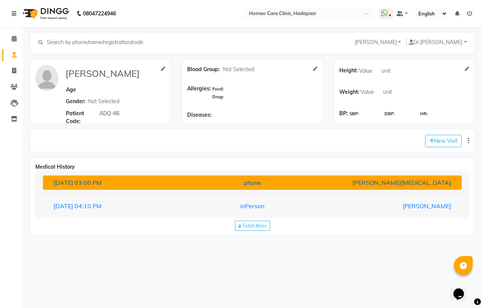
click at [196, 189] on button "[DATE] 03:00 PM phone [PERSON_NAME][MEDICAL_DATA]" at bounding box center [252, 182] width 419 height 14
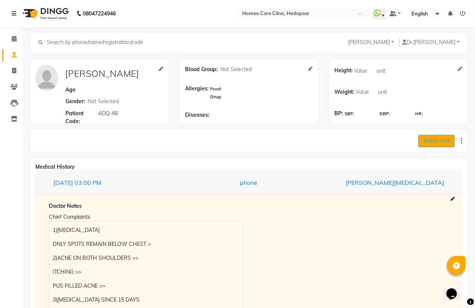
click at [437, 137] on button "New Visit" at bounding box center [437, 141] width 37 height 12
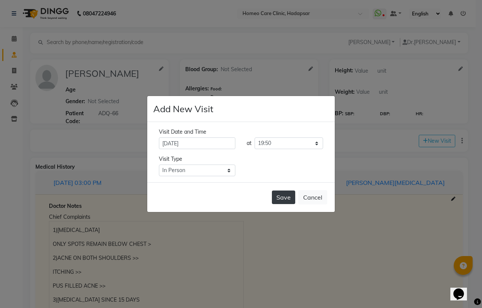
click at [283, 200] on button "Save" at bounding box center [283, 197] width 23 height 14
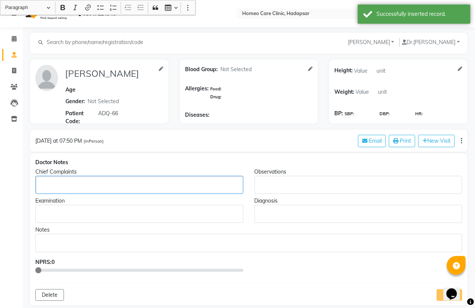
click at [52, 185] on p "Rich Text Editor, main" at bounding box center [139, 185] width 201 height 8
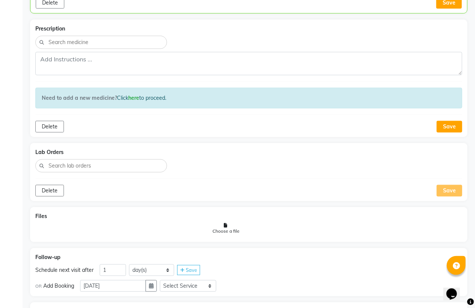
scroll to position [394, 0]
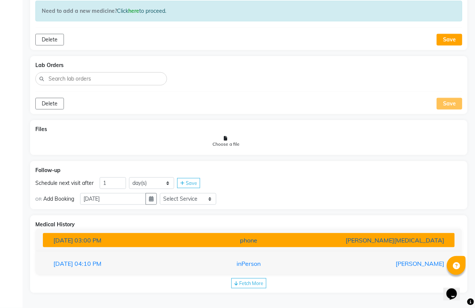
click at [102, 242] on span "03:00 PM" at bounding box center [88, 240] width 27 height 8
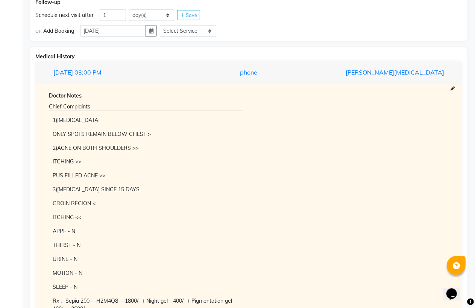
scroll to position [687, 0]
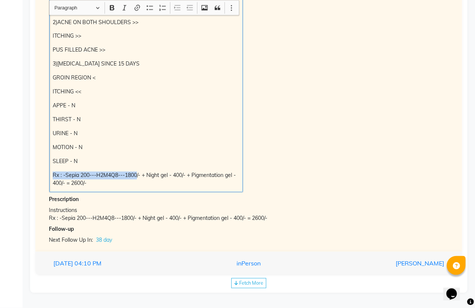
drag, startPoint x: 52, startPoint y: 176, endPoint x: 137, endPoint y: 175, distance: 85.8
click at [137, 175] on div "1)[MEDICAL_DATA] ONLY SPOTS REMAIN BELOW CHEST > 2)ACNE ON BOTH SHOULDERS >> IT…" at bounding box center [146, 88] width 194 height 207
copy p "Rx : -Sepia 200---H2M4Q8---1800"
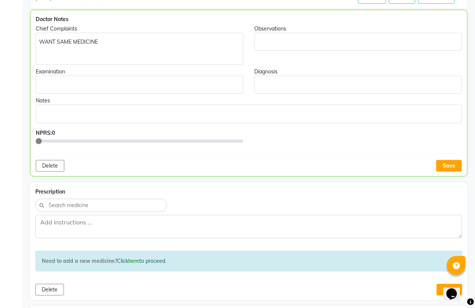
scroll to position [18, 0]
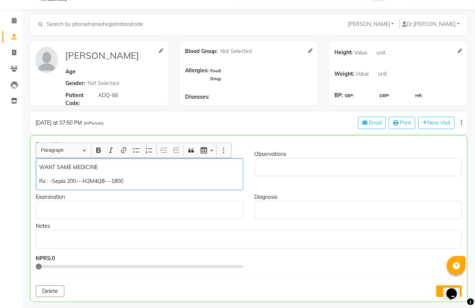
click at [66, 180] on p "Rx : -Sepia 200---H2M4Q8---1800" at bounding box center [139, 181] width 201 height 8
click at [126, 183] on p "Rx : -SL 200---H2M4Q8---1800" at bounding box center [139, 181] width 201 height 8
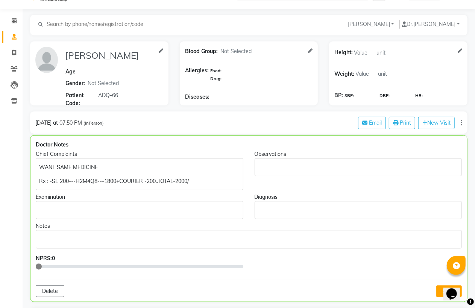
click at [145, 223] on div "Notes" at bounding box center [249, 226] width 426 height 8
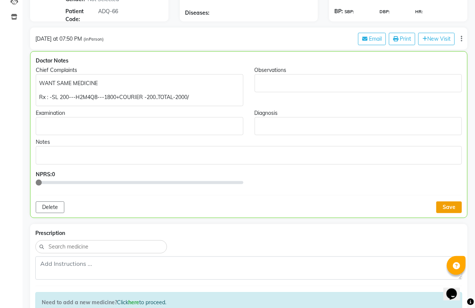
click at [453, 204] on button "Save" at bounding box center [450, 207] width 26 height 12
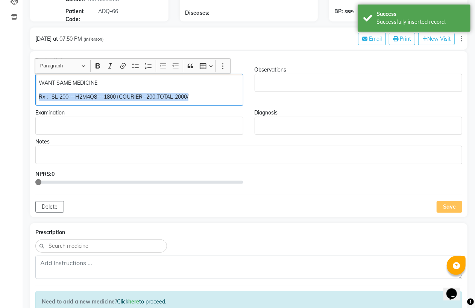
drag, startPoint x: 36, startPoint y: 98, endPoint x: 201, endPoint y: 107, distance: 165.5
click at [201, 107] on div "Doctor Notes Chief Complaints WANT SAME MEDICINE Rx : -SL 200---H2M4Q8---1800+C…" at bounding box center [249, 134] width 438 height 166
copy p "Rx : -SL 200---H2M4Q8---1800+COURIER -200..TOTAL-2000/"
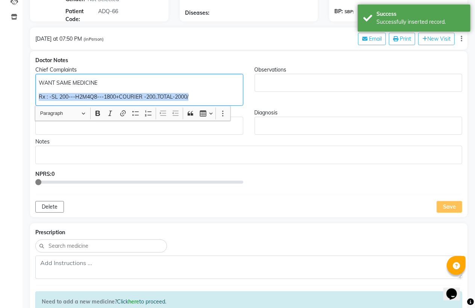
scroll to position [269, 0]
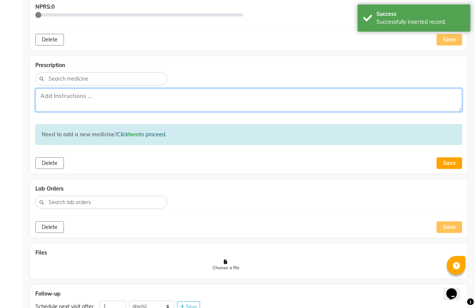
click at [51, 94] on textarea at bounding box center [248, 99] width 427 height 23
paste textarea "Rx : -SL 200---H2M4Q8---1800+COURIER -200..TOTAL-2000/"
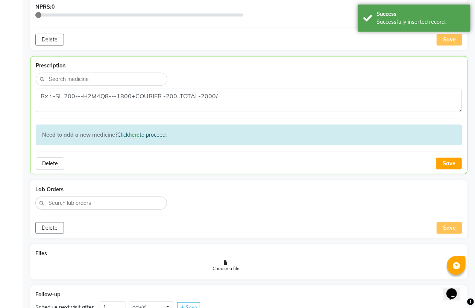
click at [443, 163] on button "Save" at bounding box center [450, 164] width 26 height 12
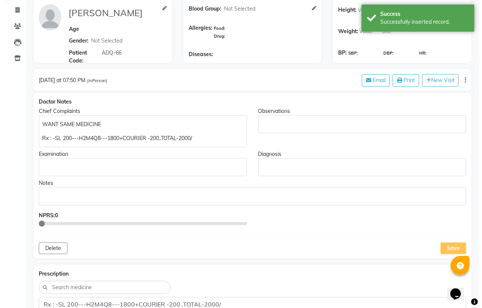
scroll to position [0, 0]
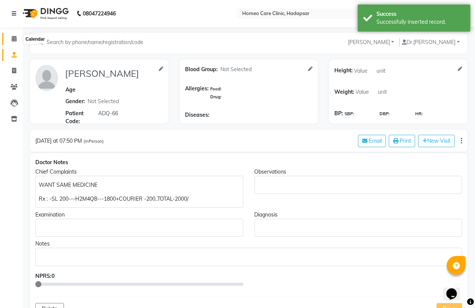
click at [13, 39] on icon at bounding box center [14, 39] width 5 height 6
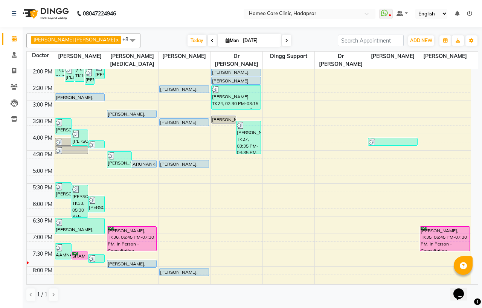
scroll to position [251, 0]
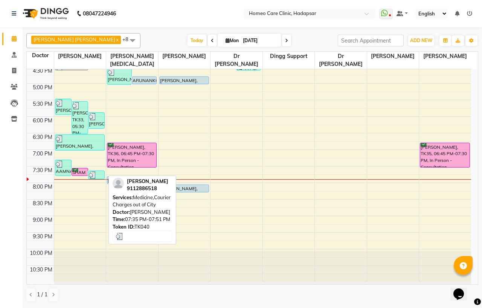
click at [95, 175] on img at bounding box center [93, 175] width 8 height 8
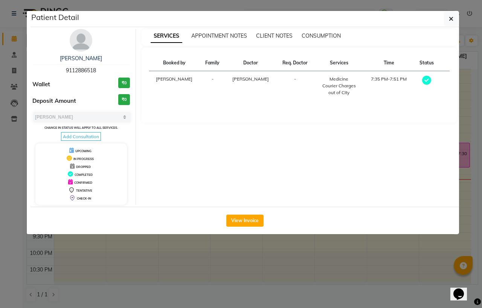
click at [80, 43] on img at bounding box center [81, 40] width 23 height 23
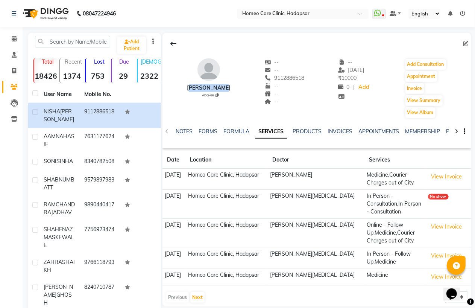
drag, startPoint x: 186, startPoint y: 85, endPoint x: 229, endPoint y: 85, distance: 42.9
click at [229, 85] on div "[PERSON_NAME] ADQ-66 -- -- 9112886518 -- -- -- -- [DATE] ₹ 10000 0 | Add Add Co…" at bounding box center [317, 85] width 309 height 68
copy div "[PERSON_NAME]"
click at [216, 93] on icon at bounding box center [217, 95] width 3 height 4
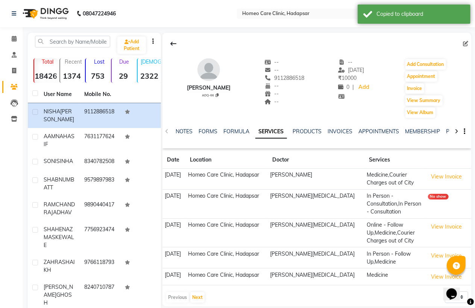
drag, startPoint x: 265, startPoint y: 77, endPoint x: 303, endPoint y: 76, distance: 37.3
click at [303, 76] on div "[PERSON_NAME] ADQ-66 -- -- 9112886518 -- -- -- -- [DATE] ₹ 10000 0 | Add Add Co…" at bounding box center [317, 85] width 309 height 68
copy span "9112886518"
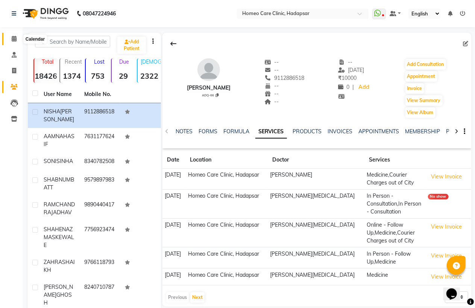
click at [14, 37] on icon at bounding box center [14, 39] width 5 height 6
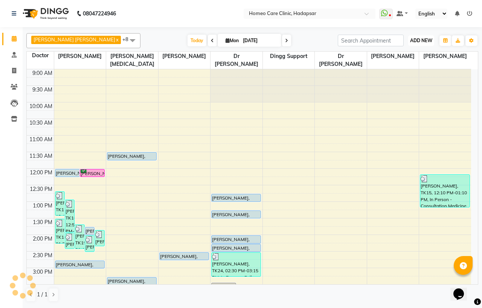
click at [416, 38] on span "ADD NEW" at bounding box center [421, 41] width 22 height 6
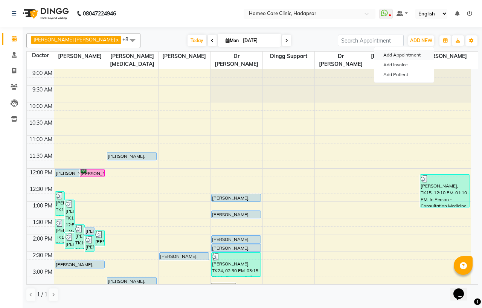
click at [411, 52] on button "Add Appointment" at bounding box center [403, 55] width 59 height 10
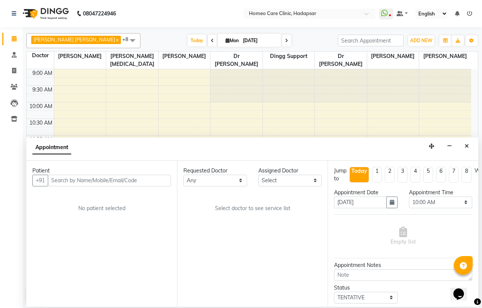
click at [110, 181] on input "text" at bounding box center [109, 181] width 123 height 12
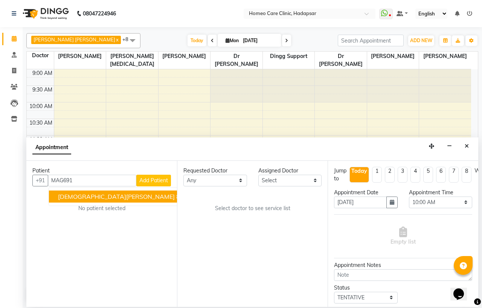
click at [117, 196] on span "[DEMOGRAPHIC_DATA][PERSON_NAME]" at bounding box center [116, 197] width 117 height 8
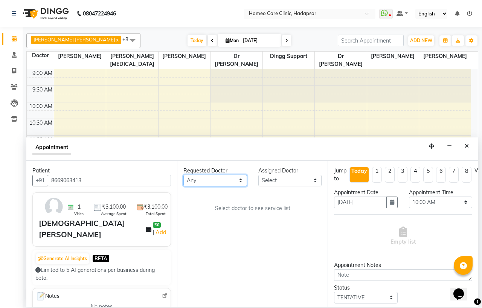
click at [217, 181] on select "Any Dingg Support [PERSON_NAME] [PERSON_NAME] [PERSON_NAME] [PERSON_NAME] [PERS…" at bounding box center [215, 181] width 64 height 12
click at [183, 175] on select "Any Dingg Support [PERSON_NAME] [PERSON_NAME] [PERSON_NAME] [PERSON_NAME] [PERS…" at bounding box center [215, 181] width 64 height 12
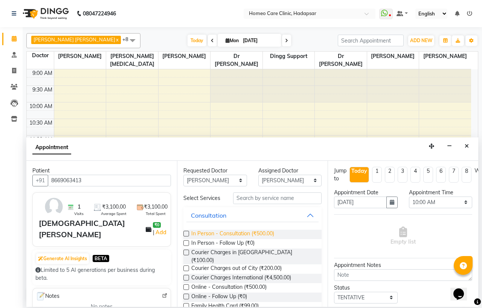
drag, startPoint x: 186, startPoint y: 245, endPoint x: 246, endPoint y: 235, distance: 61.1
click at [189, 245] on div "In Person - Follow Up (₹0)" at bounding box center [252, 243] width 138 height 9
click at [184, 246] on label at bounding box center [186, 243] width 6 height 6
click at [184, 246] on input "checkbox" at bounding box center [185, 243] width 5 height 5
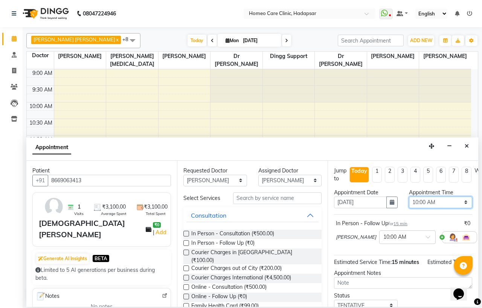
click at [419, 203] on select "Select 10:00 AM 10:05 AM 10:10 AM 10:15 AM 10:20 AM 10:25 AM 10:30 AM 10:35 AM …" at bounding box center [441, 202] width 64 height 12
click at [409, 196] on select "Select 10:00 AM 10:05 AM 10:10 AM 10:15 AM 10:20 AM 10:25 AM 10:30 AM 10:35 AM …" at bounding box center [441, 202] width 64 height 12
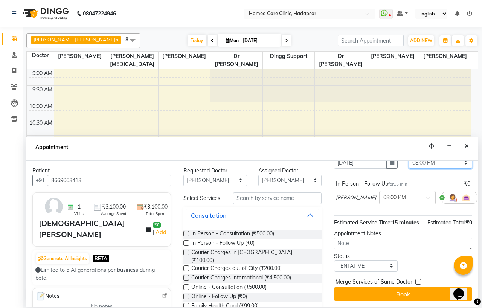
scroll to position [55, 0]
drag, startPoint x: 353, startPoint y: 261, endPoint x: 354, endPoint y: 254, distance: 7.3
click at [353, 261] on select "Select TENTATIVE CONFIRM CHECK-IN UPCOMING" at bounding box center [366, 266] width 64 height 12
click at [334, 260] on select "Select TENTATIVE CONFIRM CHECK-IN UPCOMING" at bounding box center [366, 266] width 64 height 12
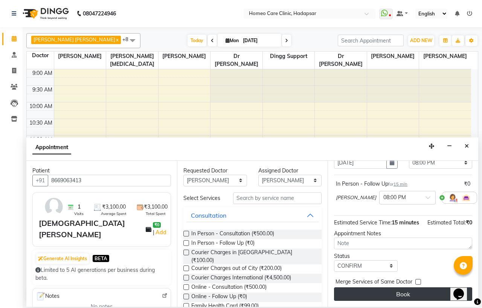
click at [371, 293] on button "Book" at bounding box center [403, 294] width 138 height 14
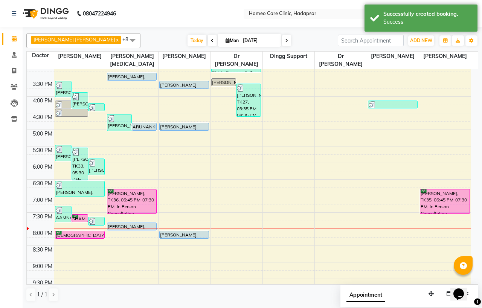
scroll to position [251, 0]
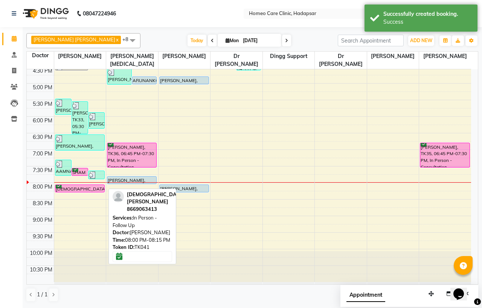
click at [86, 187] on div "[DEMOGRAPHIC_DATA][PERSON_NAME], TK41, 08:00 PM-08:15 PM, In Person - Follow Up" at bounding box center [79, 188] width 49 height 7
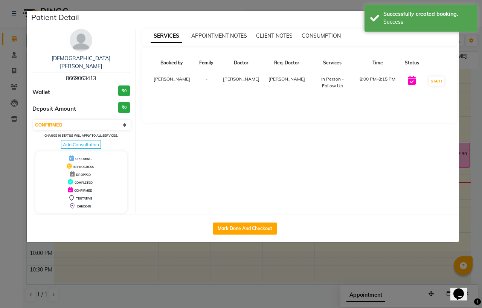
click at [84, 38] on img at bounding box center [81, 40] width 23 height 23
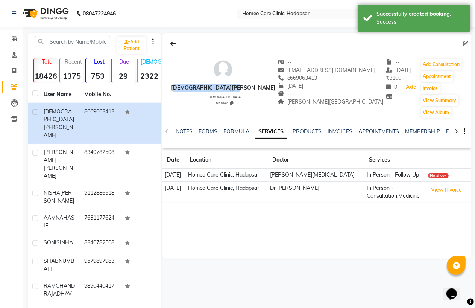
drag, startPoint x: 178, startPoint y: 87, endPoint x: 253, endPoint y: 82, distance: 75.1
click at [253, 85] on div "[PERSON_NAME] [DEMOGRAPHIC_DATA] MAG691 -- [EMAIL_ADDRESS][DOMAIN_NAME] 8669063…" at bounding box center [317, 85] width 309 height 68
copy div "[DEMOGRAPHIC_DATA][PERSON_NAME]"
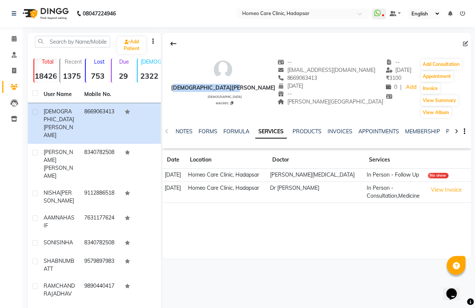
drag, startPoint x: 276, startPoint y: 76, endPoint x: 313, endPoint y: 76, distance: 36.9
click at [313, 76] on div "[PHONE_NUMBER] Mobile No." at bounding box center [331, 78] width 106 height 8
click at [12, 38] on icon at bounding box center [14, 39] width 5 height 6
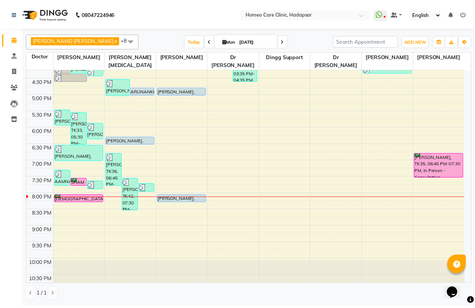
scroll to position [251, 0]
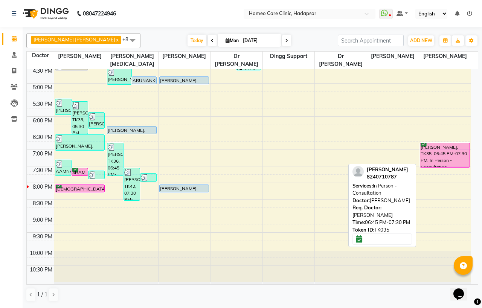
click at [451, 152] on div "[PERSON_NAME], TK35, 06:45 PM-07:30 PM, In Person - Consultation" at bounding box center [444, 155] width 49 height 24
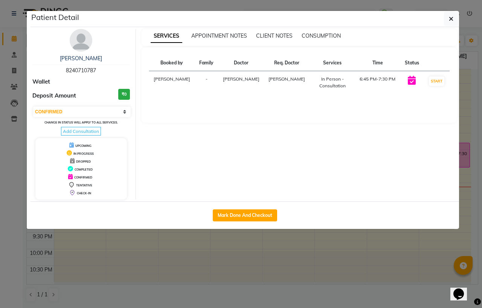
click at [81, 35] on img at bounding box center [81, 40] width 23 height 23
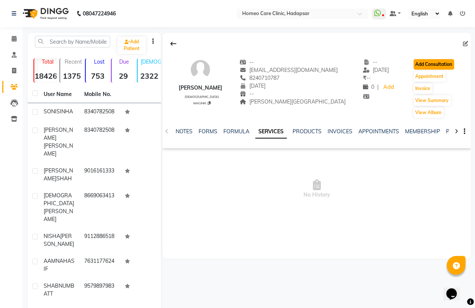
click at [435, 63] on button "Add Consultation" at bounding box center [434, 64] width 41 height 11
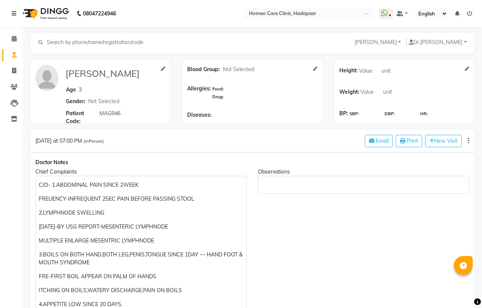
select select "[DEMOGRAPHIC_DATA]"
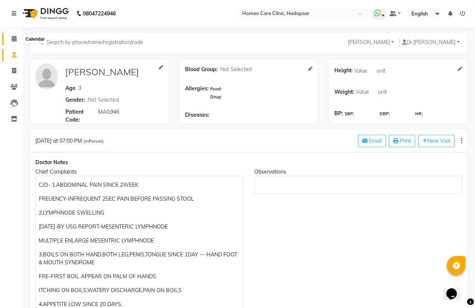
click at [12, 40] on icon at bounding box center [14, 39] width 5 height 6
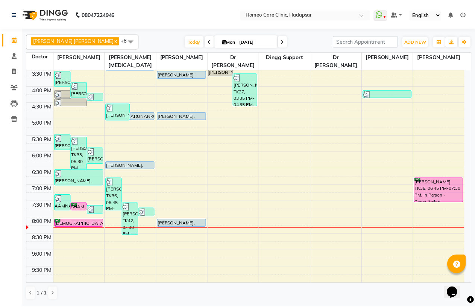
scroll to position [251, 0]
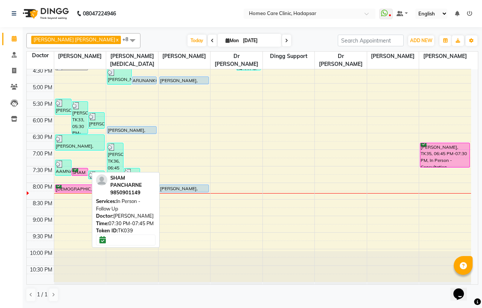
click at [80, 172] on div "SHAM PANCHARNE, TK39, 07:30 PM-07:45 PM, In Person - Follow Up" at bounding box center [80, 171] width 16 height 7
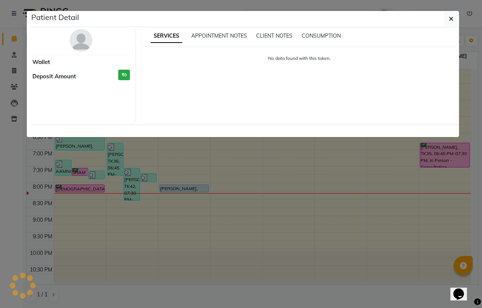
select select "6"
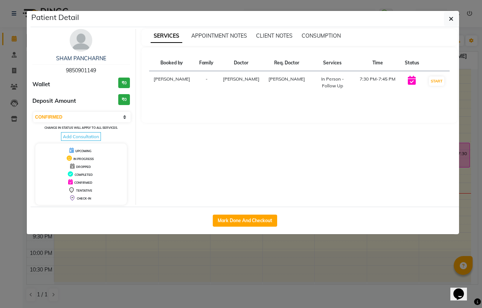
click at [82, 43] on img at bounding box center [81, 40] width 23 height 23
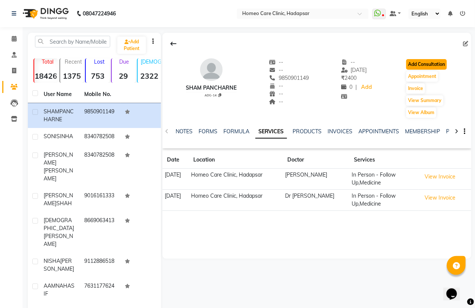
click at [437, 65] on button "Add Consultation" at bounding box center [427, 64] width 41 height 11
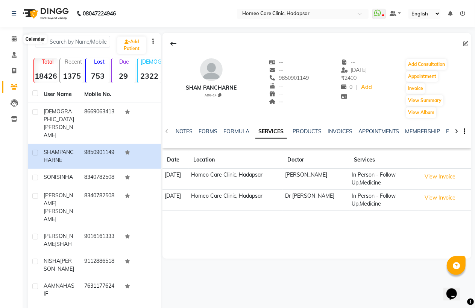
click at [17, 29] on div "Calendar Consultation Invoice Patients Leads Inventory Completed InProgress Upc…" at bounding box center [51, 213] width 102 height 384
click at [11, 36] on span at bounding box center [14, 39] width 13 height 9
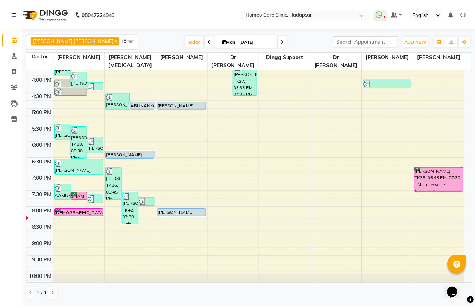
scroll to position [251, 0]
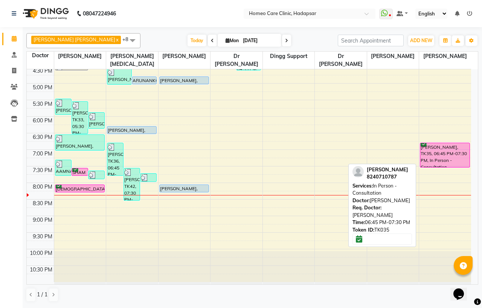
click at [449, 153] on div "[PERSON_NAME], TK35, 06:45 PM-07:30 PM, In Person - Consultation" at bounding box center [444, 155] width 49 height 24
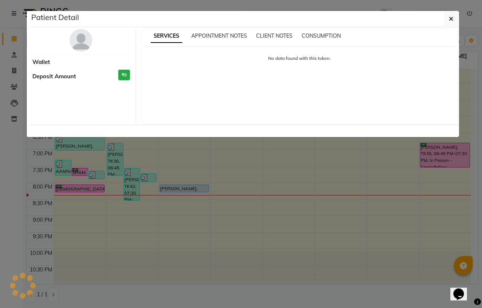
select select "6"
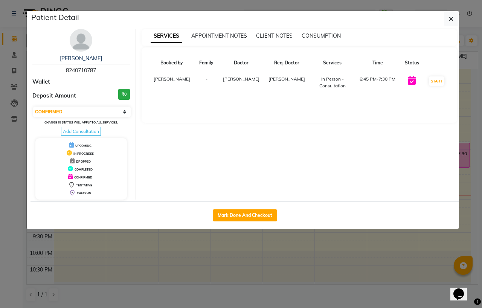
click at [77, 42] on img at bounding box center [81, 40] width 23 height 23
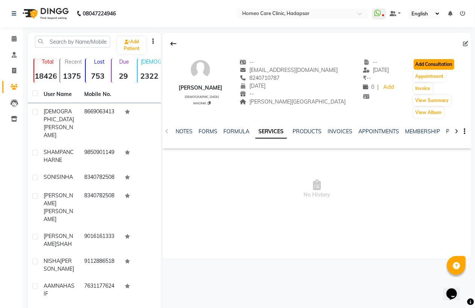
click at [429, 65] on button "Add Consultation" at bounding box center [434, 64] width 41 height 11
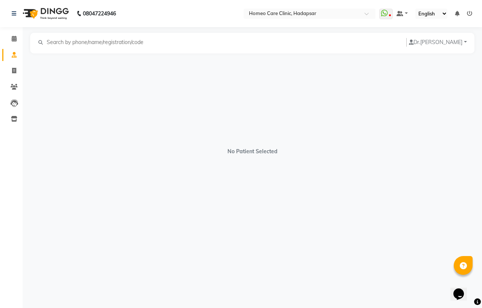
select select "[DEMOGRAPHIC_DATA]"
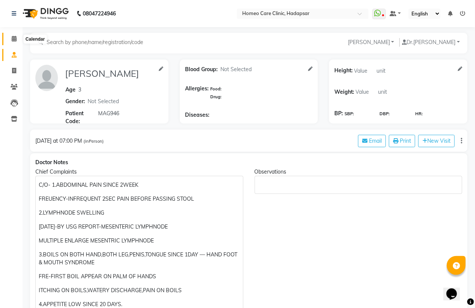
click at [14, 37] on icon at bounding box center [14, 39] width 5 height 6
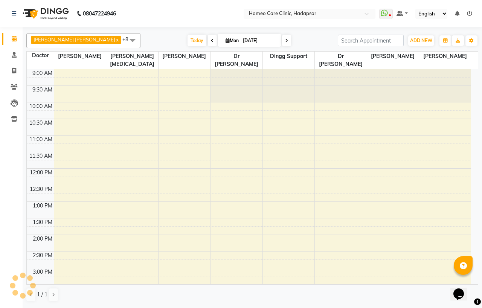
scroll to position [236, 0]
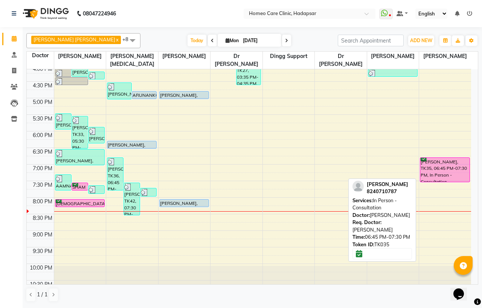
click at [450, 173] on div "[PERSON_NAME], TK35, 06:45 PM-07:30 PM, In Person - Consultation" at bounding box center [444, 170] width 49 height 24
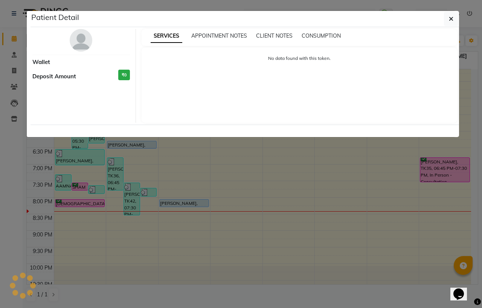
select select "6"
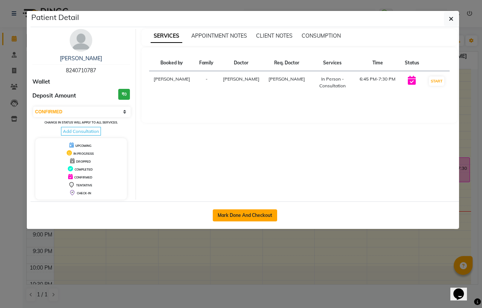
click at [234, 213] on button "Mark Done And Checkout" at bounding box center [245, 215] width 64 height 12
select select "service"
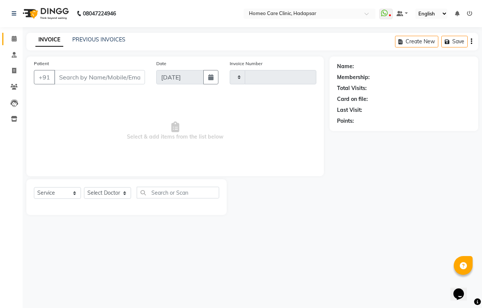
type input "2949"
select select "7485"
type input "8240710787"
select select "85606"
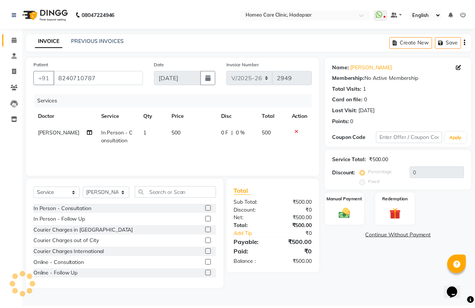
scroll to position [42, 0]
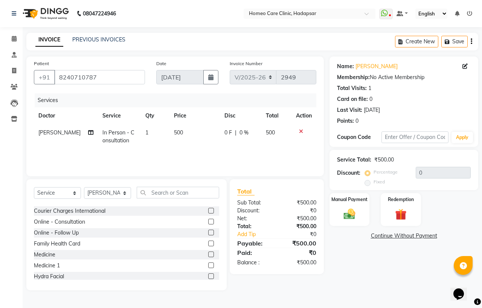
click at [208, 254] on label at bounding box center [211, 254] width 6 height 6
click at [208, 254] on input "checkbox" at bounding box center [210, 254] width 5 height 5
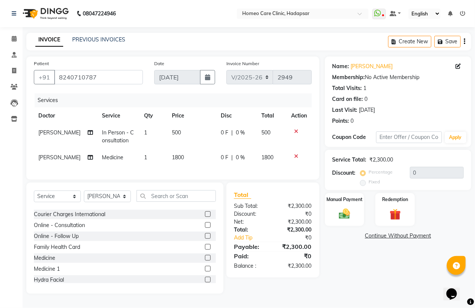
click at [205, 260] on label at bounding box center [208, 258] width 6 height 6
click at [205, 260] on input "checkbox" at bounding box center [207, 258] width 5 height 5
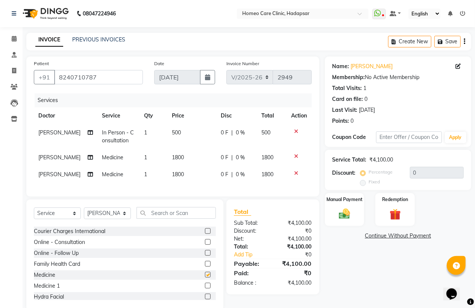
checkbox input "false"
click at [172, 175] on span "1800" at bounding box center [178, 174] width 12 height 7
select select "85606"
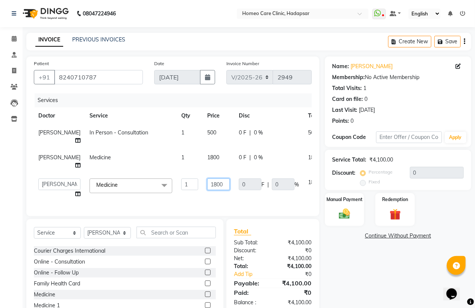
click at [207, 190] on input "1800" at bounding box center [218, 184] width 23 height 12
type input "600"
click at [336, 264] on div "Name: Reyansh Ghosh Membership: No Active Membership Total Visits: 1 Card on fi…" at bounding box center [401, 193] width 152 height 274
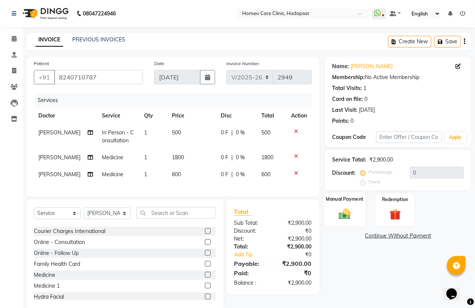
click at [346, 216] on img at bounding box center [344, 214] width 19 height 14
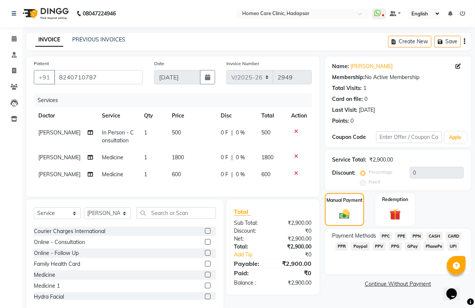
click at [434, 245] on span "PhonePe" at bounding box center [434, 246] width 21 height 9
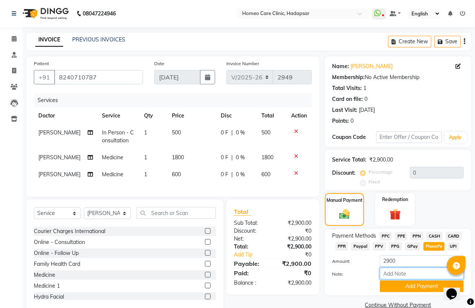
click at [390, 273] on input "Note:" at bounding box center [422, 274] width 84 height 12
type input "PPF"
click at [416, 284] on button "Add Payment" at bounding box center [422, 286] width 84 height 12
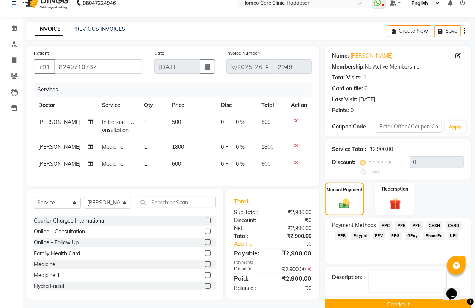
scroll to position [24, 0]
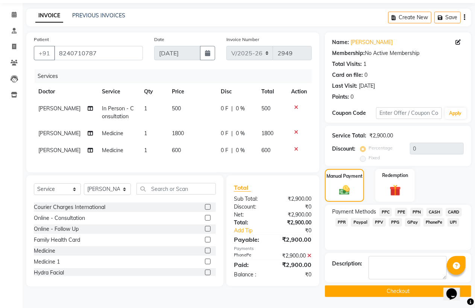
click at [410, 287] on button "Checkout" at bounding box center [398, 291] width 146 height 12
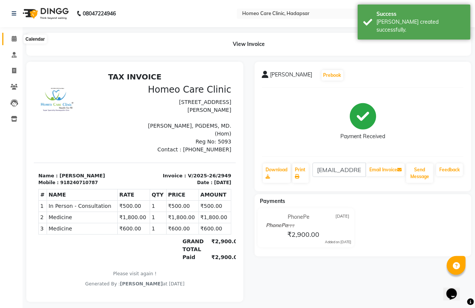
click at [15, 40] on icon at bounding box center [14, 39] width 5 height 6
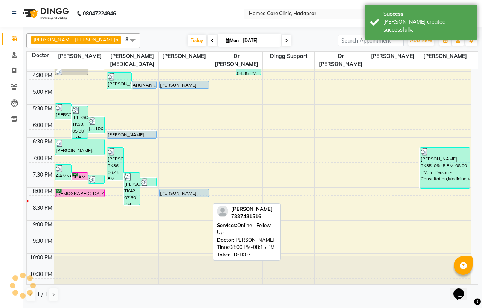
scroll to position [251, 0]
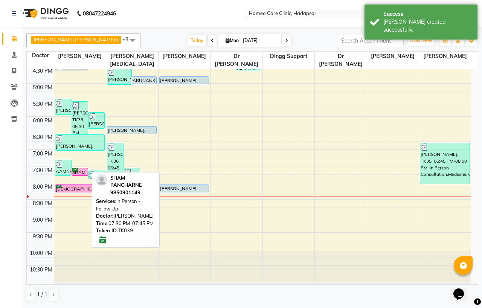
click at [80, 169] on div "SHAM PANCHARNE, TK39, 07:30 PM-07:45 PM, In Person - Follow Up" at bounding box center [80, 171] width 16 height 7
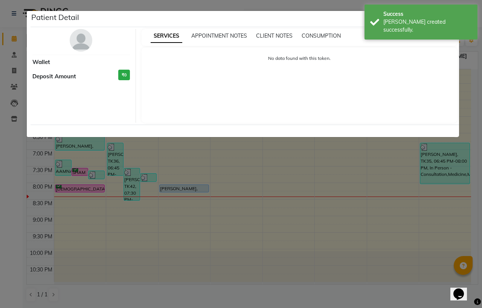
select select "6"
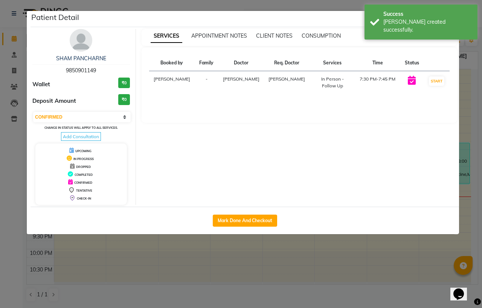
click at [78, 37] on img at bounding box center [81, 40] width 23 height 23
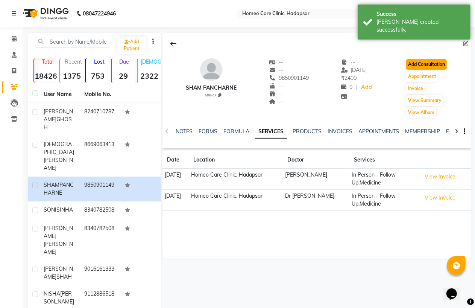
click at [437, 59] on button "Add Consultation" at bounding box center [427, 64] width 41 height 11
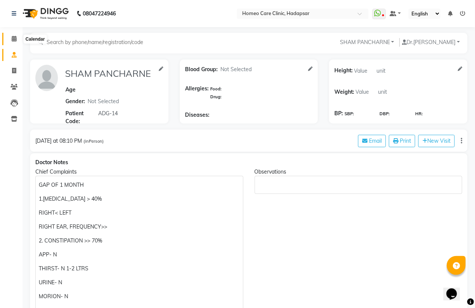
click at [11, 38] on span at bounding box center [14, 39] width 13 height 9
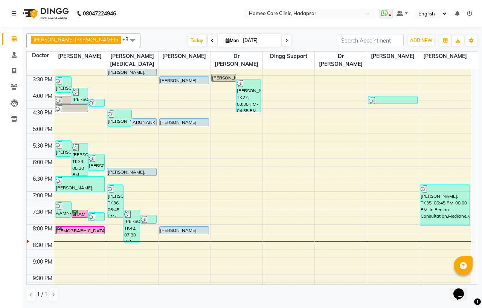
scroll to position [251, 0]
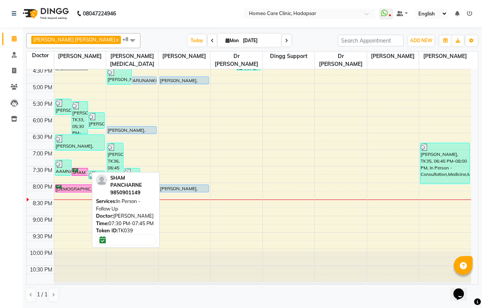
click at [79, 174] on div at bounding box center [80, 175] width 16 height 3
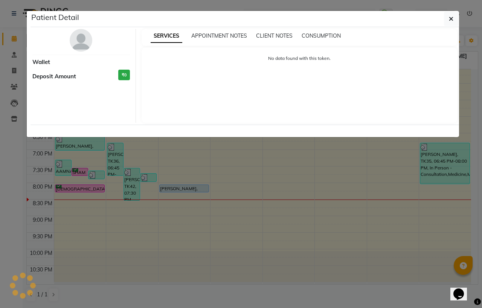
select select "6"
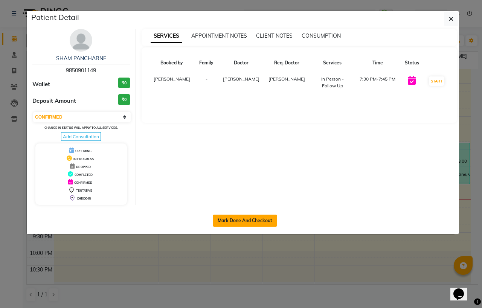
click at [232, 218] on button "Mark Done And Checkout" at bounding box center [245, 221] width 64 height 12
select select "service"
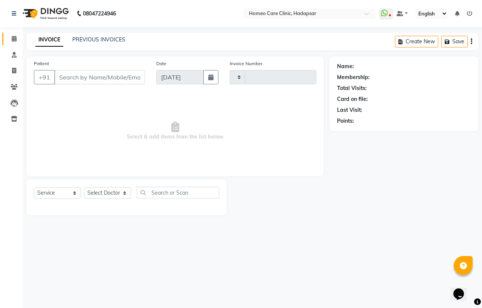
type input "2950"
select select "7485"
type input "9850901149"
select select "65961"
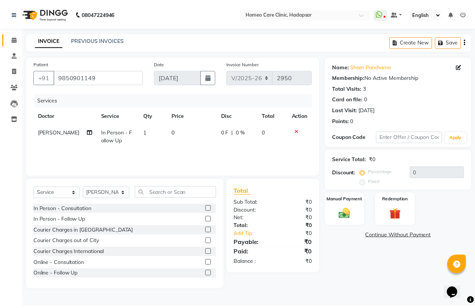
scroll to position [42, 0]
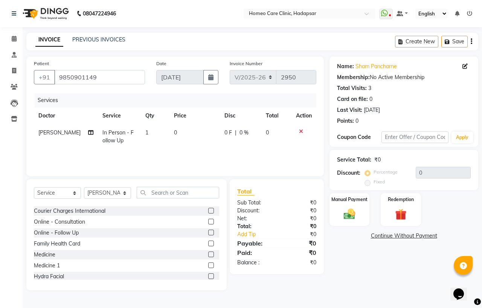
click at [208, 253] on label at bounding box center [211, 254] width 6 height 6
click at [208, 253] on input "checkbox" at bounding box center [210, 254] width 5 height 5
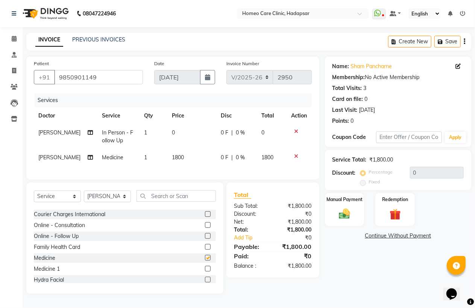
checkbox input "false"
click at [172, 157] on span "1800" at bounding box center [178, 157] width 12 height 7
select select "65961"
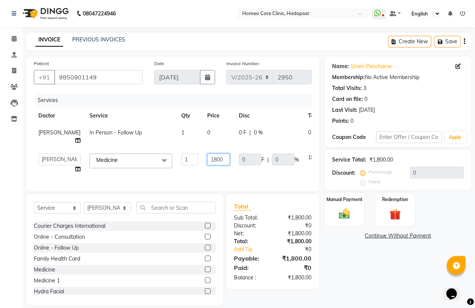
click at [207, 165] on input "1800" at bounding box center [218, 160] width 23 height 12
type input "1200"
click at [355, 266] on div "Name: Sham Pancharne Membership: No Active Membership Total Visits: 3 Card on f…" at bounding box center [401, 180] width 152 height 249
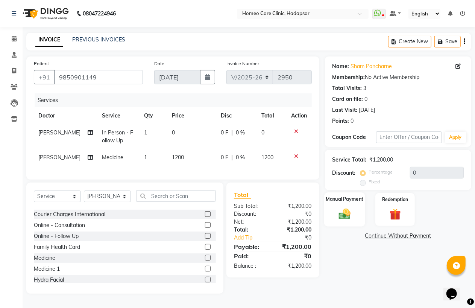
click at [341, 216] on img at bounding box center [344, 214] width 19 height 14
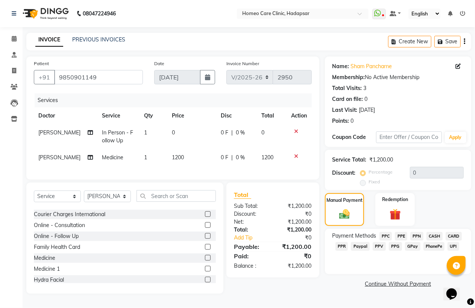
click at [433, 245] on span "PhonePe" at bounding box center [434, 246] width 21 height 9
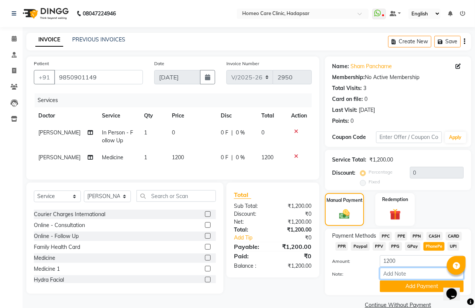
drag, startPoint x: 426, startPoint y: 275, endPoint x: 426, endPoint y: 268, distance: 7.2
click at [426, 275] on input "Note:" at bounding box center [422, 274] width 84 height 12
type input "PPF"
click at [428, 285] on button "Add Payment" at bounding box center [422, 286] width 84 height 12
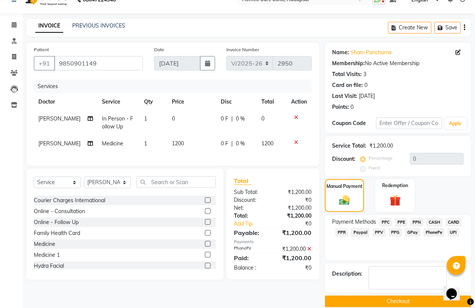
scroll to position [24, 0]
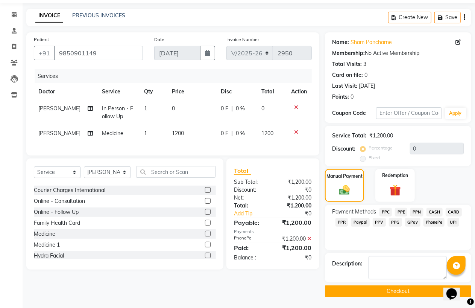
click at [419, 289] on button "Checkout" at bounding box center [398, 291] width 146 height 12
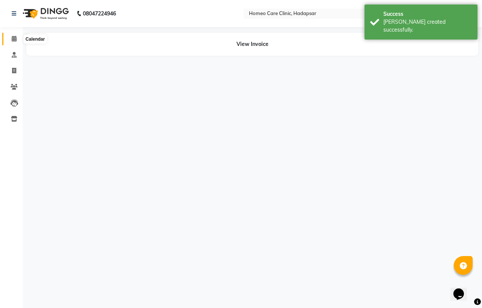
click at [12, 36] on icon at bounding box center [14, 39] width 5 height 6
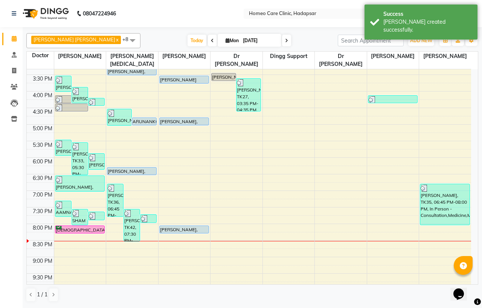
scroll to position [209, 0]
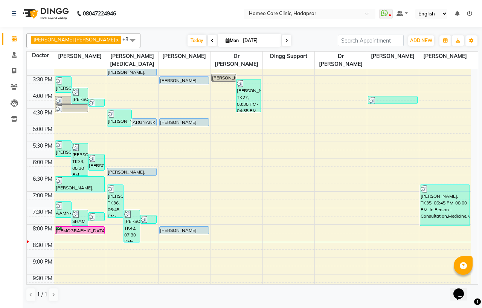
click at [257, 195] on div "9:00 AM 9:30 AM 10:00 AM 10:30 AM 11:00 AM 11:30 AM 12:00 PM 12:30 PM 1:00 PM 1…" at bounding box center [249, 91] width 444 height 463
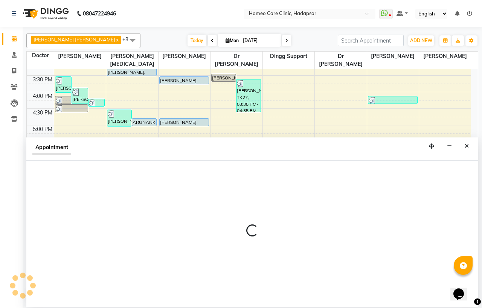
select select "66337"
select select "1140"
select select "tentative"
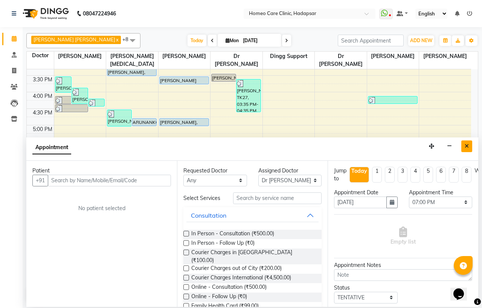
click at [467, 148] on icon "Close" at bounding box center [466, 145] width 4 height 5
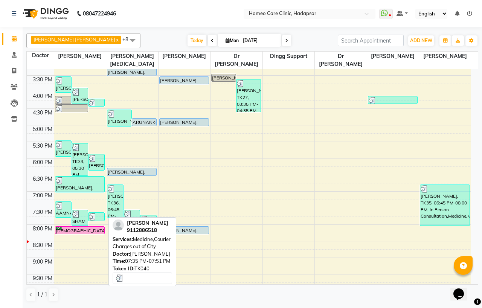
click at [93, 215] on img at bounding box center [93, 217] width 8 height 8
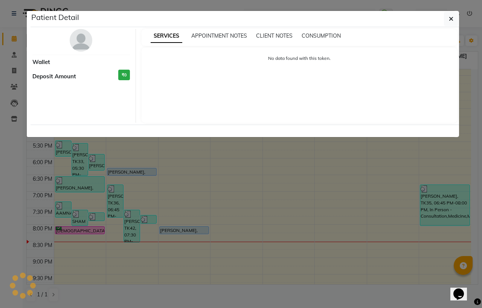
select select "3"
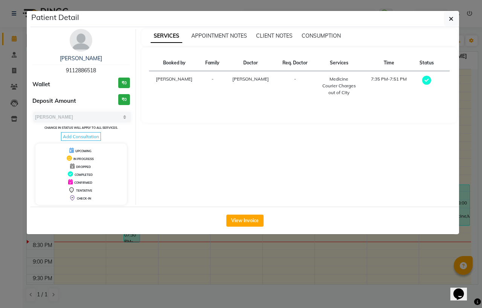
drag, startPoint x: 77, startPoint y: 38, endPoint x: 82, endPoint y: 38, distance: 4.5
click at [78, 38] on img at bounding box center [81, 40] width 23 height 23
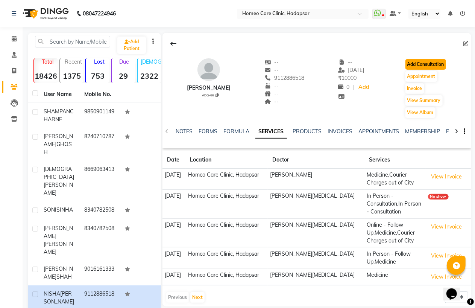
click at [428, 59] on button "Add Consultation" at bounding box center [426, 64] width 41 height 11
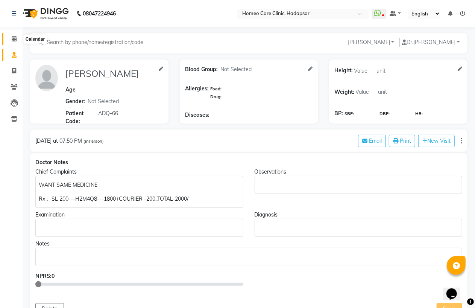
click at [15, 39] on icon at bounding box center [14, 39] width 5 height 6
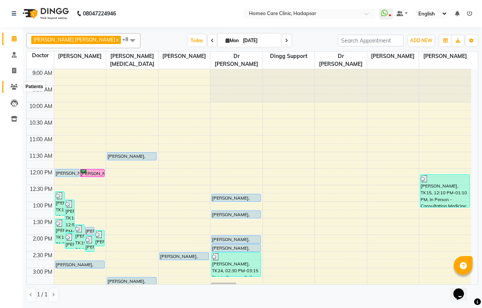
click at [13, 86] on icon at bounding box center [14, 87] width 7 height 6
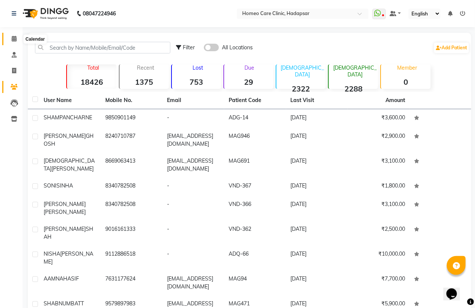
click at [15, 37] on icon at bounding box center [14, 39] width 5 height 6
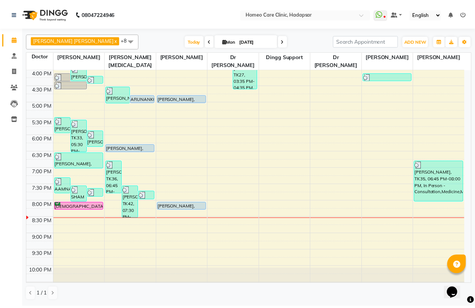
scroll to position [251, 0]
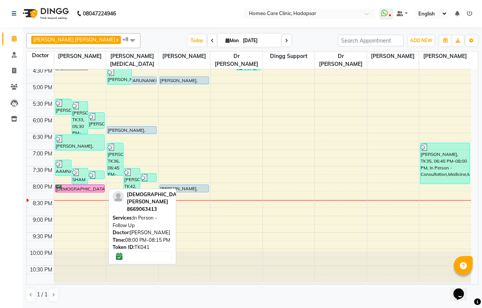
click at [78, 189] on div "[DEMOGRAPHIC_DATA][PERSON_NAME], TK41, 08:00 PM-08:15 PM, In Person - Follow Up" at bounding box center [79, 188] width 49 height 7
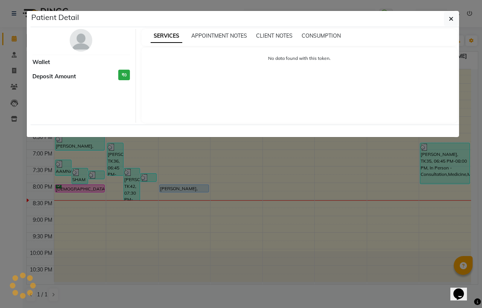
select select "6"
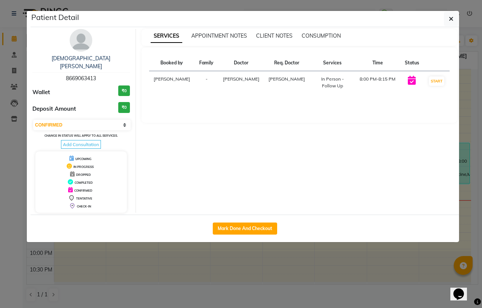
click at [80, 39] on img at bounding box center [81, 40] width 23 height 23
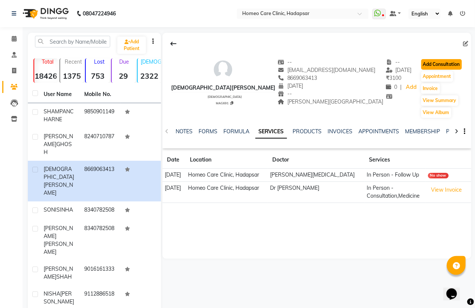
click at [445, 61] on button "Add Consultation" at bounding box center [442, 64] width 41 height 11
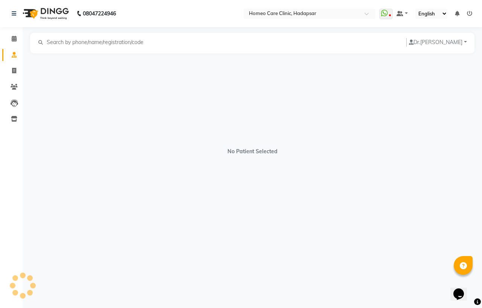
select select "[DEMOGRAPHIC_DATA]"
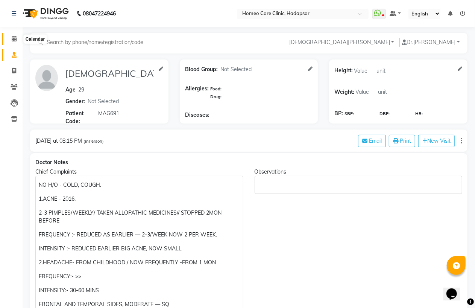
click at [15, 41] on icon at bounding box center [14, 39] width 5 height 6
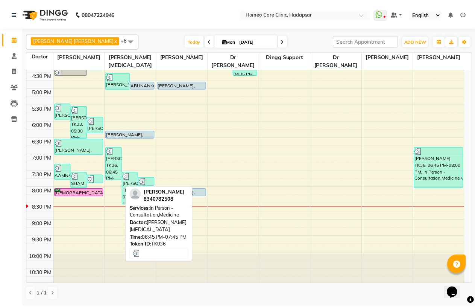
scroll to position [251, 0]
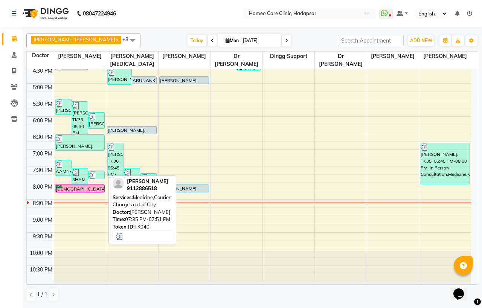
click at [97, 175] on div at bounding box center [96, 175] width 15 height 8
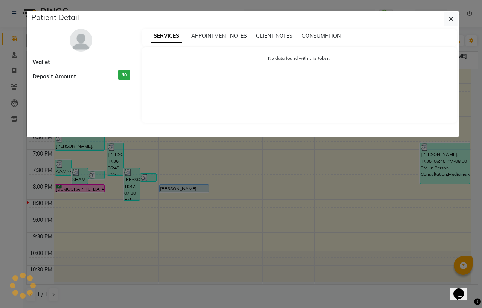
select select "3"
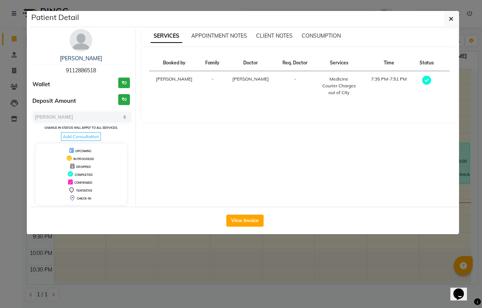
click at [86, 42] on img at bounding box center [81, 40] width 23 height 23
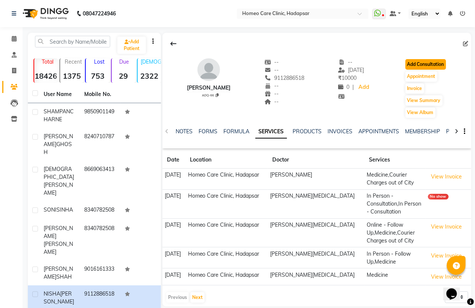
click at [426, 62] on button "Add Consultation" at bounding box center [426, 64] width 41 height 11
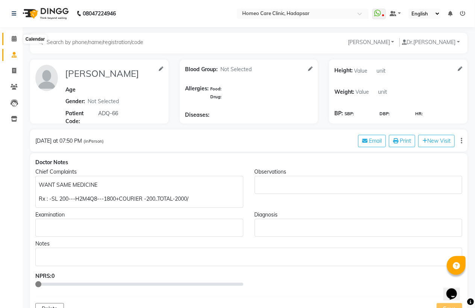
click at [14, 38] on icon at bounding box center [14, 39] width 5 height 6
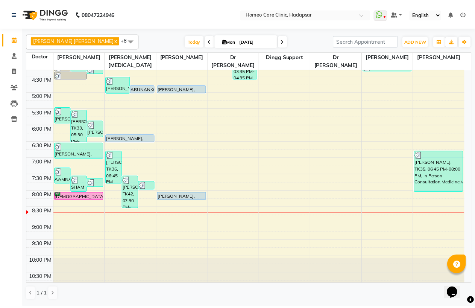
scroll to position [251, 0]
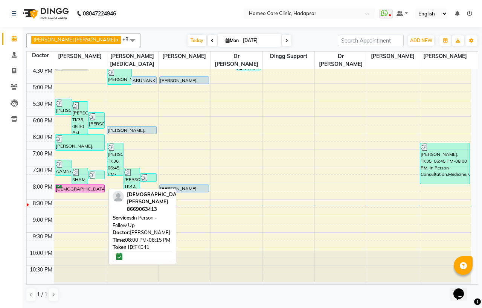
click at [85, 189] on div "[DEMOGRAPHIC_DATA][PERSON_NAME], TK41, 08:00 PM-08:15 PM, In Person - Follow Up" at bounding box center [79, 188] width 49 height 7
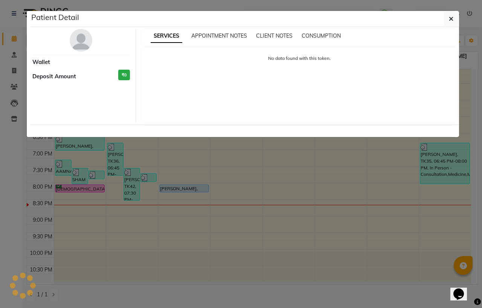
select select "6"
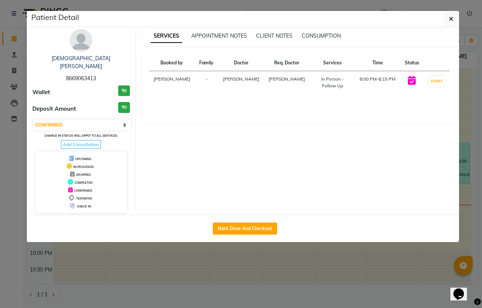
click at [85, 38] on img at bounding box center [81, 40] width 23 height 23
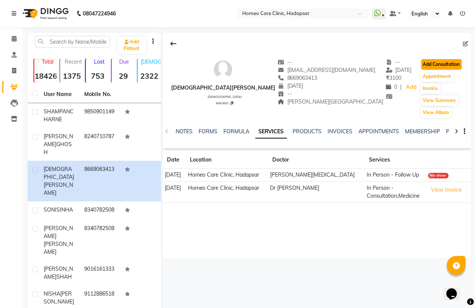
click at [430, 63] on button "Add Consultation" at bounding box center [442, 64] width 41 height 11
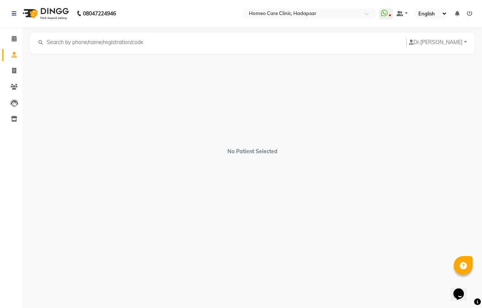
select select "[DEMOGRAPHIC_DATA]"
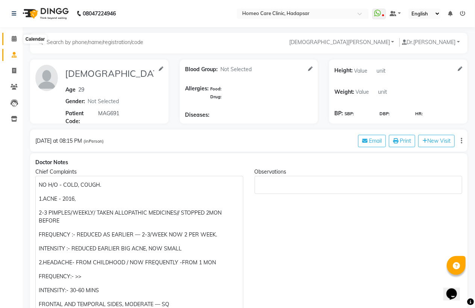
click at [17, 36] on span at bounding box center [14, 39] width 13 height 9
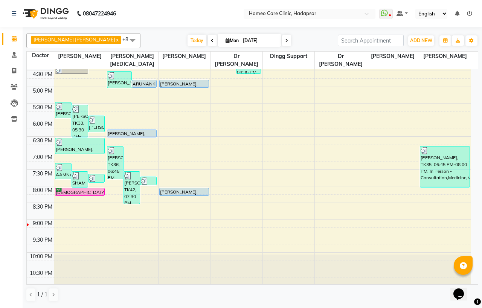
scroll to position [251, 0]
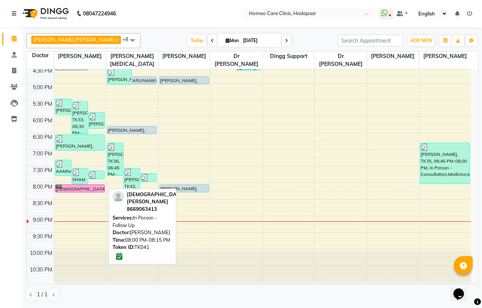
click at [90, 189] on div "[DEMOGRAPHIC_DATA][PERSON_NAME], TK41, 08:00 PM-08:15 PM, In Person - Follow Up" at bounding box center [79, 188] width 49 height 7
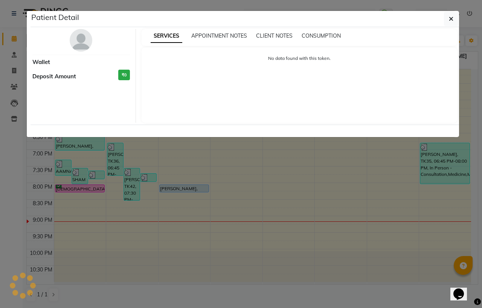
select select "6"
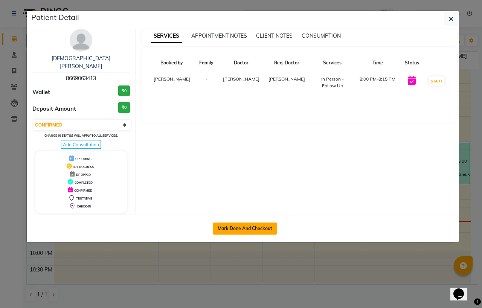
click at [235, 222] on button "Mark Done And Checkout" at bounding box center [245, 228] width 64 height 12
select select "service"
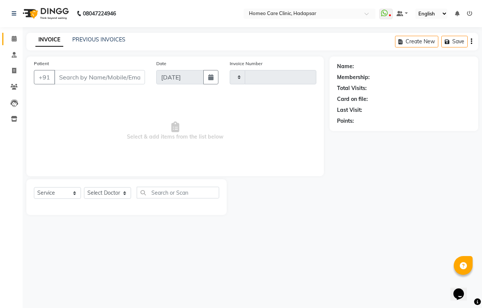
type input "2951"
select select "7485"
type input "8669063413"
select select "65961"
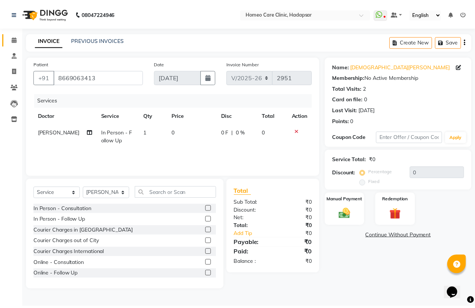
scroll to position [42, 0]
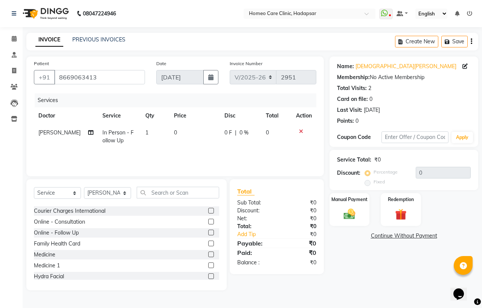
click at [208, 253] on label at bounding box center [211, 254] width 6 height 6
click at [208, 253] on input "checkbox" at bounding box center [210, 254] width 5 height 5
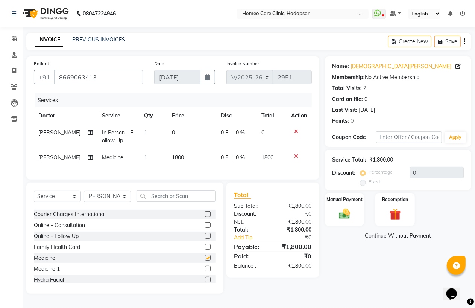
checkbox input "false"
click at [344, 213] on img at bounding box center [344, 214] width 19 height 14
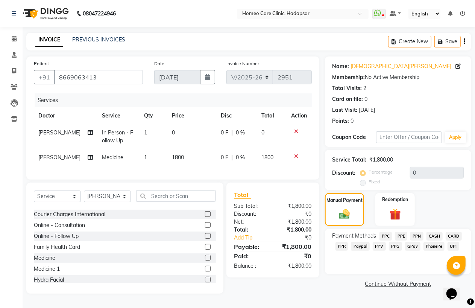
click at [434, 244] on span "PhonePe" at bounding box center [434, 246] width 21 height 9
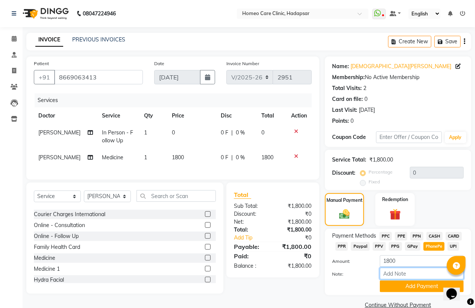
drag, startPoint x: 417, startPoint y: 276, endPoint x: 417, endPoint y: 268, distance: 7.9
click at [417, 275] on input "Note:" at bounding box center [422, 274] width 84 height 12
type input "PPF"
click at [423, 285] on button "Add Payment" at bounding box center [422, 286] width 84 height 12
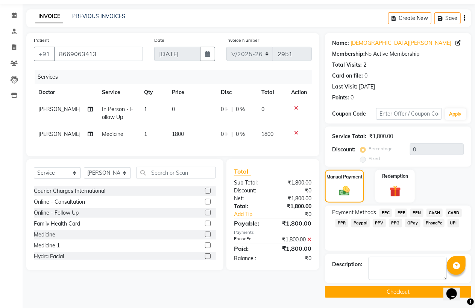
scroll to position [24, 0]
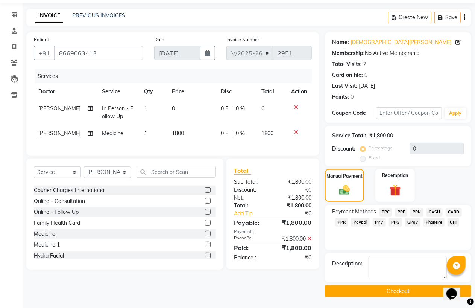
click at [418, 292] on button "Checkout" at bounding box center [398, 291] width 146 height 12
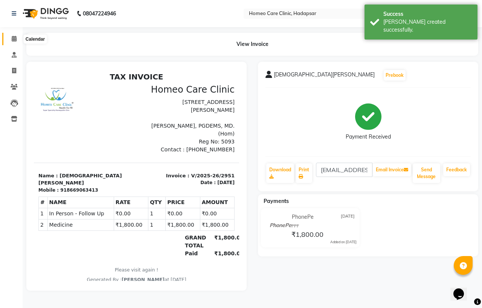
click at [14, 35] on span at bounding box center [14, 39] width 13 height 9
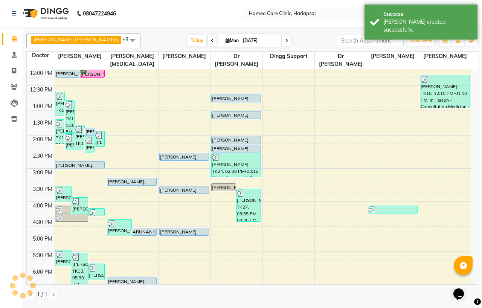
scroll to position [69, 0]
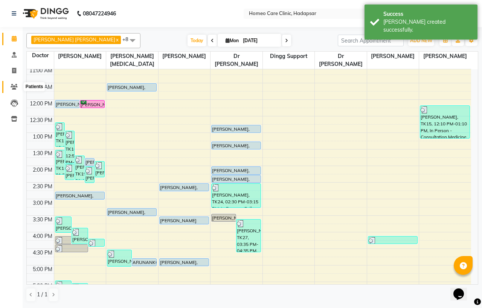
click at [16, 84] on span at bounding box center [14, 87] width 13 height 9
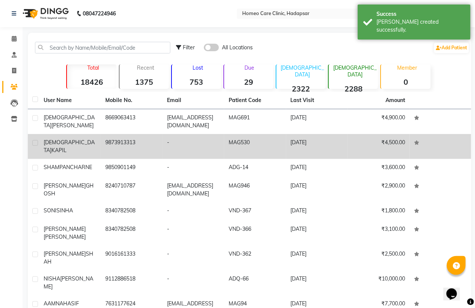
click at [88, 145] on div "SHAIFALI KAPIL" at bounding box center [70, 147] width 53 height 16
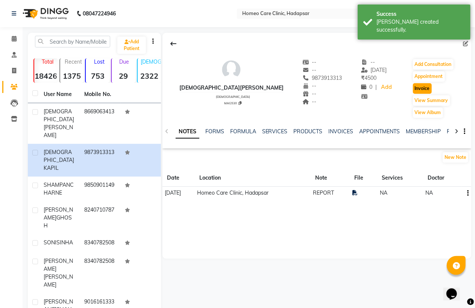
click at [417, 87] on button "Invoice" at bounding box center [422, 88] width 19 height 11
select select "service"
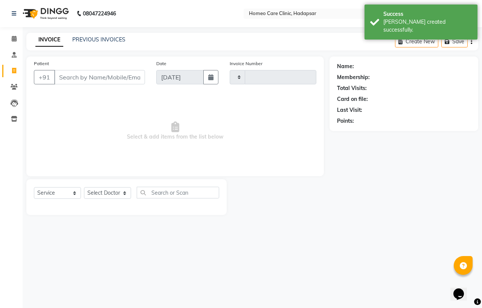
type input "2952"
select select "7485"
type input "9873913313"
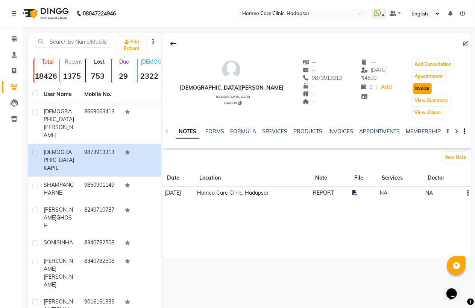
click at [418, 87] on button "Invoice" at bounding box center [422, 88] width 19 height 11
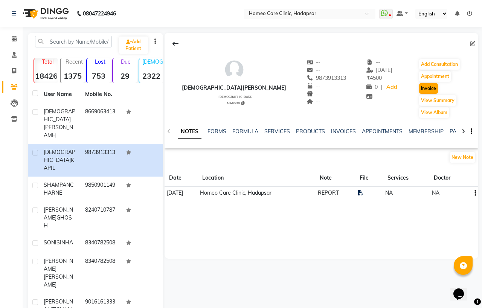
select select "7485"
select select "service"
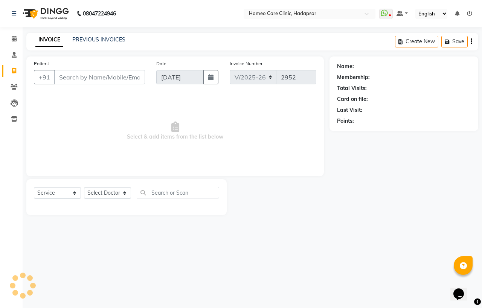
type input "9873913313"
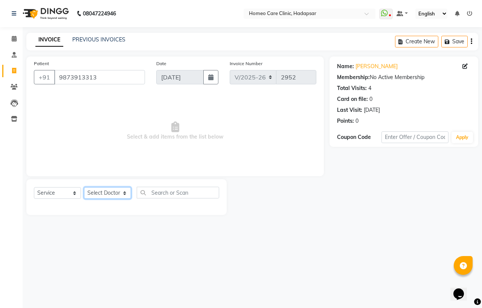
click at [104, 196] on select "Select Doctor Dingg Support [PERSON_NAME] [PERSON_NAME] [PERSON_NAME] [PERSON_N…" at bounding box center [107, 193] width 47 height 12
select select "65961"
click at [84, 187] on select "Select Doctor Dingg Support [PERSON_NAME] [PERSON_NAME] [PERSON_NAME] [PERSON_N…" at bounding box center [107, 193] width 47 height 12
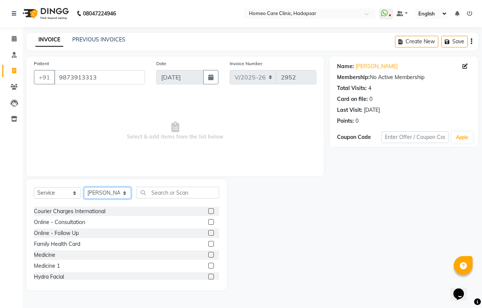
scroll to position [42, 0]
click at [208, 254] on label at bounding box center [211, 254] width 6 height 6
click at [208, 254] on input "checkbox" at bounding box center [210, 254] width 5 height 5
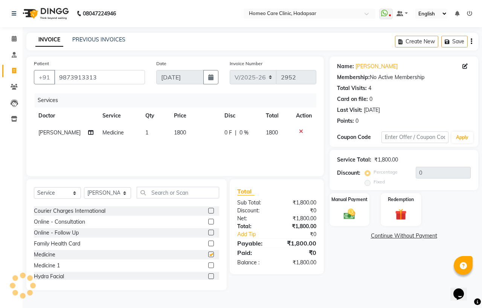
checkbox input "false"
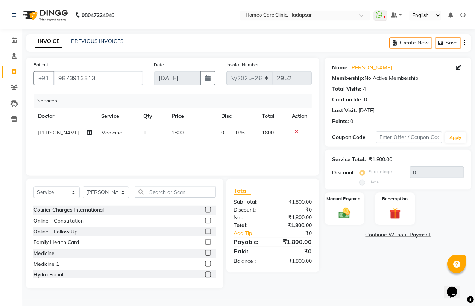
scroll to position [0, 0]
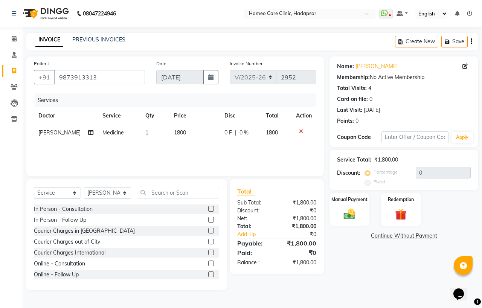
click at [208, 241] on label at bounding box center [211, 242] width 6 height 6
click at [208, 241] on input "checkbox" at bounding box center [210, 241] width 5 height 5
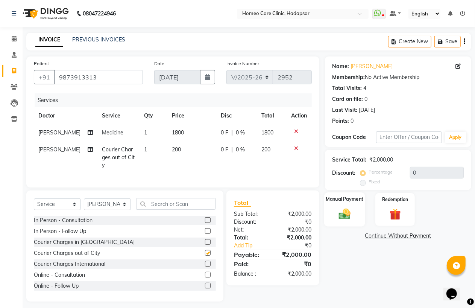
checkbox input "false"
click at [344, 213] on img at bounding box center [344, 214] width 19 height 14
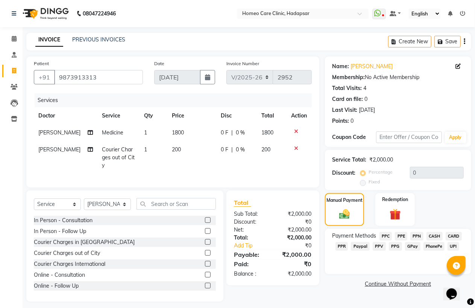
click at [437, 243] on span "PhonePe" at bounding box center [434, 246] width 21 height 9
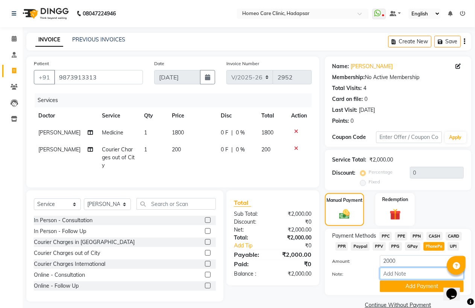
click at [415, 272] on input "Note:" at bounding box center [422, 274] width 84 height 12
type input "PPF"
click at [423, 289] on button "Add Payment" at bounding box center [422, 286] width 84 height 12
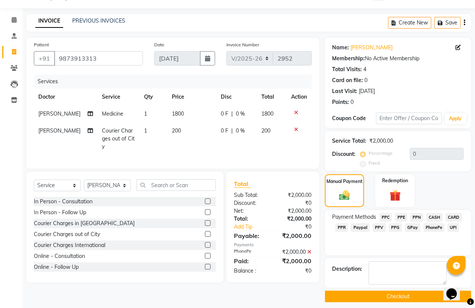
scroll to position [24, 0]
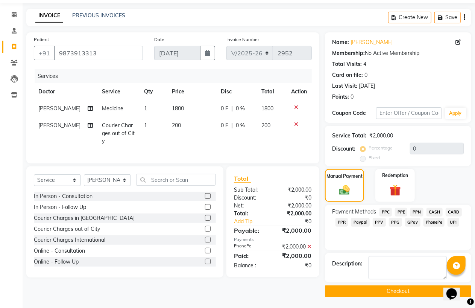
click at [420, 291] on button "Checkout" at bounding box center [398, 291] width 146 height 12
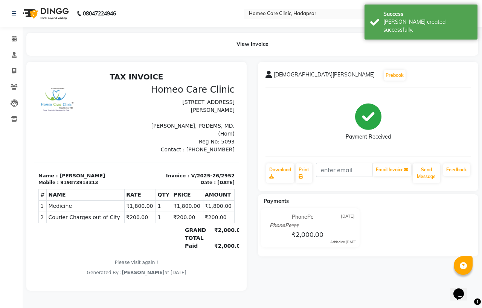
select select "7485"
select select "service"
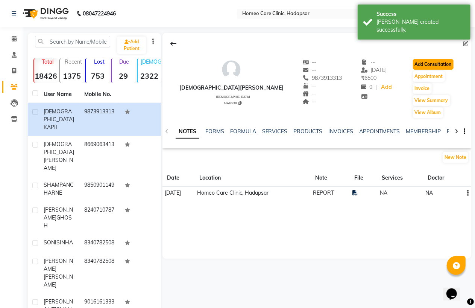
click at [429, 65] on button "Add Consultation" at bounding box center [433, 64] width 41 height 11
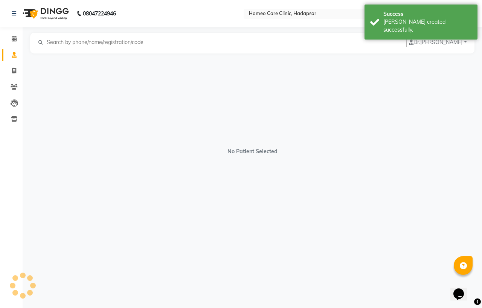
select select "[DEMOGRAPHIC_DATA]"
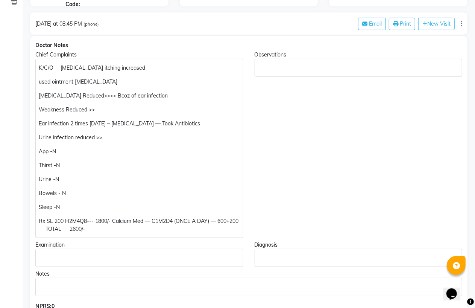
scroll to position [125, 0]
